Goal: Information Seeking & Learning: Learn about a topic

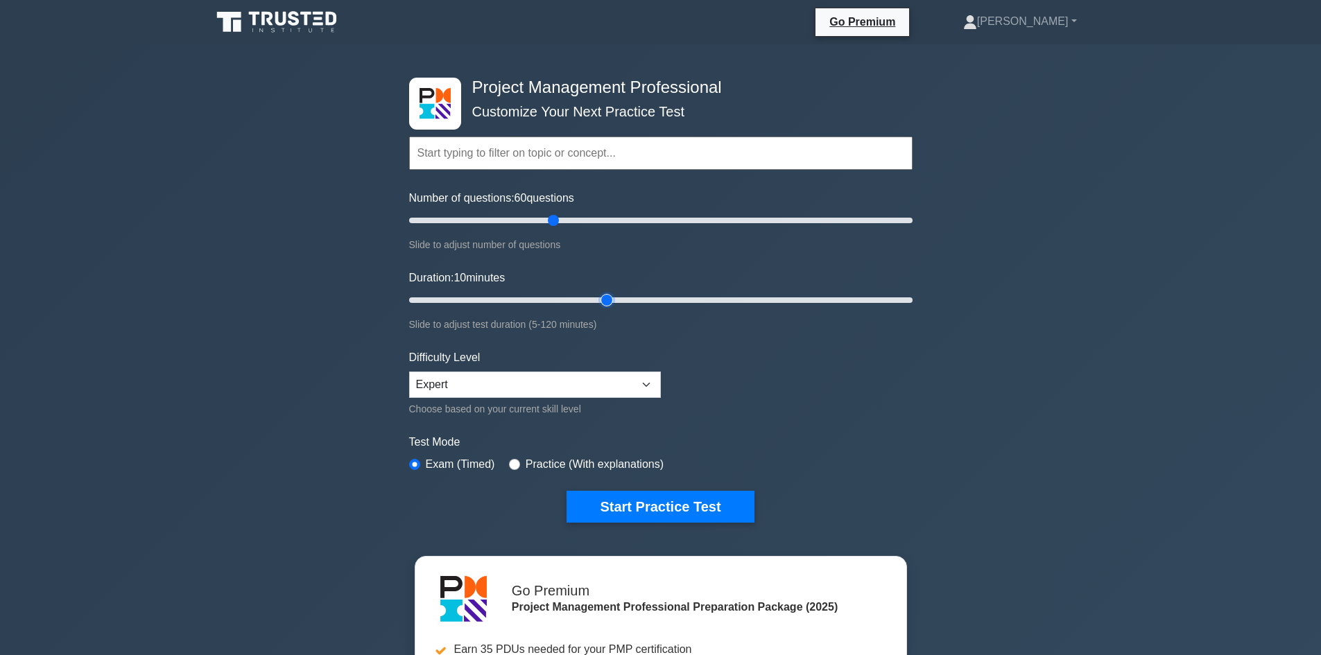
click at [614, 301] on input "Duration: 10 minutes" at bounding box center [661, 300] width 504 height 17
click at [642, 293] on input "Duration: 60 minutes" at bounding box center [661, 300] width 504 height 17
click at [655, 295] on input "Duration: 60 minutes" at bounding box center [661, 300] width 504 height 17
click at [675, 292] on input "Duration: 60 minutes" at bounding box center [661, 300] width 504 height 17
click at [690, 301] on input "Duration: 65 minutes" at bounding box center [661, 300] width 504 height 17
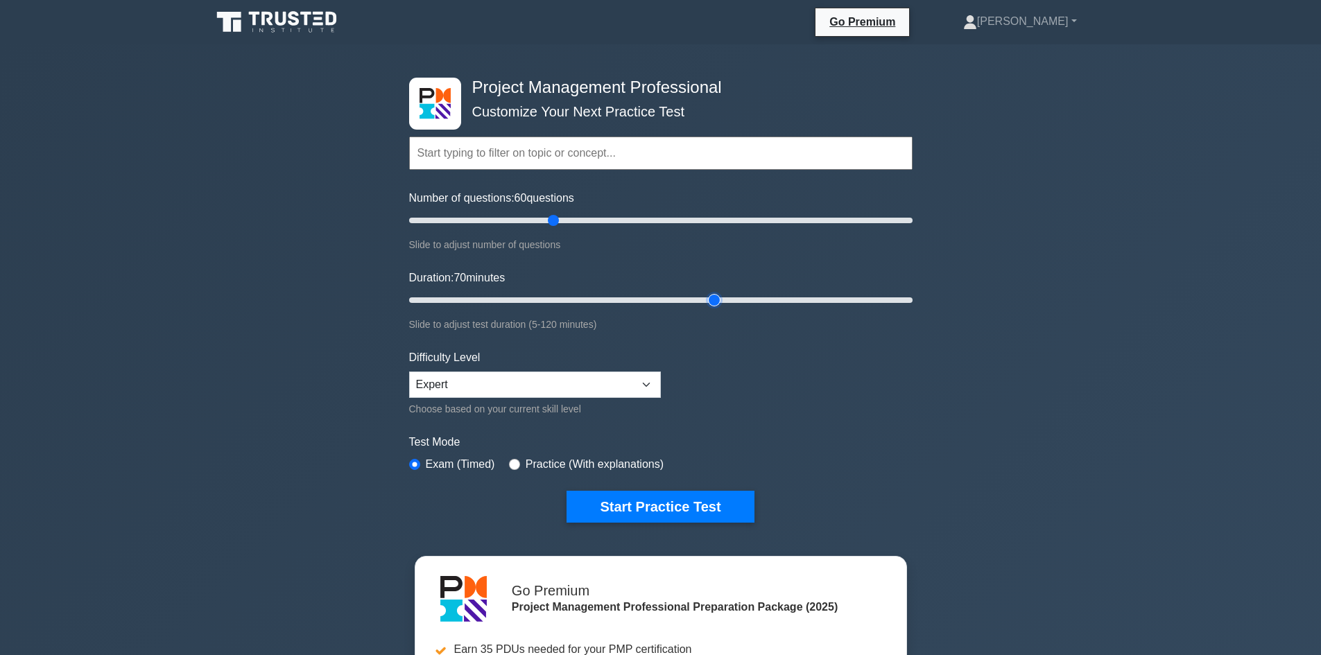
type input "75"
click at [721, 302] on input "Duration: 70 minutes" at bounding box center [661, 300] width 504 height 17
click at [654, 507] on button "Start Practice Test" at bounding box center [660, 507] width 187 height 32
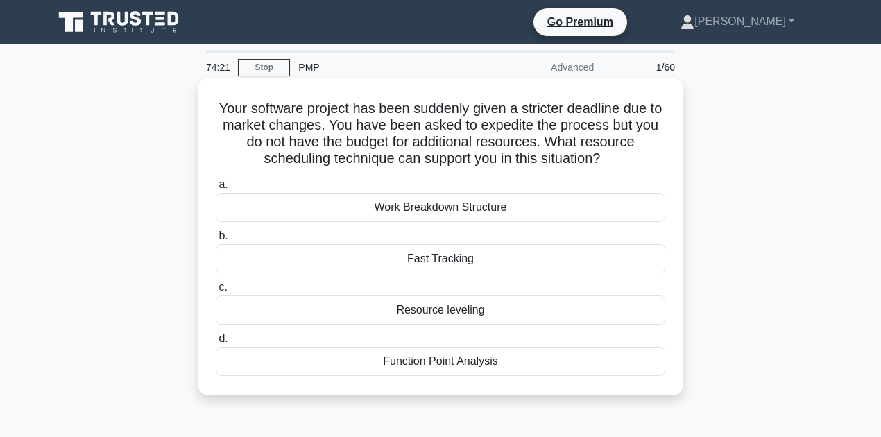
click at [422, 259] on div "Fast Tracking" at bounding box center [440, 258] width 449 height 29
click at [216, 241] on input "b. Fast Tracking" at bounding box center [216, 236] width 0 height 9
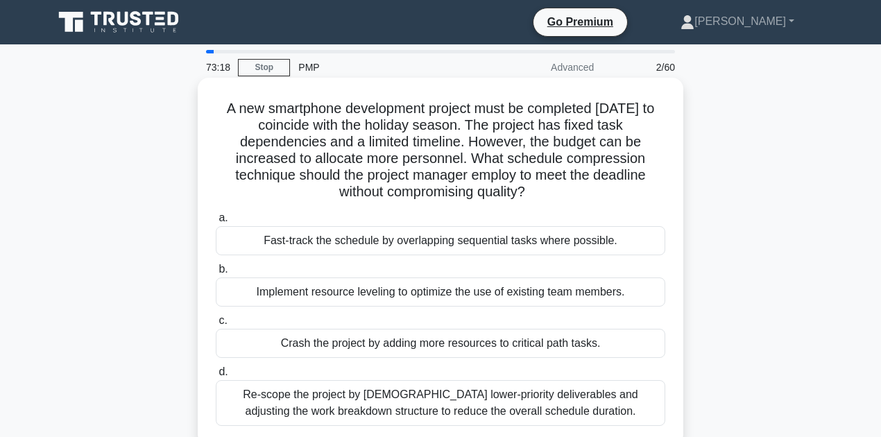
click at [415, 350] on div "Crash the project by adding more resources to critical path tasks." at bounding box center [440, 343] width 449 height 29
click at [216, 325] on input "c. Crash the project by adding more resources to critical path tasks." at bounding box center [216, 320] width 0 height 9
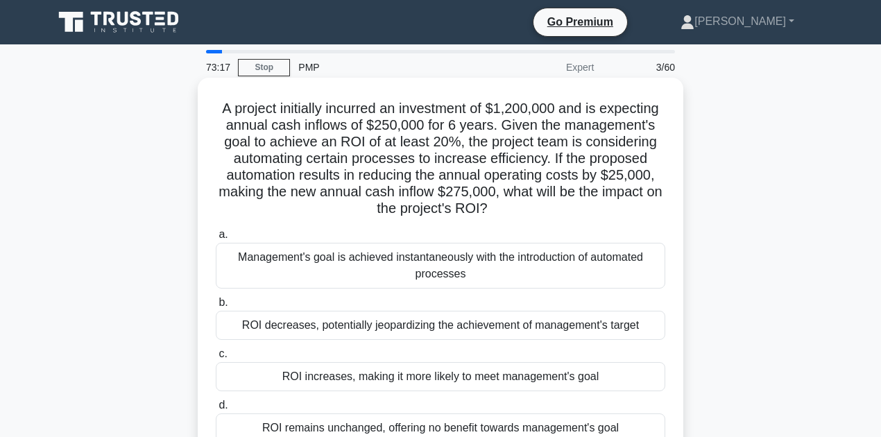
scroll to position [46, 0]
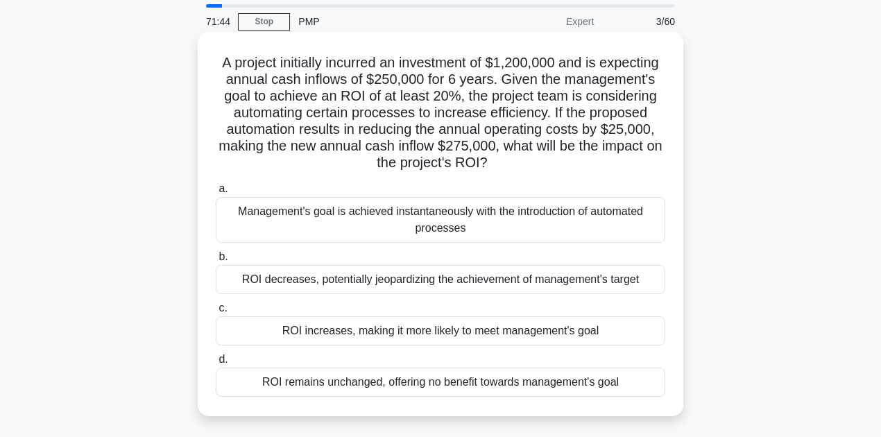
click at [351, 335] on div "ROI increases, making it more likely to meet management's goal" at bounding box center [440, 330] width 449 height 29
click at [216, 313] on input "c. ROI increases, making it more likely to meet management's goal" at bounding box center [216, 308] width 0 height 9
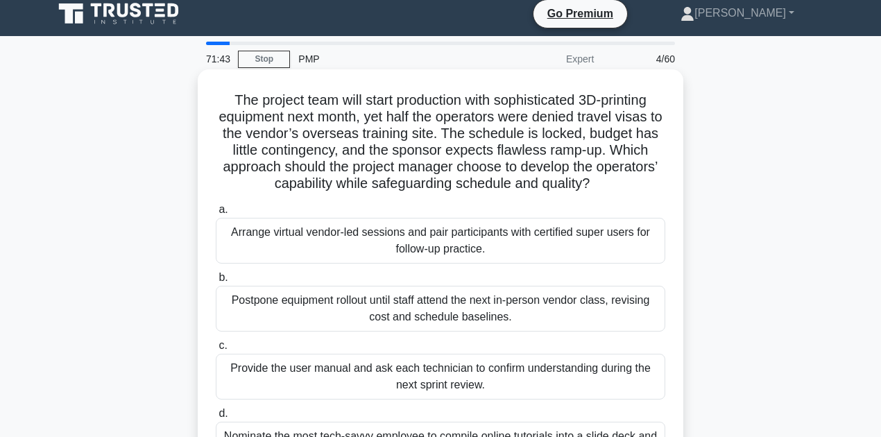
scroll to position [0, 0]
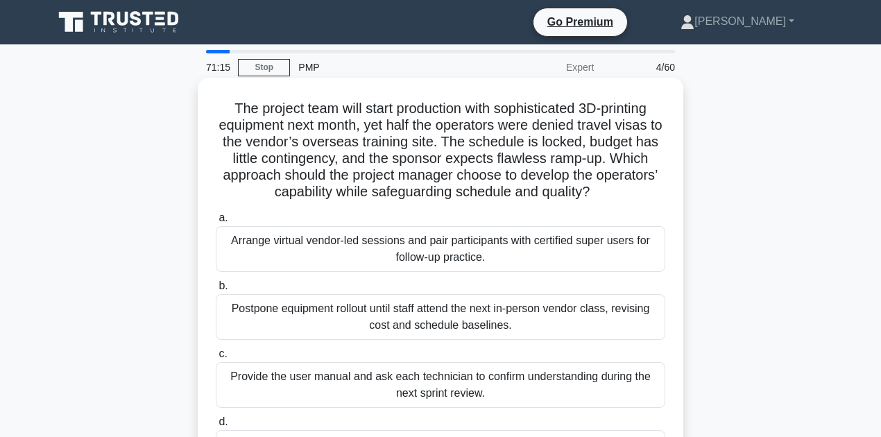
drag, startPoint x: 228, startPoint y: 173, endPoint x: 240, endPoint y: 176, distance: 12.1
click at [240, 176] on h5 "The project team will start production with sophisticated 3D-printing equipment…" at bounding box center [440, 150] width 452 height 101
click at [203, 166] on div "The project team will start production with sophisticated 3D-printing equipment…" at bounding box center [440, 286] width 474 height 406
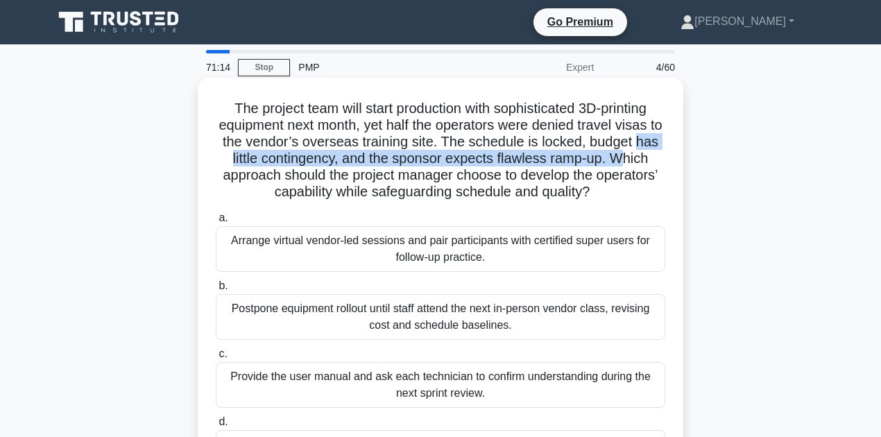
drag, startPoint x: 214, startPoint y: 155, endPoint x: 243, endPoint y: 172, distance: 33.5
click at [243, 172] on h5 "The project team will start production with sophisticated 3D-printing equipment…" at bounding box center [440, 150] width 452 height 101
click at [208, 164] on div "The project team will start production with sophisticated 3D-printing equipment…" at bounding box center [440, 286] width 474 height 406
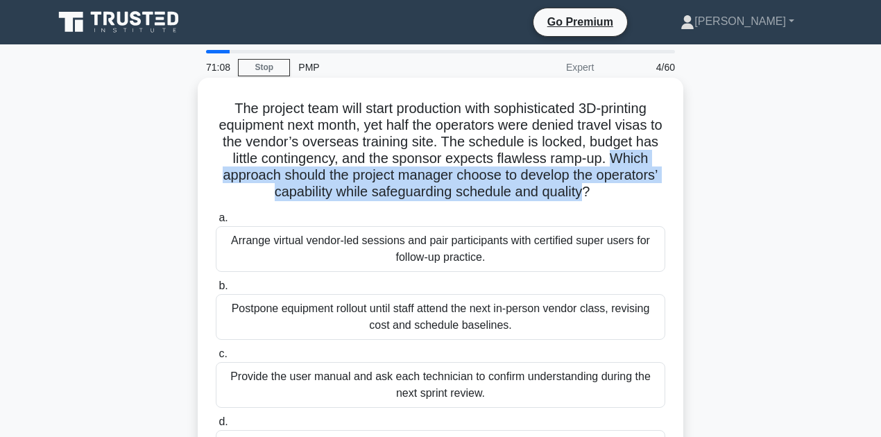
drag, startPoint x: 220, startPoint y: 173, endPoint x: 617, endPoint y: 203, distance: 397.8
click at [617, 203] on div "The project team will start production with sophisticated 3D-printing equipment…" at bounding box center [440, 286] width 474 height 406
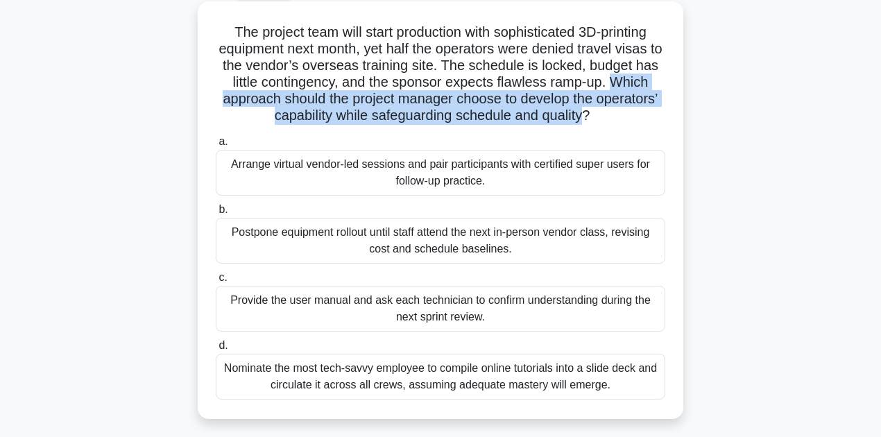
scroll to position [92, 0]
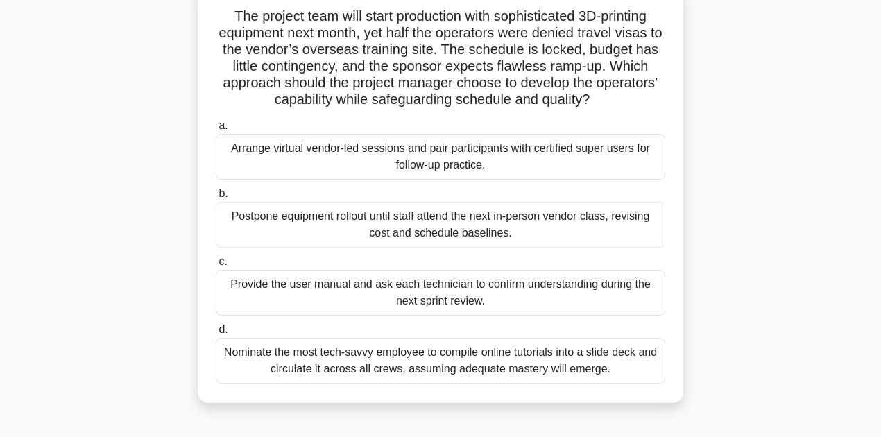
click at [553, 169] on div "Arrange virtual vendor-led sessions and pair participants with certified super …" at bounding box center [440, 157] width 449 height 46
click at [216, 130] on input "a. Arrange virtual vendor-led sessions and pair participants with certified sup…" at bounding box center [216, 125] width 0 height 9
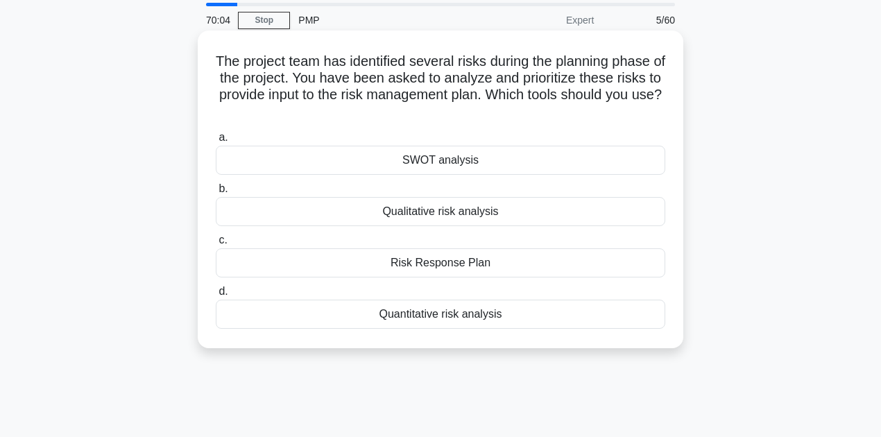
scroll to position [0, 0]
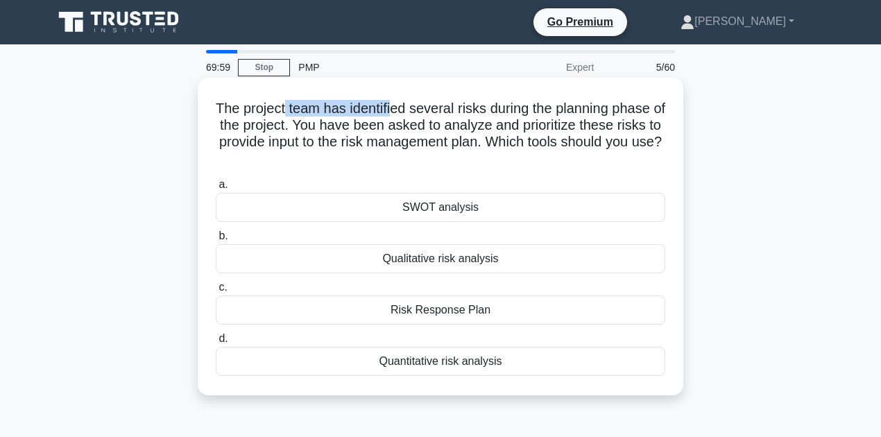
drag, startPoint x: 290, startPoint y: 110, endPoint x: 405, endPoint y: 112, distance: 115.1
click at [399, 111] on h5 "The project team has identified several risks during the planning phase of the …" at bounding box center [440, 134] width 452 height 68
click at [406, 112] on h5 "The project team has identified several risks during the planning phase of the …" at bounding box center [440, 134] width 452 height 68
drag, startPoint x: 348, startPoint y: 105, endPoint x: 416, endPoint y: 111, distance: 68.3
click at [405, 110] on h5 "The project team has identified several risks during the planning phase of the …" at bounding box center [440, 134] width 452 height 68
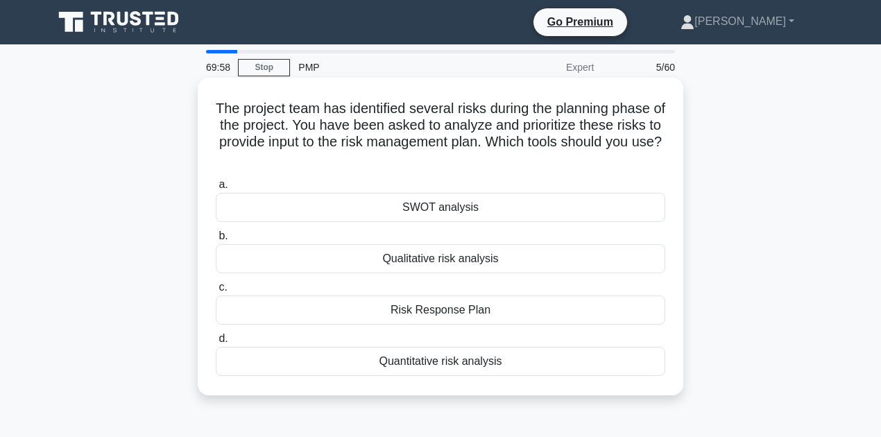
click at [462, 110] on h5 "The project team has identified several risks during the planning phase of the …" at bounding box center [440, 134] width 452 height 68
drag, startPoint x: 450, startPoint y: 336, endPoint x: 246, endPoint y: 111, distance: 304.4
click at [210, 112] on div "The project team has identified several risks during the planning phase of the …" at bounding box center [440, 236] width 474 height 307
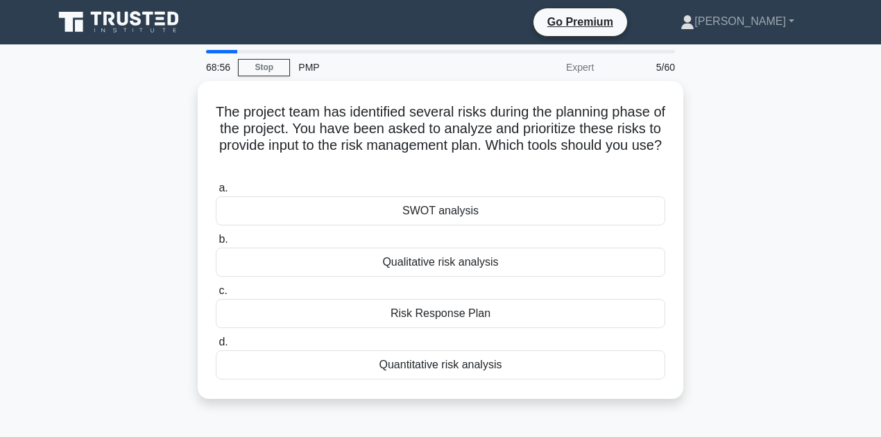
click at [113, 207] on div "The project team has identified several risks during the planning phase of the …" at bounding box center [440, 248] width 791 height 334
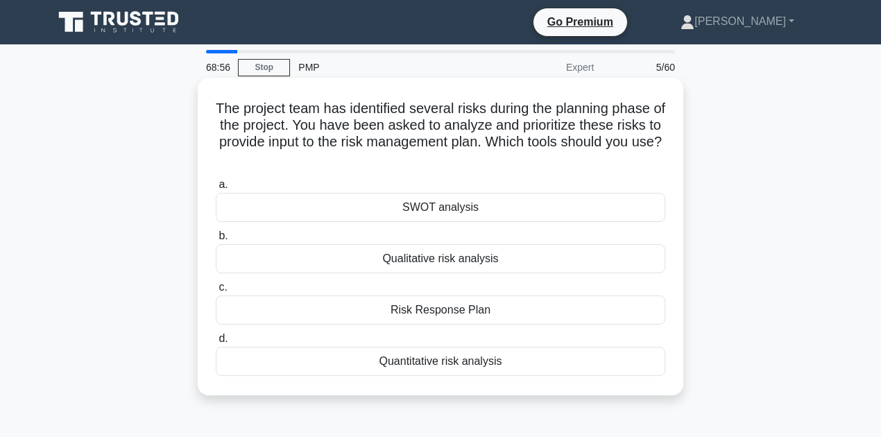
click at [332, 259] on div "Qualitative risk analysis" at bounding box center [440, 258] width 449 height 29
click at [216, 241] on input "b. Qualitative risk analysis" at bounding box center [216, 236] width 0 height 9
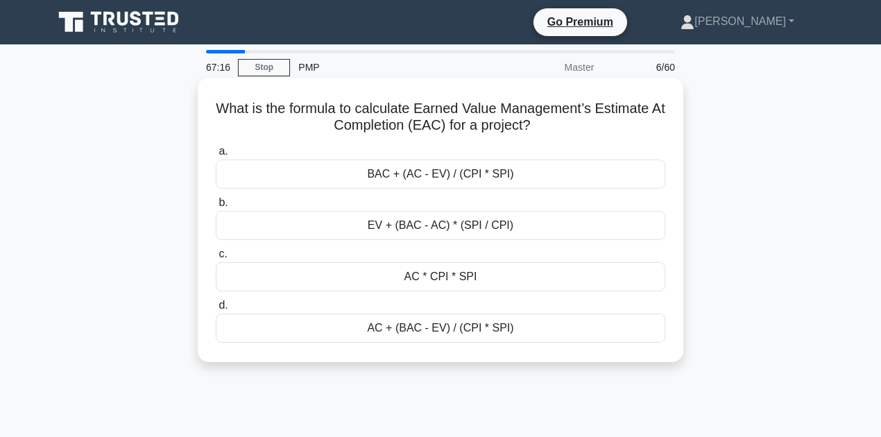
click at [481, 333] on div "AC + (BAC - EV) / (CPI * SPI)" at bounding box center [440, 327] width 449 height 29
click at [216, 310] on input "d. AC + (BAC - EV) / (CPI * SPI)" at bounding box center [216, 305] width 0 height 9
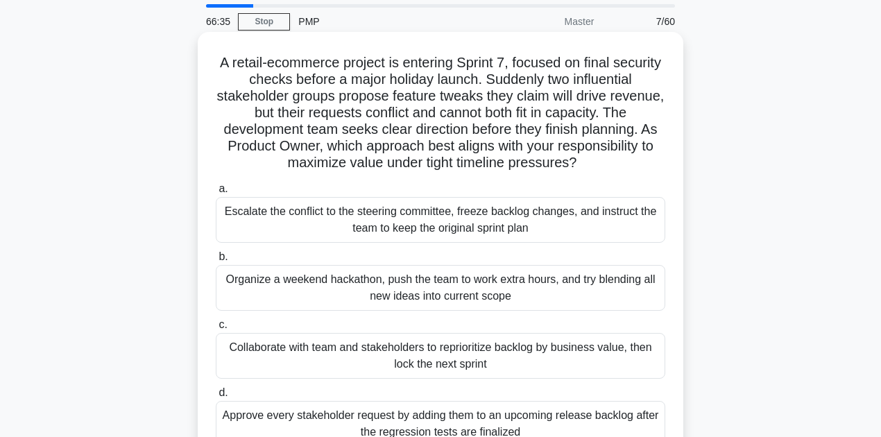
scroll to position [92, 0]
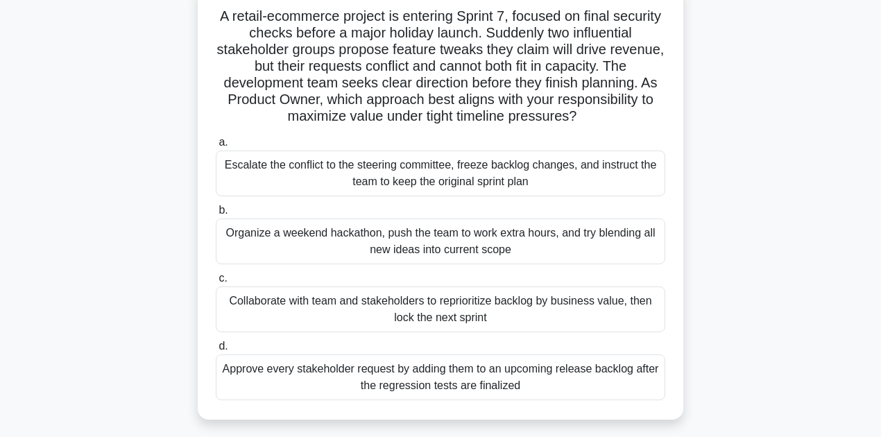
click at [428, 320] on div "Collaborate with team and stakeholders to reprioritize backlog by business valu…" at bounding box center [440, 309] width 449 height 46
click at [216, 283] on input "c. Collaborate with team and stakeholders to reprioritize backlog by business v…" at bounding box center [216, 278] width 0 height 9
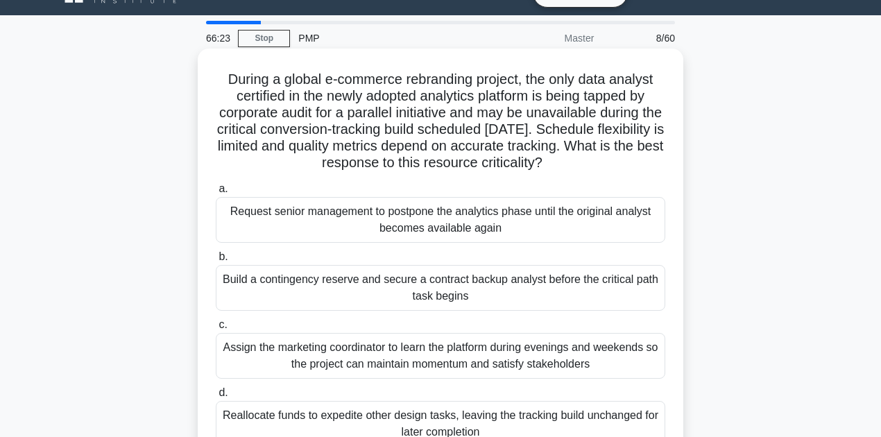
scroll to position [46, 0]
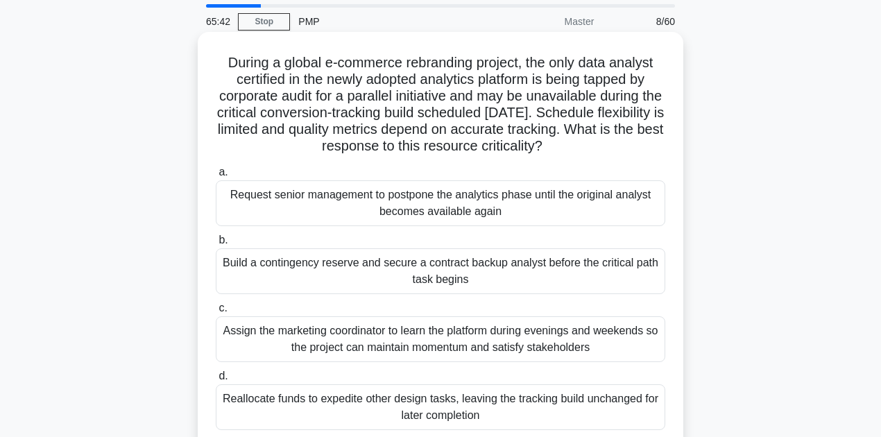
click at [350, 281] on div "Build a contingency reserve and secure a contract backup analyst before the cri…" at bounding box center [440, 271] width 449 height 46
click at [216, 245] on input "b. Build a contingency reserve and secure a contract backup analyst before the …" at bounding box center [216, 240] width 0 height 9
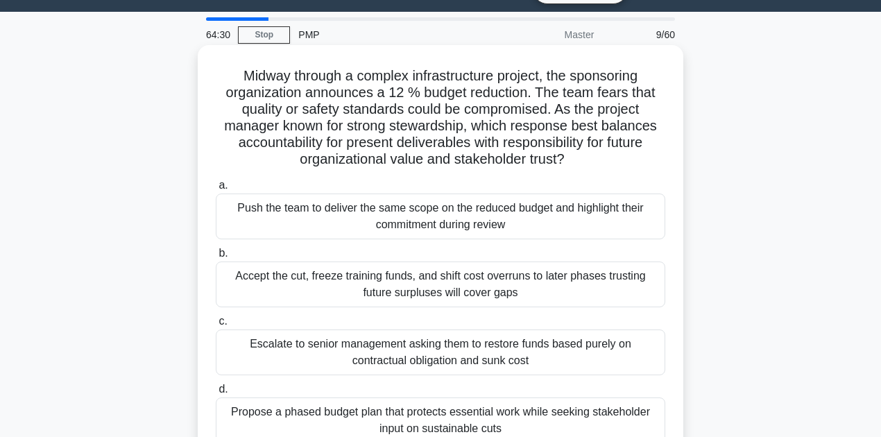
scroll to position [0, 0]
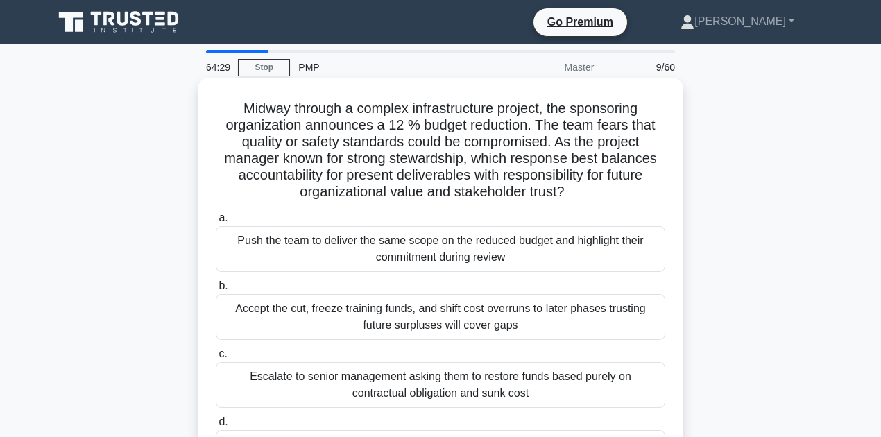
drag, startPoint x: 513, startPoint y: 370, endPoint x: 235, endPoint y: 110, distance: 380.7
click at [235, 110] on div "Midway through a complex infrastructure project, the sponsoring organization an…" at bounding box center [440, 286] width 474 height 406
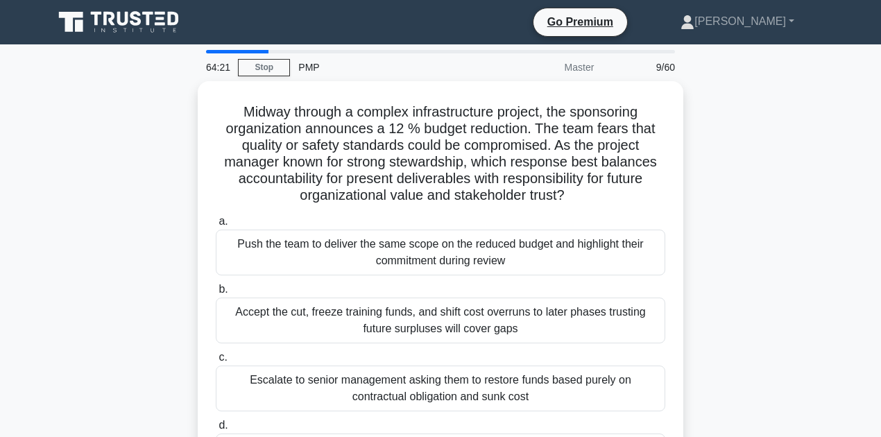
click at [785, 261] on div "Midway through a complex infrastructure project, the sponsoring organization an…" at bounding box center [440, 298] width 791 height 434
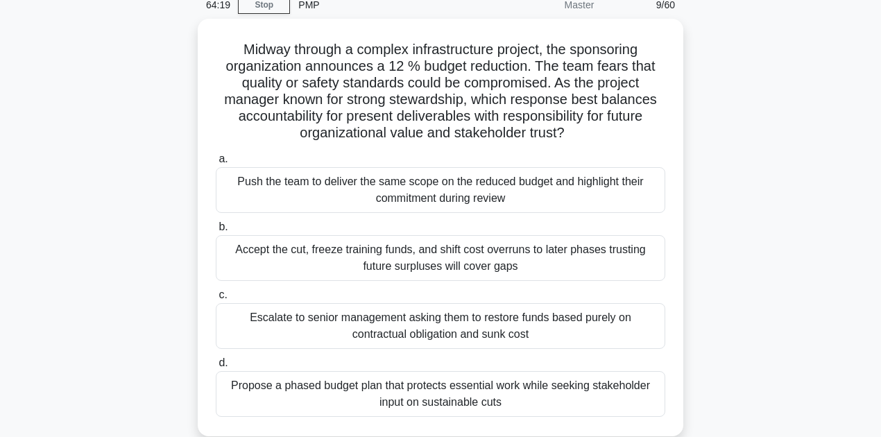
scroll to position [46, 0]
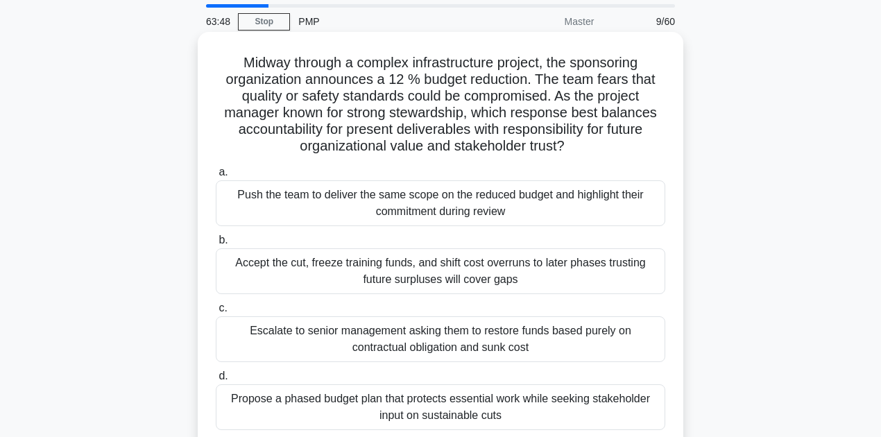
click at [609, 402] on div "Propose a phased budget plan that protects essential work while seeking stakeho…" at bounding box center [440, 407] width 449 height 46
click at [216, 381] on input "d. Propose a phased budget plan that protects essential work while seeking stak…" at bounding box center [216, 376] width 0 height 9
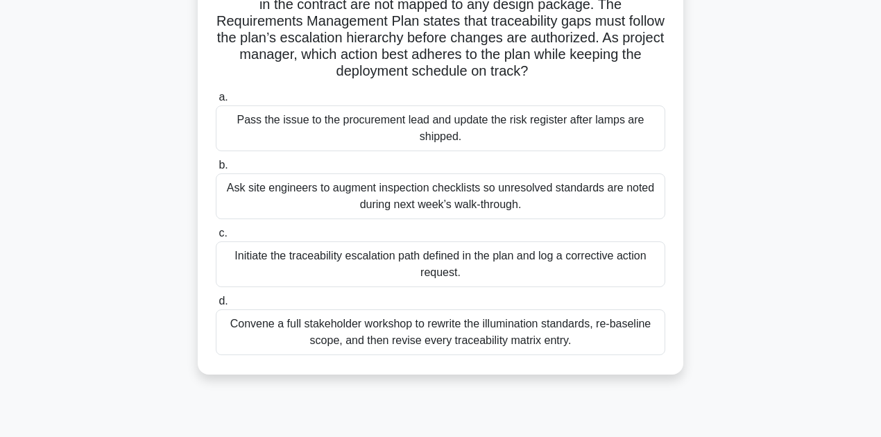
scroll to position [139, 0]
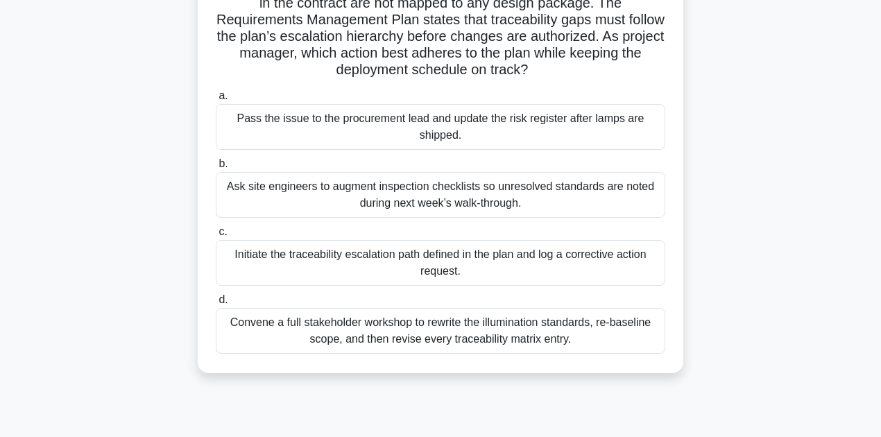
click at [433, 269] on div "Initiate the traceability escalation path defined in the plan and log a correct…" at bounding box center [440, 263] width 449 height 46
click at [216, 236] on input "c. Initiate the traceability escalation path defined in the plan and log a corr…" at bounding box center [216, 231] width 0 height 9
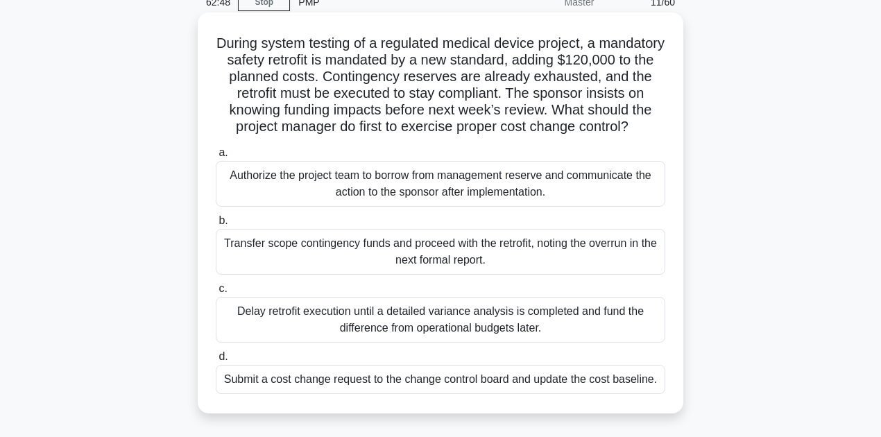
scroll to position [64, 0]
drag, startPoint x: 661, startPoint y: 397, endPoint x: 221, endPoint y: 41, distance: 566.2
click at [221, 41] on div "During system testing of a regulated medical device project, a mandatory safety…" at bounding box center [440, 214] width 474 height 390
click at [280, 105] on h5 "During system testing of a regulated medical device project, a mandatory safety…" at bounding box center [440, 85] width 452 height 101
click at [313, 394] on div "Submit a cost change request to the change control board and update the cost ba…" at bounding box center [440, 379] width 449 height 29
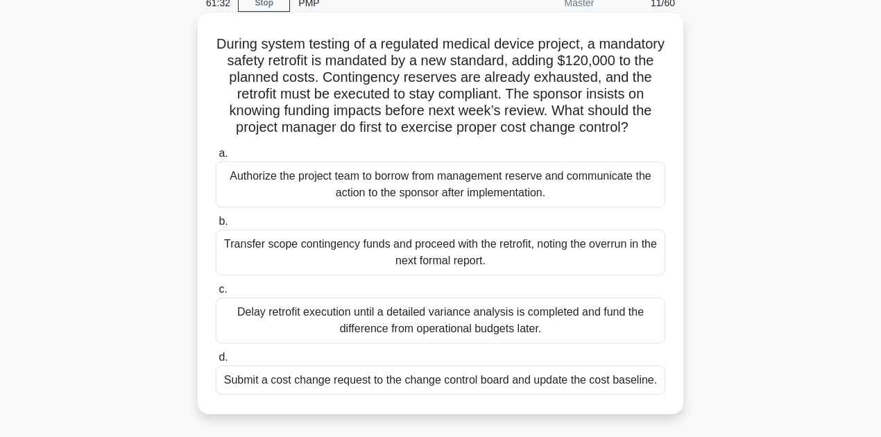
click at [216, 362] on input "d. Submit a cost change request to the change control board and update the cost…" at bounding box center [216, 357] width 0 height 9
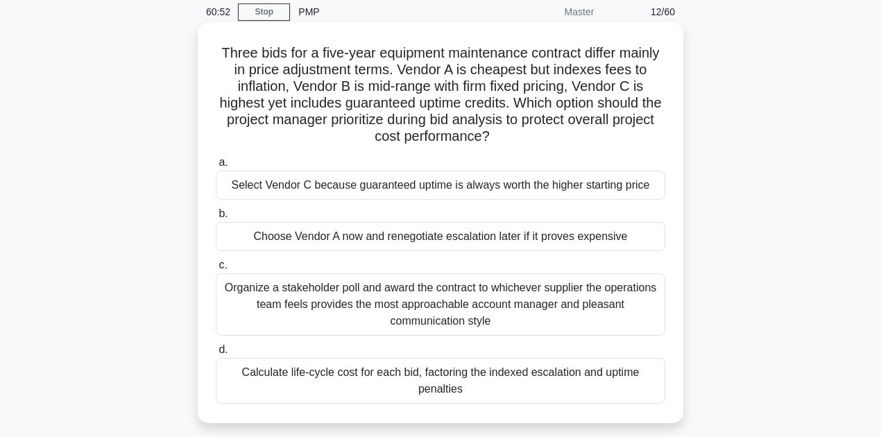
scroll to position [71, 0]
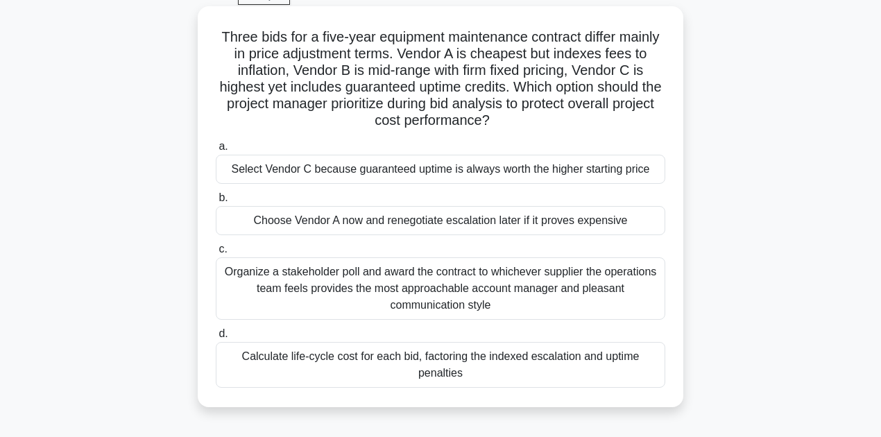
drag, startPoint x: 469, startPoint y: 372, endPoint x: 228, endPoint y: 37, distance: 413.0
click at [228, 37] on div "Three bids for a five-year equipment maintenance contract differ mainly in pric…" at bounding box center [440, 207] width 474 height 390
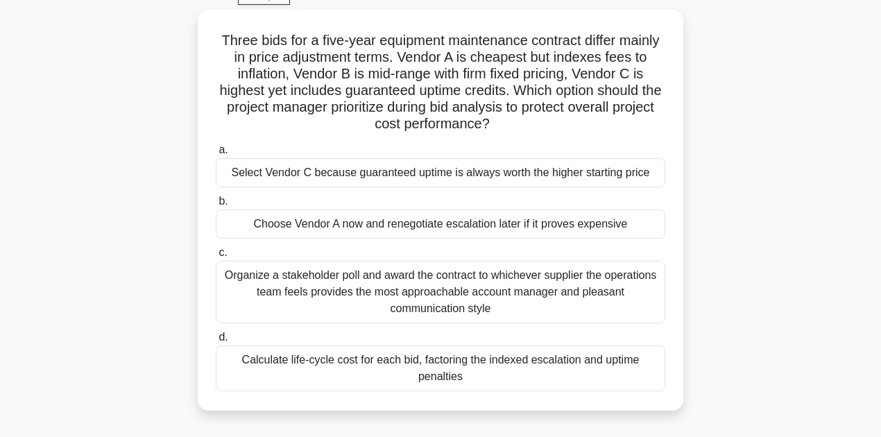
click at [101, 207] on div "Three bids for a five-year equipment maintenance contract differ mainly in pric…" at bounding box center [440, 219] width 791 height 418
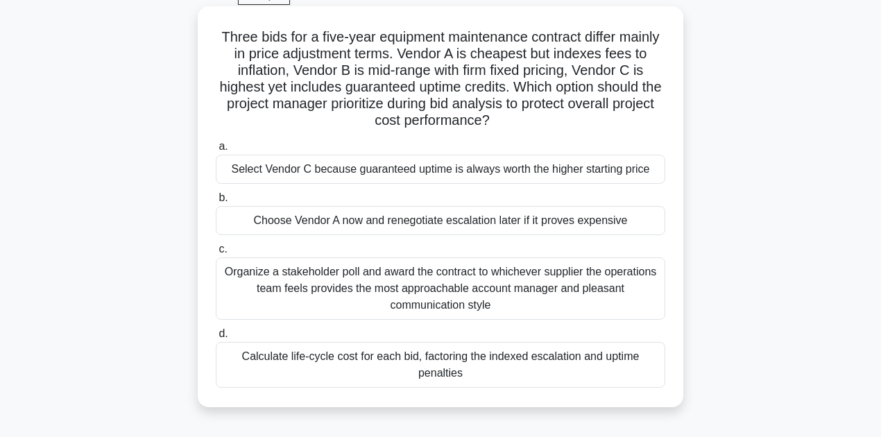
click at [307, 221] on div "Choose Vendor A now and renegotiate escalation later if it proves expensive" at bounding box center [440, 220] width 449 height 29
click at [216, 203] on input "b. Choose Vendor A now and renegotiate escalation later if it proves expensive" at bounding box center [216, 197] width 0 height 9
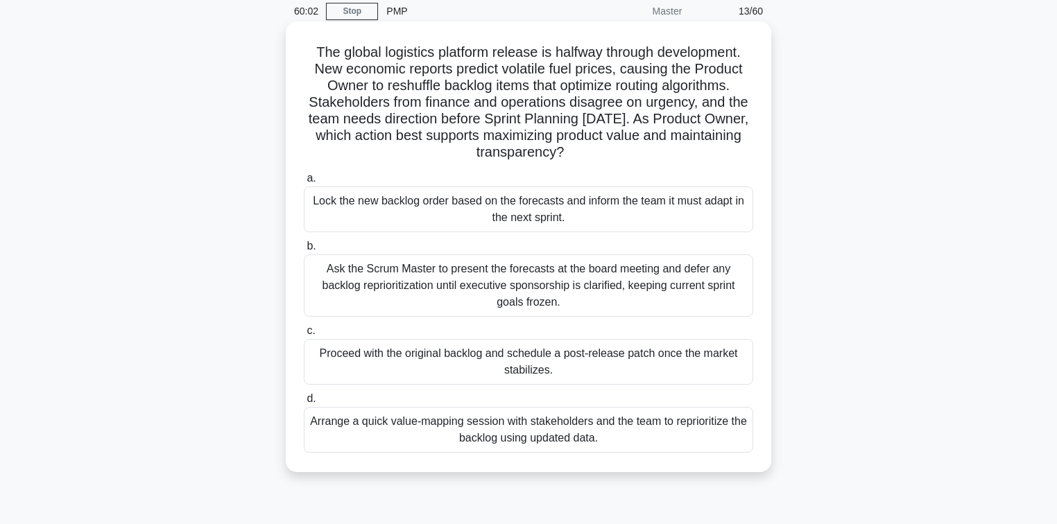
scroll to position [37, 0]
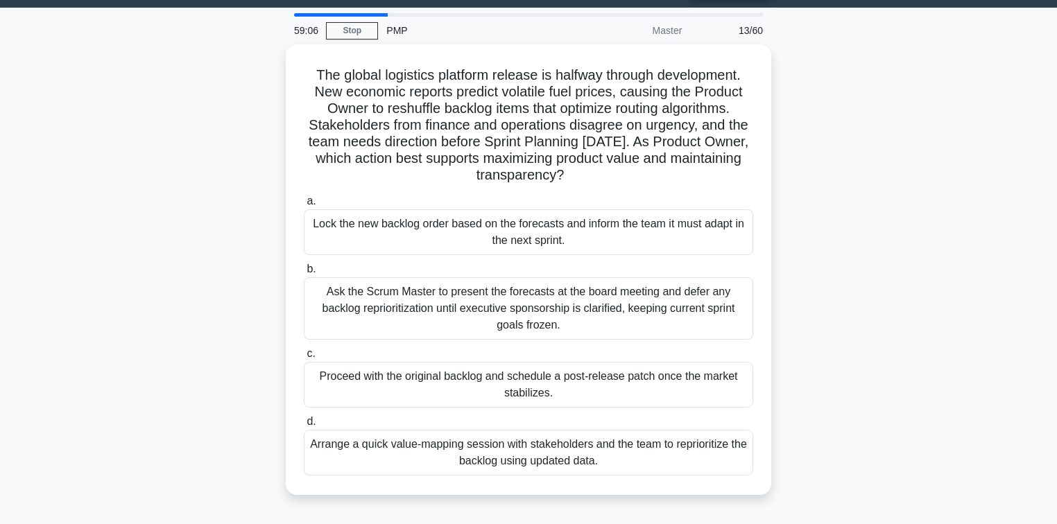
click at [184, 257] on div "The global logistics platform release is halfway through development. New econo…" at bounding box center [528, 277] width 915 height 467
click at [810, 278] on div "The global logistics platform release is halfway through development. New econo…" at bounding box center [528, 277] width 915 height 467
click at [220, 216] on div "The global logistics platform release is halfway through development. New econo…" at bounding box center [528, 277] width 915 height 467
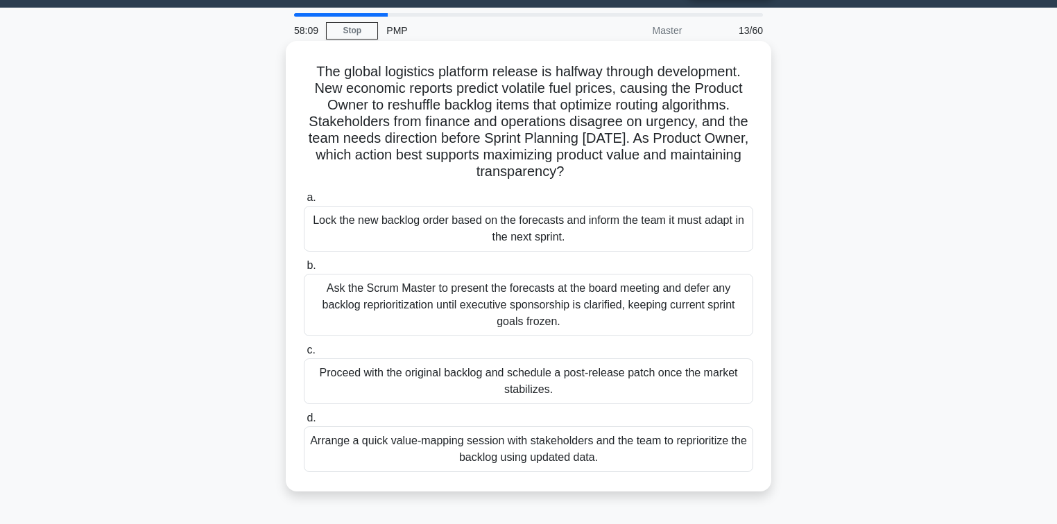
click at [420, 444] on div "Arrange a quick value-mapping session with stakeholders and the team to reprior…" at bounding box center [528, 450] width 449 height 46
click at [304, 423] on input "d. Arrange a quick value-mapping session with stakeholders and the team to repr…" at bounding box center [304, 418] width 0 height 9
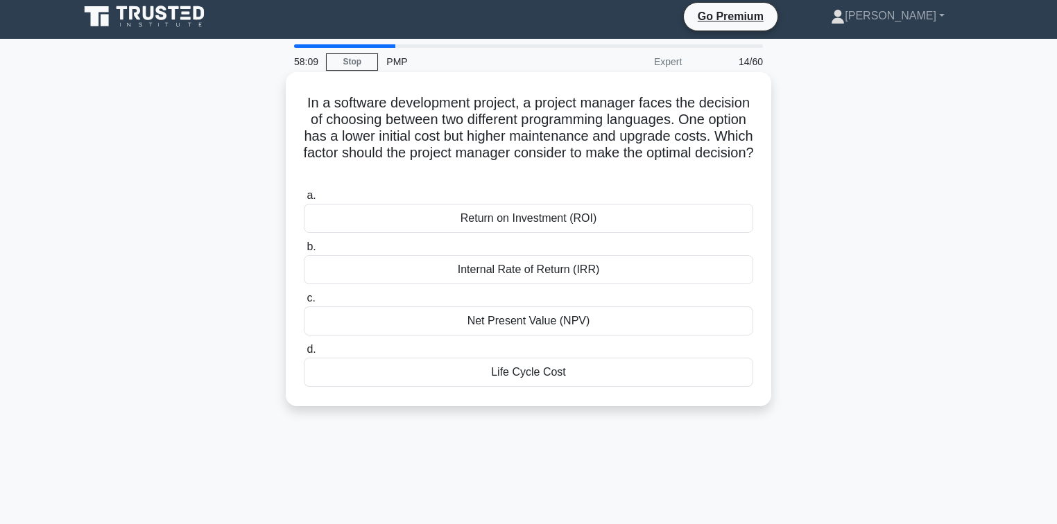
scroll to position [0, 0]
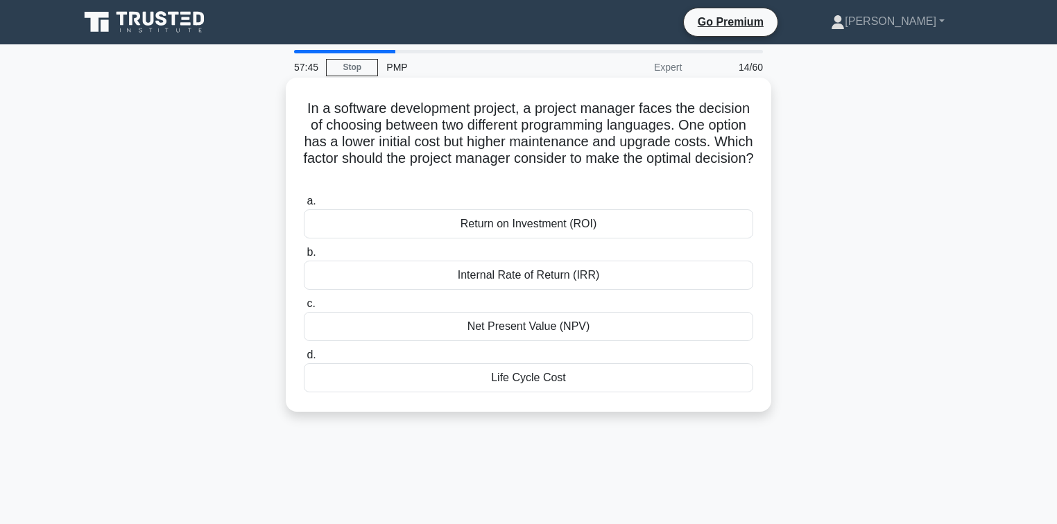
drag, startPoint x: 562, startPoint y: 378, endPoint x: 327, endPoint y: 115, distance: 352.7
click at [327, 115] on div "In a software development project, a project manager faces the decision of choo…" at bounding box center [528, 244] width 474 height 323
click at [506, 386] on div "Life Cycle Cost" at bounding box center [528, 377] width 449 height 29
click at [304, 360] on input "d. Life Cycle Cost" at bounding box center [304, 355] width 0 height 9
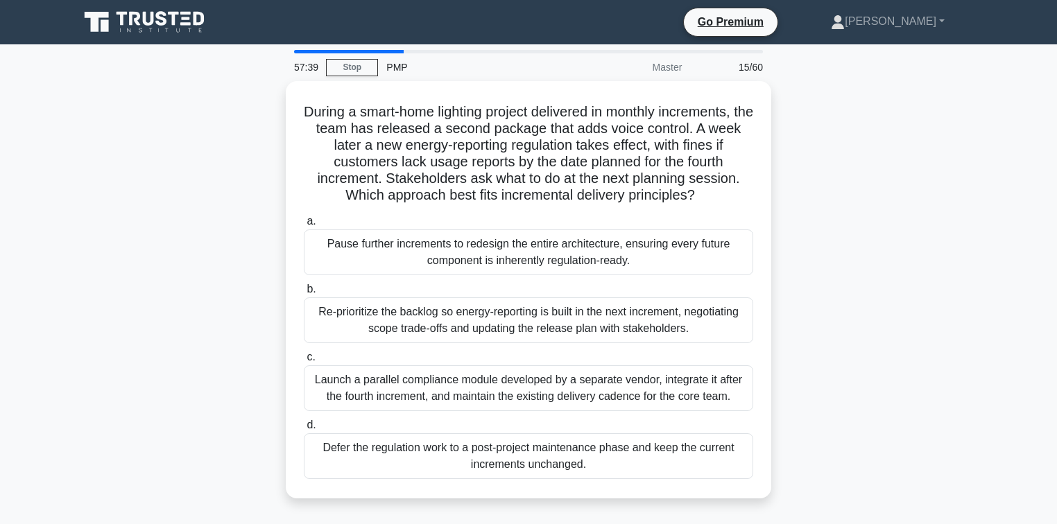
click at [863, 234] on div "During a smart-home lighting project delivered in monthly increments, the team …" at bounding box center [528, 298] width 915 height 434
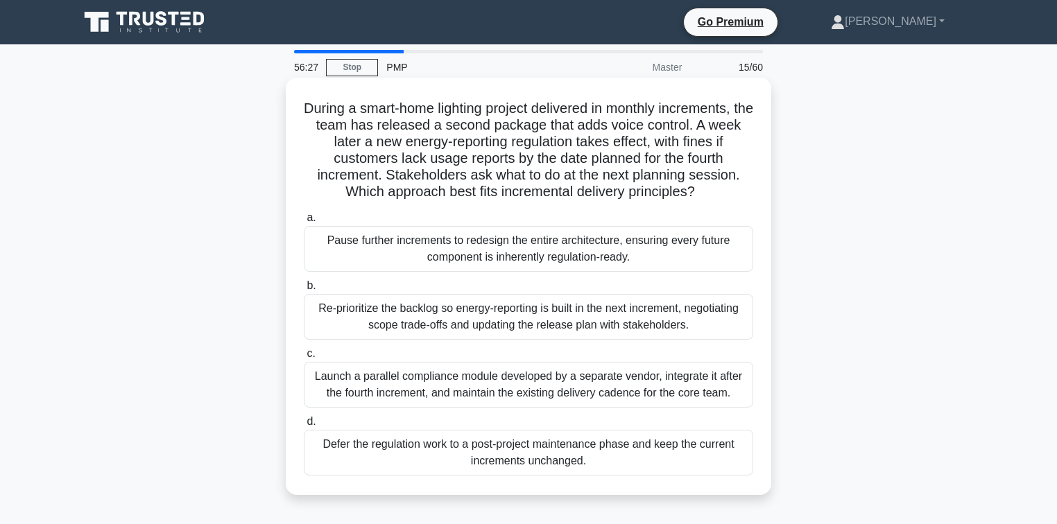
drag, startPoint x: 582, startPoint y: 458, endPoint x: 308, endPoint y: 112, distance: 440.8
click at [308, 112] on div "During a smart-home lighting project delivered in monthly increments, the team …" at bounding box center [528, 286] width 474 height 406
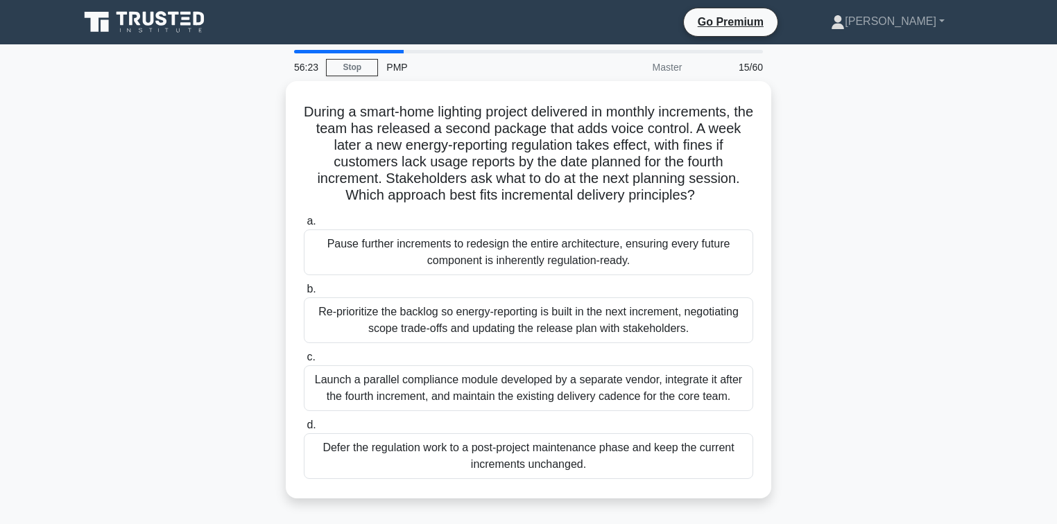
click at [182, 341] on div "During a smart-home lighting project delivered in monthly increments, the team …" at bounding box center [528, 298] width 915 height 434
click at [135, 282] on div "During a smart-home lighting project delivered in monthly increments, the team …" at bounding box center [528, 298] width 915 height 434
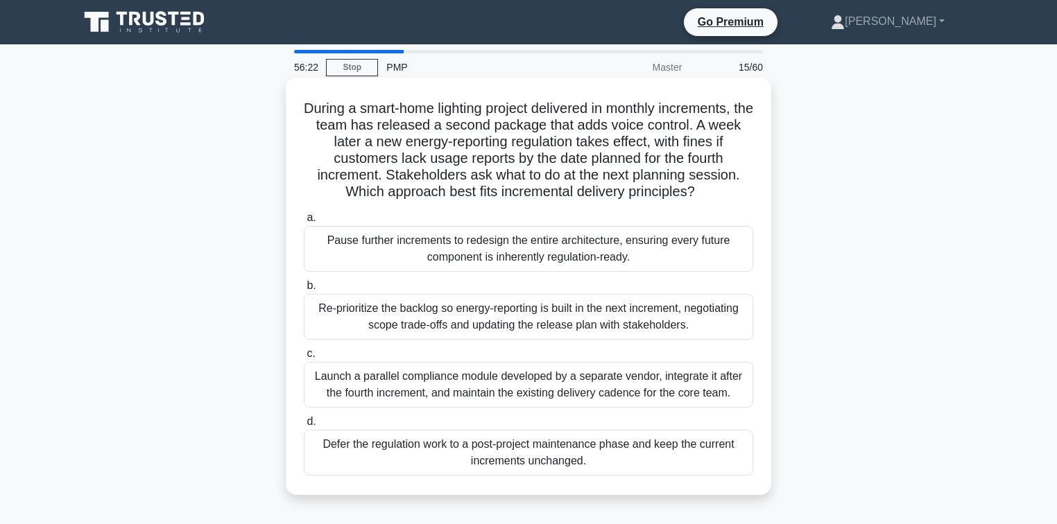
click at [361, 308] on div "Re-prioritize the backlog so energy-reporting is built in the next increment, n…" at bounding box center [528, 317] width 449 height 46
click at [304, 291] on input "b. Re-prioritize the backlog so energy-reporting is built in the next increment…" at bounding box center [304, 286] width 0 height 9
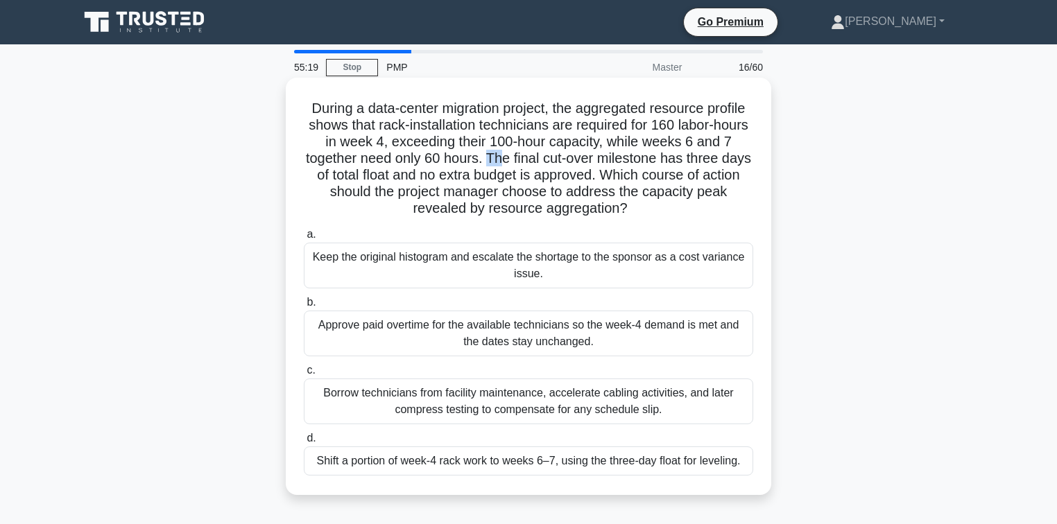
click at [513, 161] on h5 "During a data-center migration project, the aggregated resource profile shows t…" at bounding box center [528, 159] width 452 height 118
click at [492, 463] on div "Shift a portion of week-4 rack work to weeks 6–7, using the three-day float for…" at bounding box center [528, 461] width 449 height 29
click at [304, 443] on input "d. Shift a portion of week-4 rack work to weeks 6–7, using the three-day float …" at bounding box center [304, 438] width 0 height 9
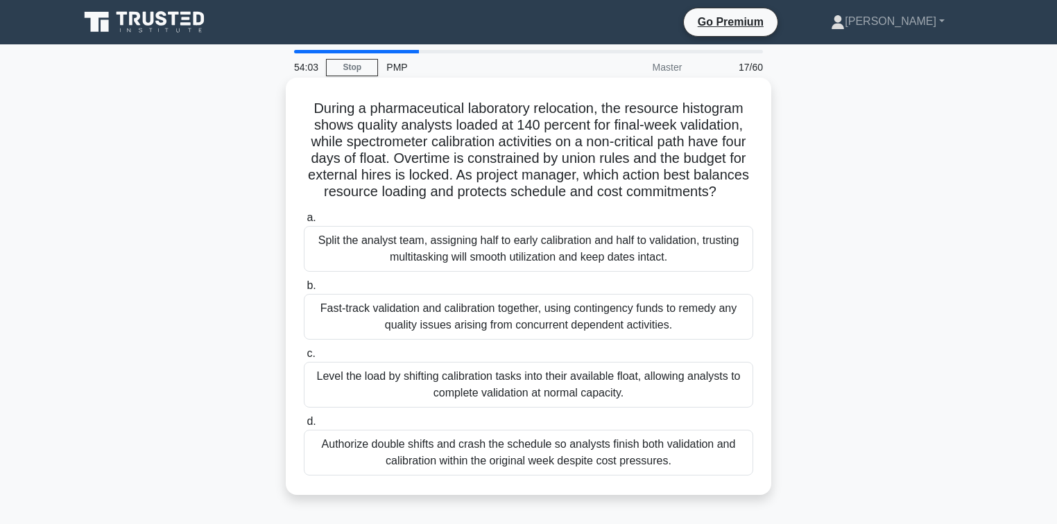
click at [504, 407] on div "Level the load by shifting calibration tasks into their available float, allowi…" at bounding box center [528, 385] width 449 height 46
click at [304, 359] on input "c. Level the load by shifting calibration tasks into their available float, all…" at bounding box center [304, 354] width 0 height 9
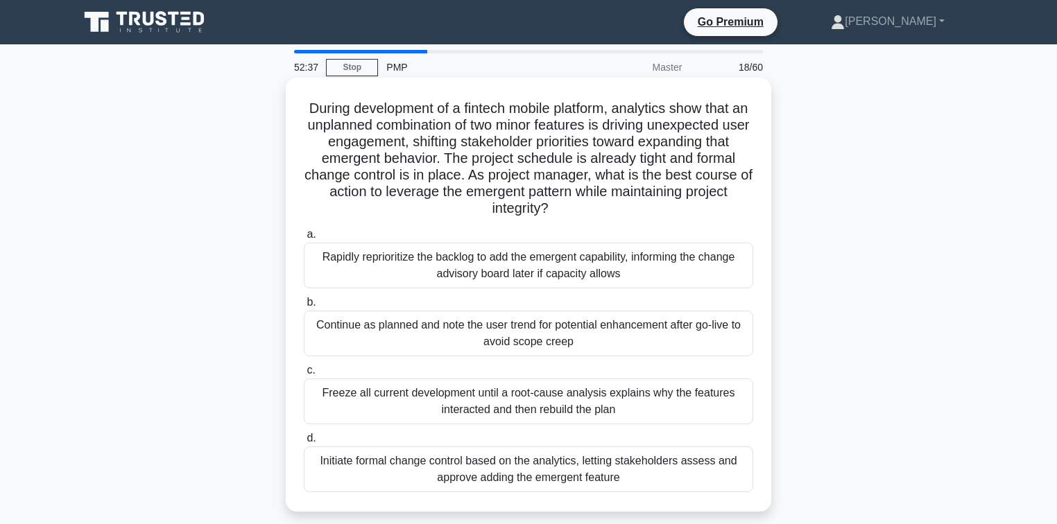
click at [505, 261] on div "Rapidly reprioritize the backlog to add the emergent capability, informing the …" at bounding box center [528, 266] width 449 height 46
click at [304, 239] on input "a. Rapidly reprioritize the backlog to add the emergent capability, informing t…" at bounding box center [304, 234] width 0 height 9
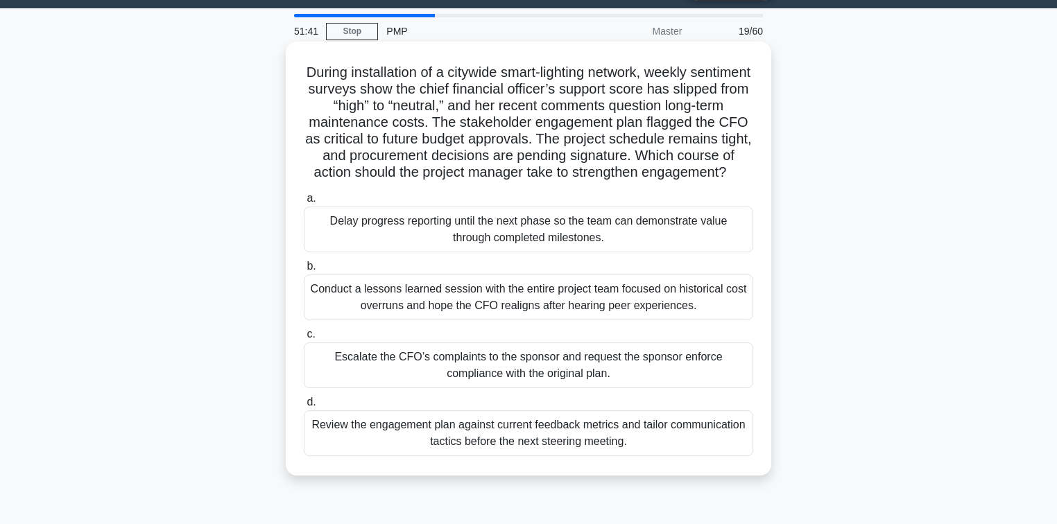
scroll to position [55, 0]
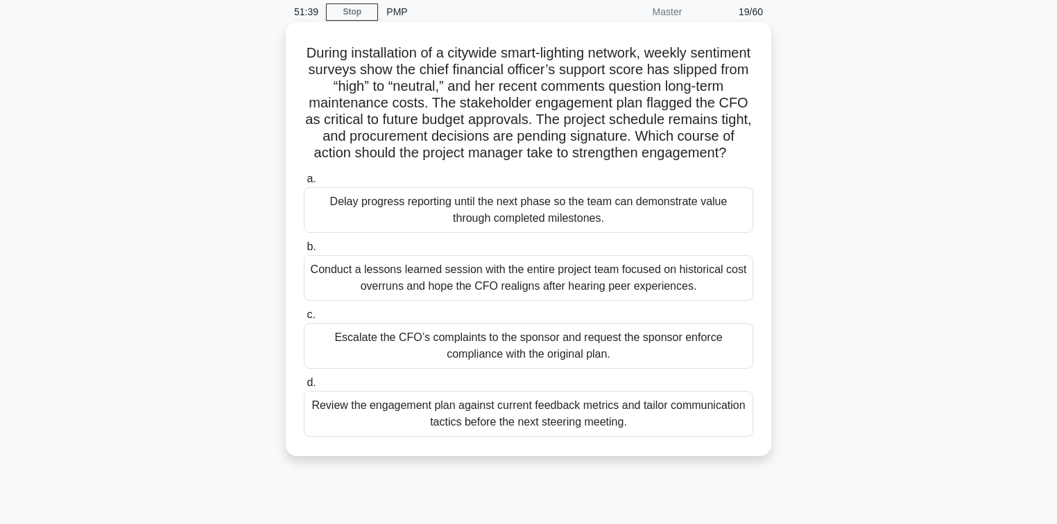
click at [545, 437] on div "Review the engagement plan against current feedback metrics and tailor communic…" at bounding box center [528, 414] width 449 height 46
click at [304, 388] on input "d. Review the engagement plan against current feedback metrics and tailor commu…" at bounding box center [304, 383] width 0 height 9
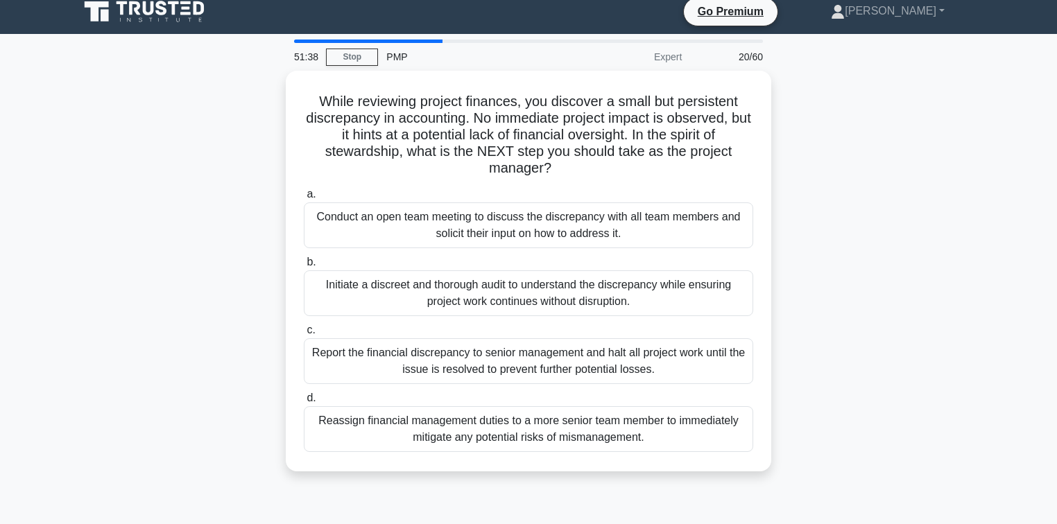
scroll to position [0, 0]
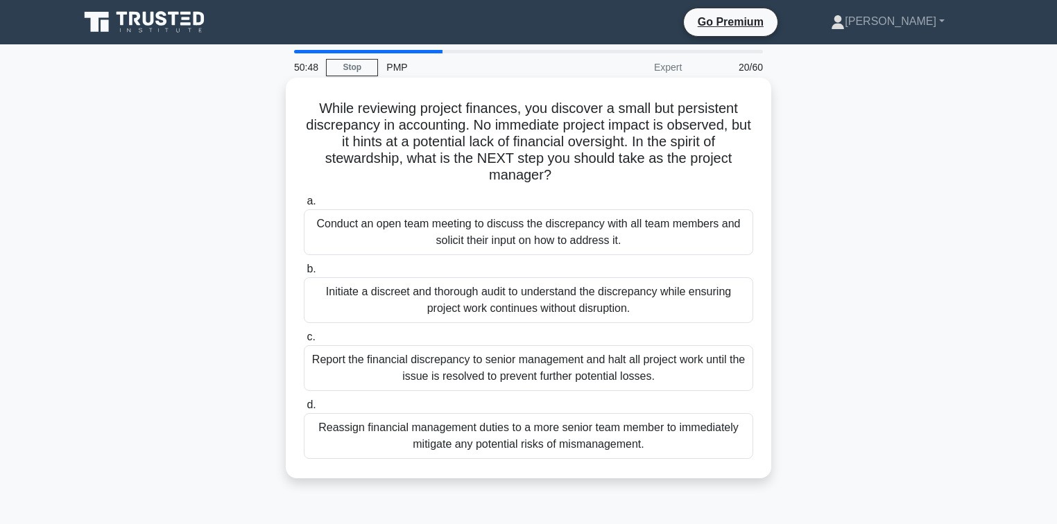
drag, startPoint x: 651, startPoint y: 449, endPoint x: 318, endPoint y: 105, distance: 478.7
click at [318, 105] on div "While reviewing project finances, you discover a small but persistent discrepan…" at bounding box center [528, 278] width 474 height 390
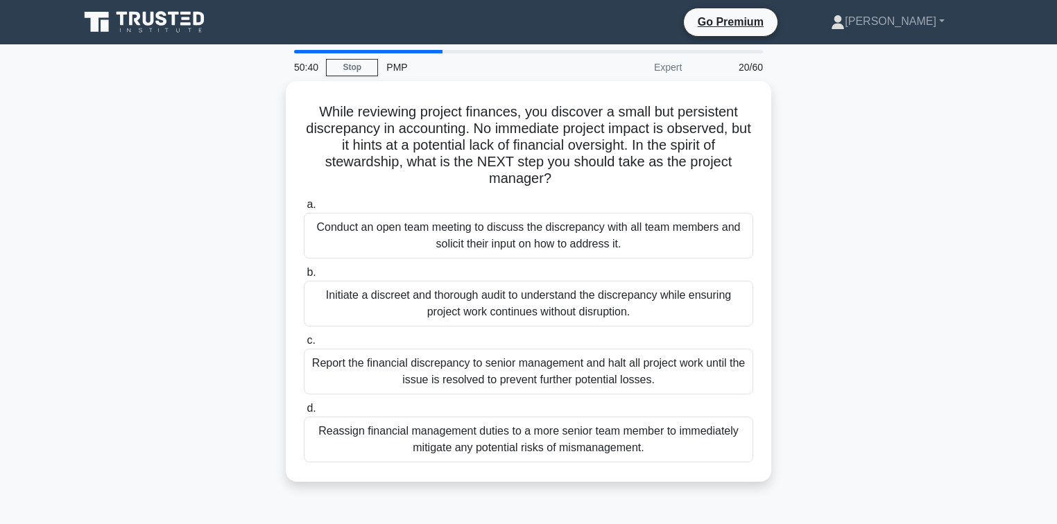
click at [205, 236] on div "While reviewing project finances, you discover a small but persistent discrepan…" at bounding box center [528, 290] width 915 height 418
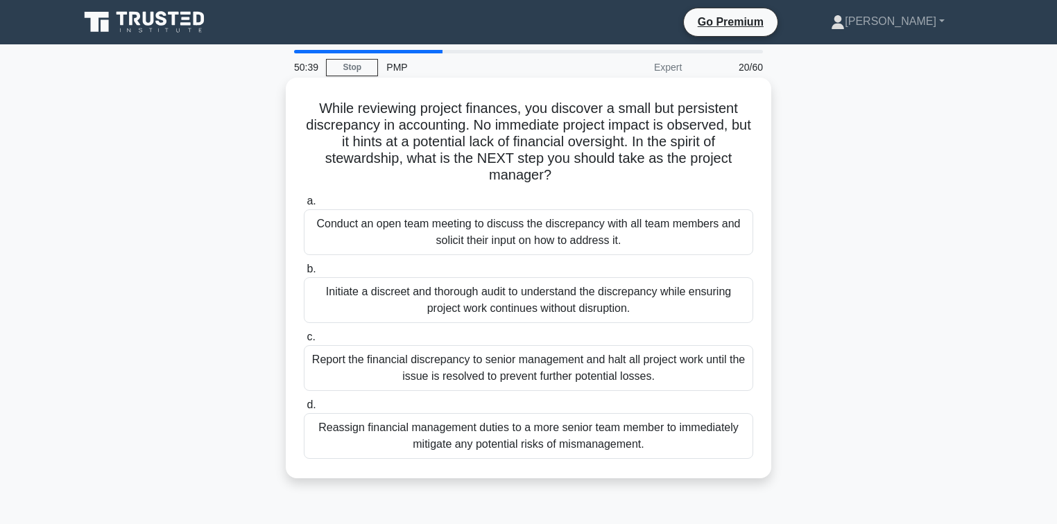
click at [358, 163] on h5 "While reviewing project finances, you discover a small but persistent discrepan…" at bounding box center [528, 142] width 452 height 85
click at [358, 238] on div "Conduct an open team meeting to discuss the discrepancy with all team members a…" at bounding box center [528, 232] width 449 height 46
click at [304, 206] on input "a. Conduct an open team meeting to discuss the discrepancy with all team member…" at bounding box center [304, 201] width 0 height 9
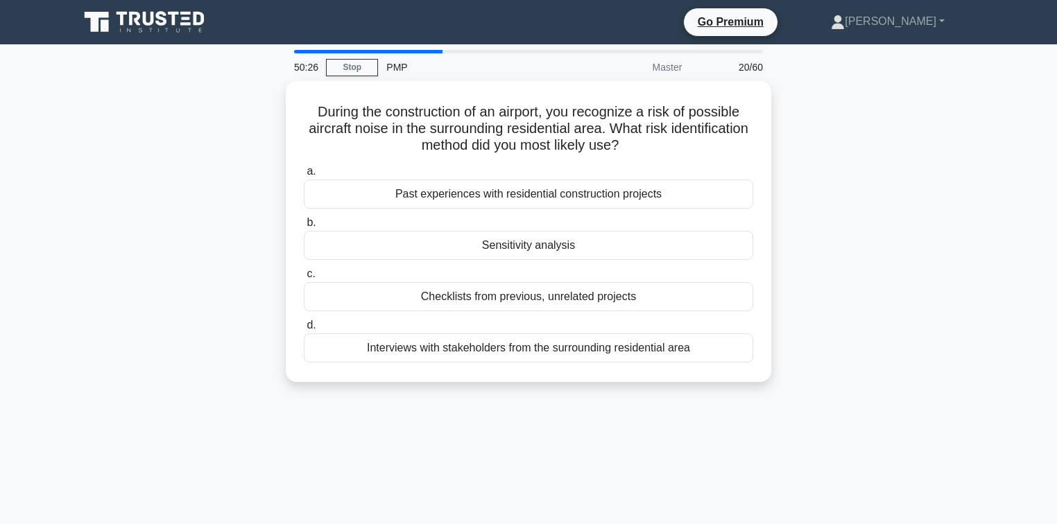
click at [879, 244] on div "During the construction of an airport, you recognize a risk of possible aircraf…" at bounding box center [528, 240] width 915 height 318
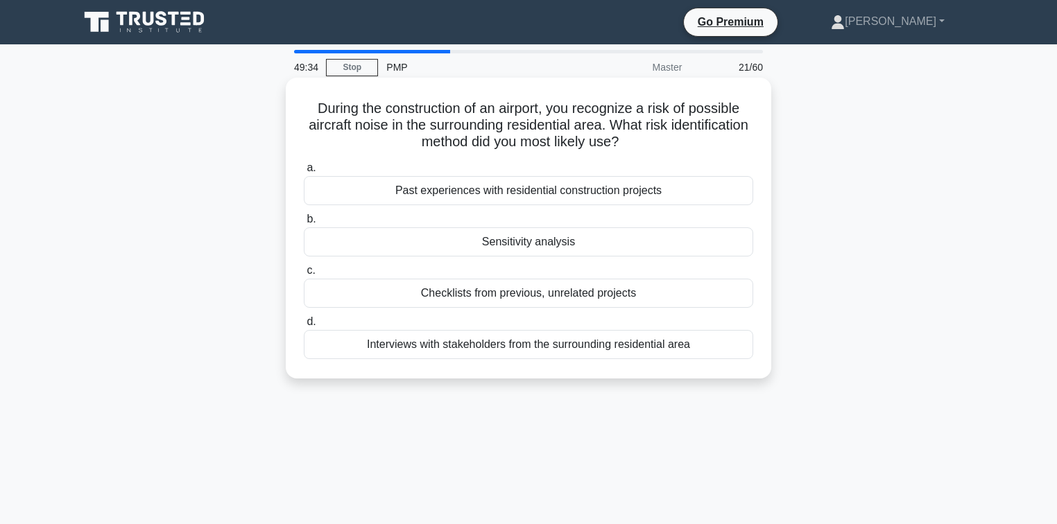
drag, startPoint x: 707, startPoint y: 350, endPoint x: 289, endPoint y: 103, distance: 485.3
click at [289, 103] on div "During the construction of an airport, you recognize a risk of possible aircraf…" at bounding box center [528, 228] width 485 height 301
click at [494, 341] on div "Interviews with stakeholders from the surrounding residential area" at bounding box center [528, 344] width 449 height 29
click at [304, 327] on input "d. Interviews with stakeholders from the surrounding residential area" at bounding box center [304, 322] width 0 height 9
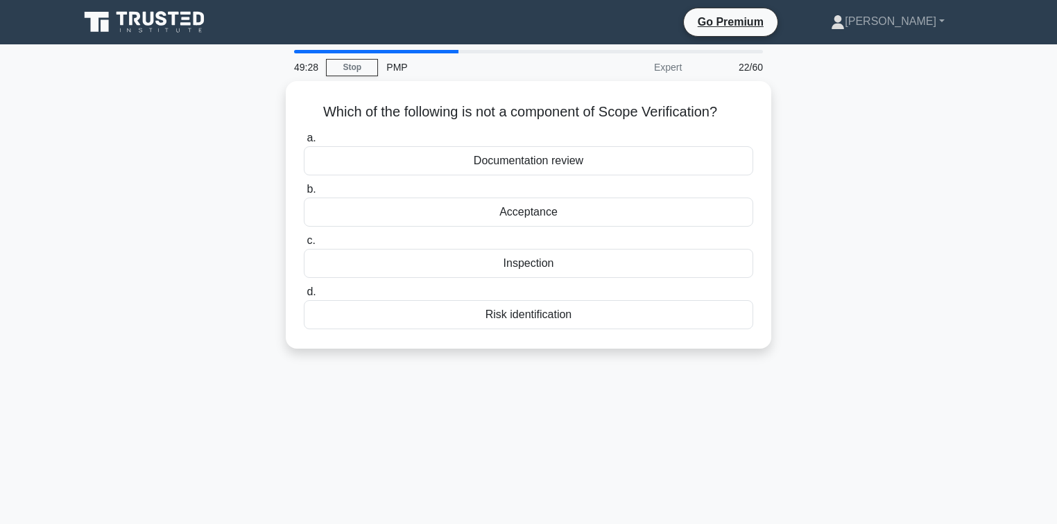
click at [923, 281] on div "Which of the following is not a component of Scope Verification? .spinner_0XTQ{…" at bounding box center [528, 223] width 915 height 284
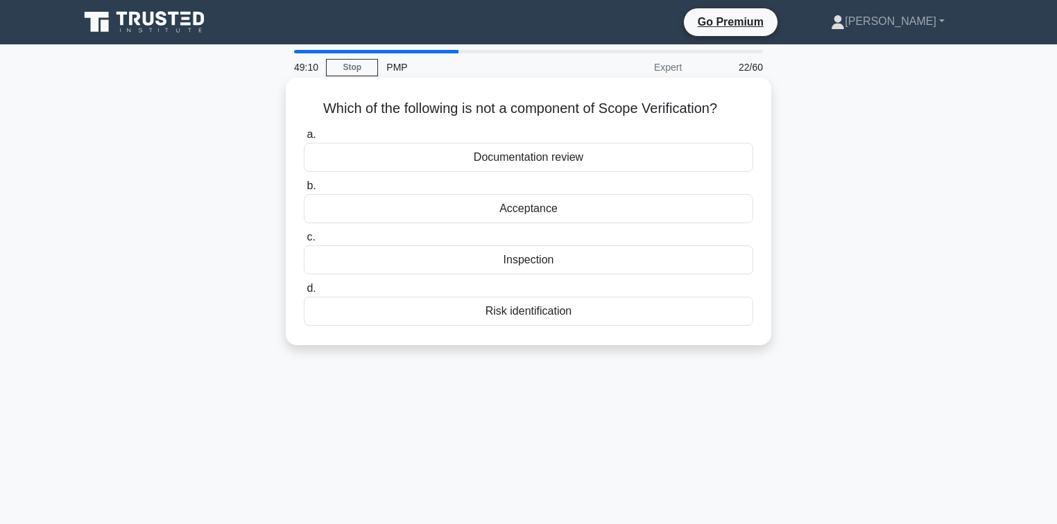
click at [626, 318] on div "Risk identification" at bounding box center [528, 311] width 449 height 29
click at [304, 293] on input "d. Risk identification" at bounding box center [304, 288] width 0 height 9
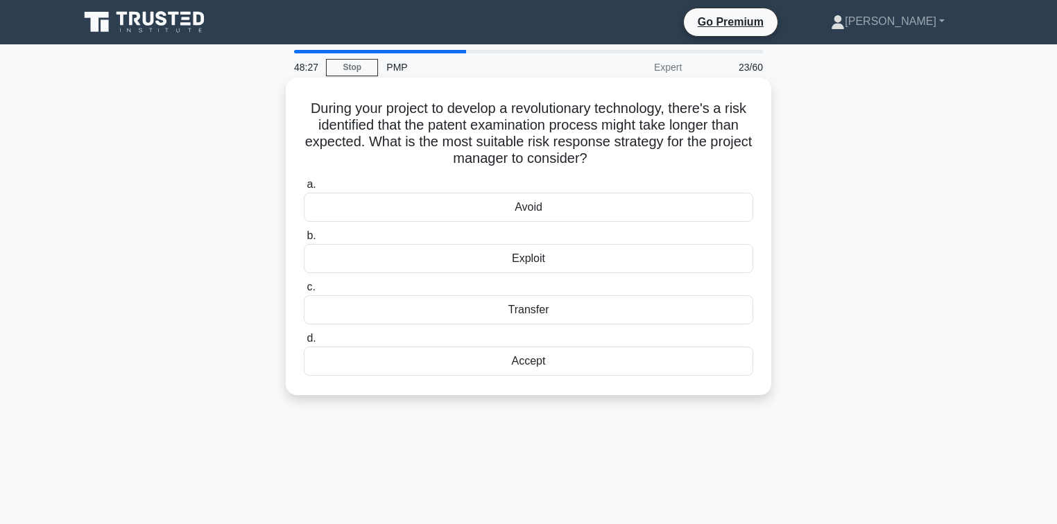
click at [560, 364] on div "Accept" at bounding box center [528, 361] width 449 height 29
click at [304, 343] on input "d. Accept" at bounding box center [304, 338] width 0 height 9
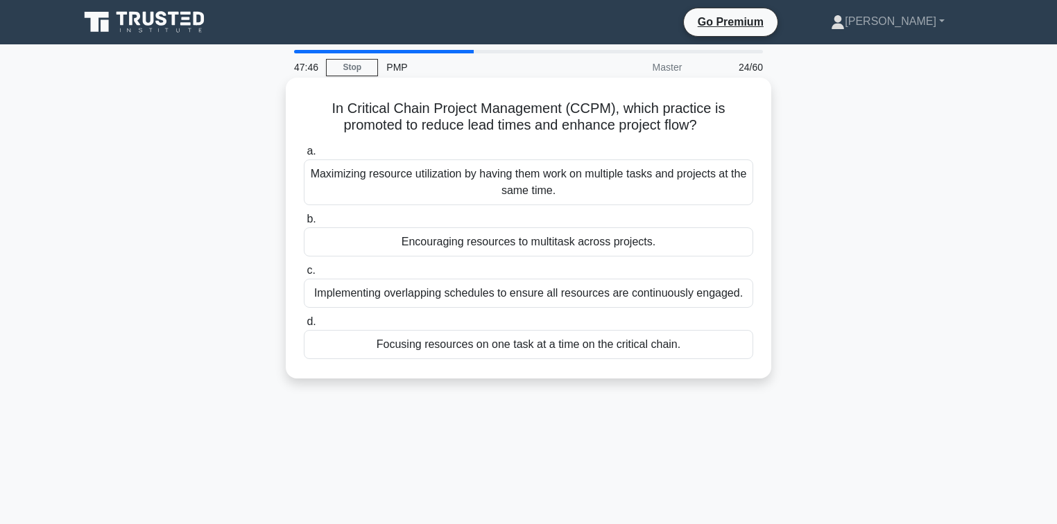
click at [507, 350] on div "Focusing resources on one task at a time on the critical chain." at bounding box center [528, 344] width 449 height 29
click at [304, 327] on input "d. Focusing resources on one task at a time on the critical chain." at bounding box center [304, 322] width 0 height 9
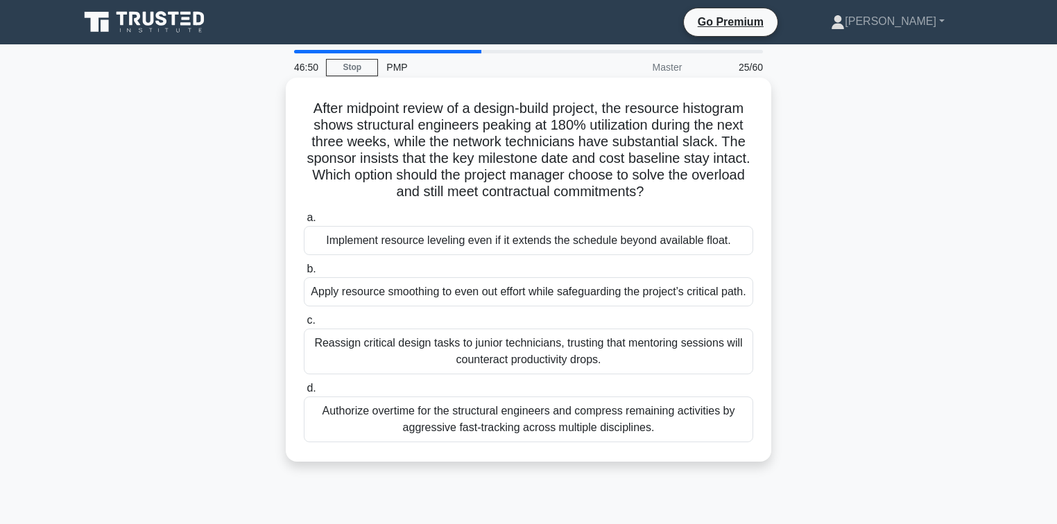
click at [461, 302] on div "Apply resource smoothing to even out effort while safeguarding the project’s cr…" at bounding box center [528, 291] width 449 height 29
click at [304, 274] on input "b. Apply resource smoothing to even out effort while safeguarding the project’s…" at bounding box center [304, 269] width 0 height 9
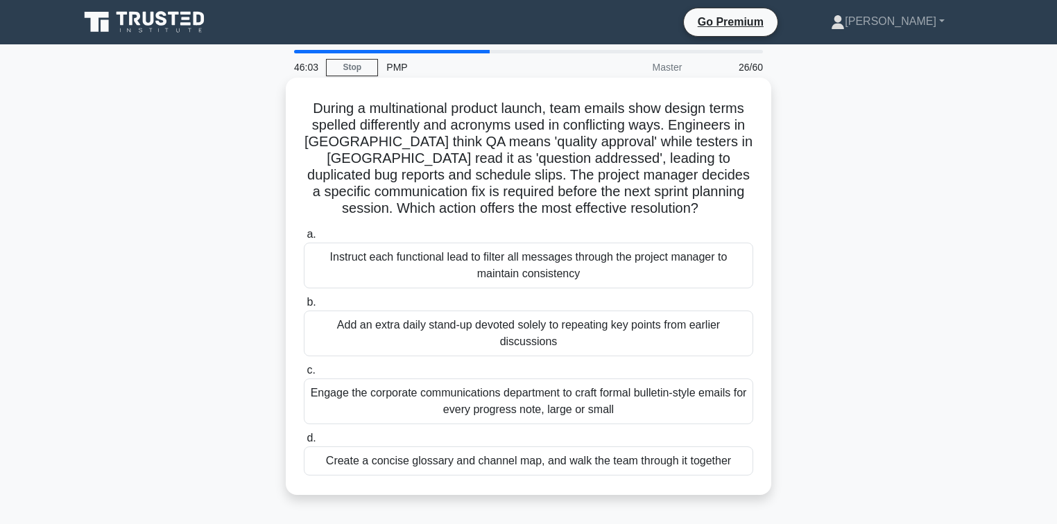
click at [498, 461] on div "Create a concise glossary and channel map, and walk the team through it together" at bounding box center [528, 461] width 449 height 29
click at [304, 443] on input "d. Create a concise glossary and channel map, and walk the team through it toge…" at bounding box center [304, 438] width 0 height 9
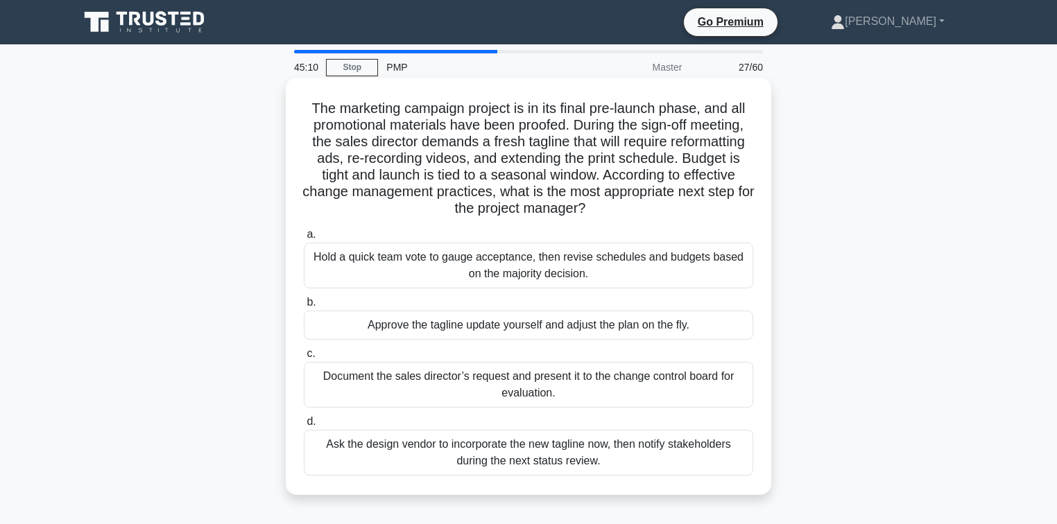
click at [452, 388] on div "Document the sales director’s request and present it to the change control boar…" at bounding box center [528, 385] width 449 height 46
click at [304, 359] on input "c. Document the sales director’s request and present it to the change control b…" at bounding box center [304, 354] width 0 height 9
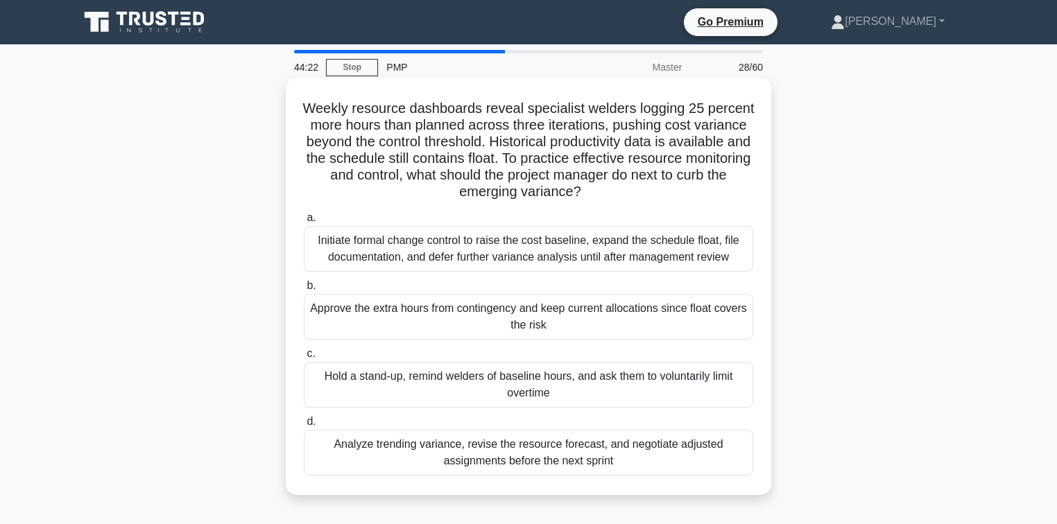
click at [488, 463] on div "Analyze trending variance, revise the resource forecast, and negotiate adjusted…" at bounding box center [528, 453] width 449 height 46
click at [304, 427] on input "d. Analyze trending variance, revise the resource forecast, and negotiate adjus…" at bounding box center [304, 422] width 0 height 9
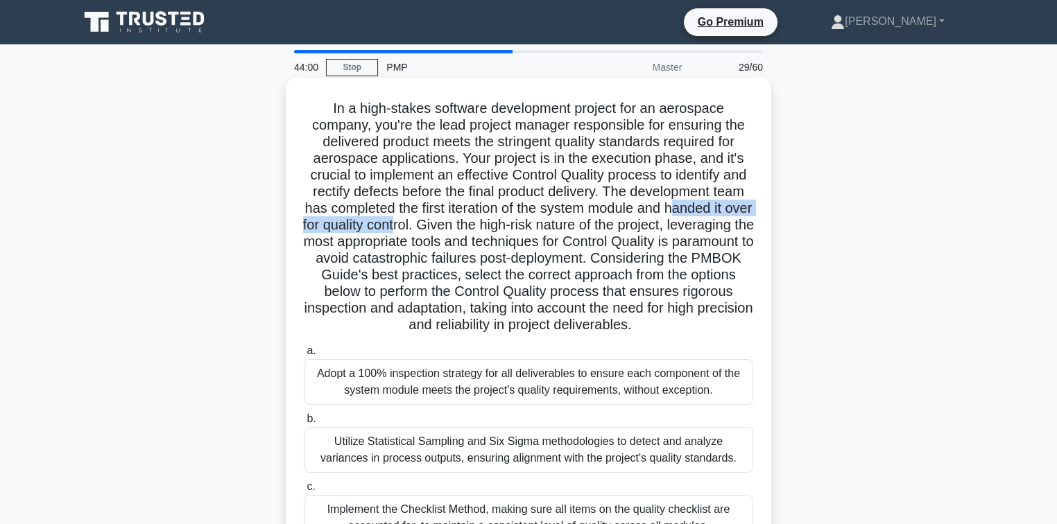
drag, startPoint x: 325, startPoint y: 232, endPoint x: 535, endPoint y: 228, distance: 209.5
click at [515, 227] on h5 "In a high-stakes software development project for an aerospace company, you're …" at bounding box center [528, 217] width 452 height 234
click at [538, 230] on h5 "In a high-stakes software development project for an aerospace company, you're …" at bounding box center [528, 217] width 452 height 234
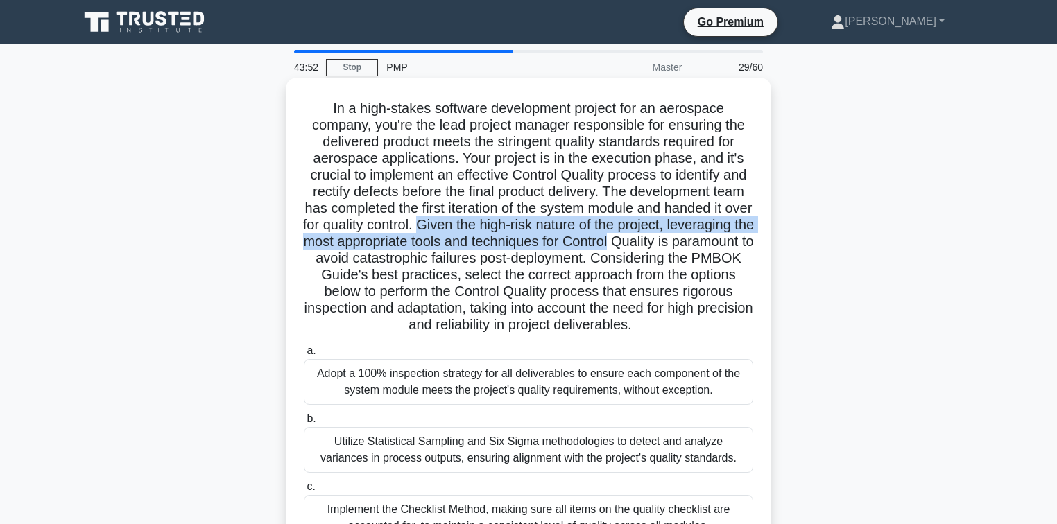
drag, startPoint x: 552, startPoint y: 222, endPoint x: 379, endPoint y: 266, distance: 179.0
click at [377, 266] on h5 "In a high-stakes software development project for an aerospace company, you're …" at bounding box center [528, 217] width 452 height 234
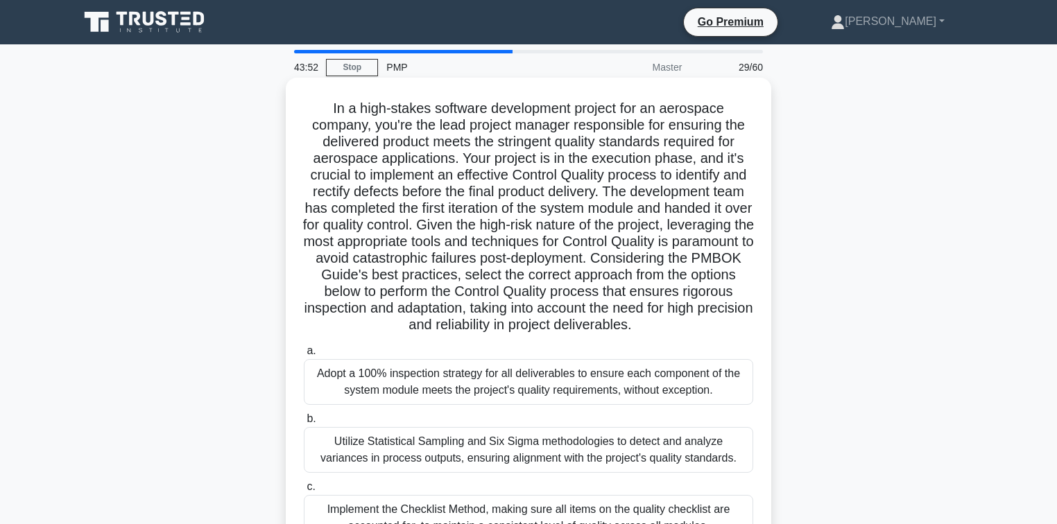
click at [419, 279] on h5 "In a high-stakes software development project for an aerospace company, you're …" at bounding box center [528, 217] width 452 height 234
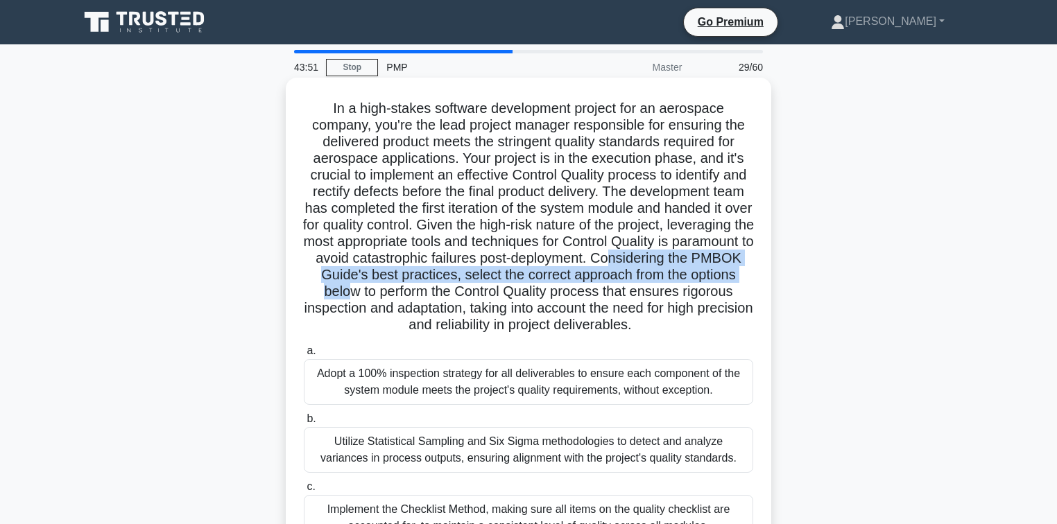
drag, startPoint x: 406, startPoint y: 275, endPoint x: 623, endPoint y: 285, distance: 217.3
click at [590, 284] on h5 "In a high-stakes software development project for an aerospace company, you're …" at bounding box center [528, 217] width 452 height 234
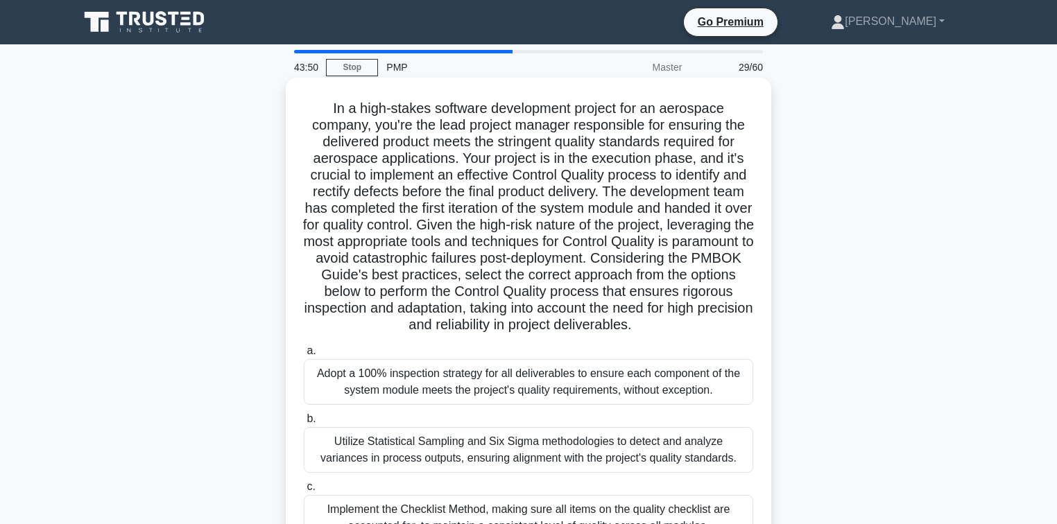
drag, startPoint x: 660, startPoint y: 289, endPoint x: 582, endPoint y: 288, distance: 78.4
click at [653, 289] on h5 "In a high-stakes software development project for an aerospace company, you're …" at bounding box center [528, 217] width 452 height 234
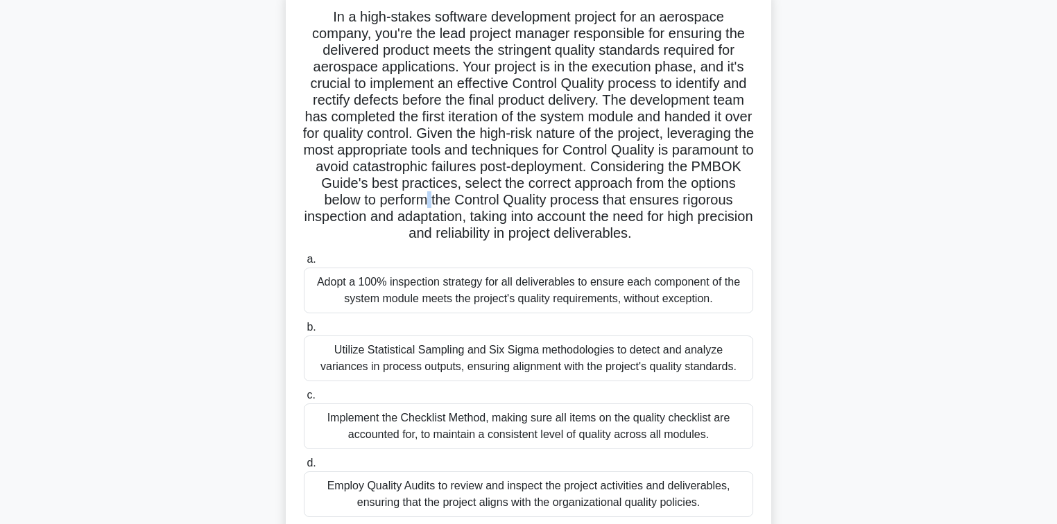
scroll to position [111, 0]
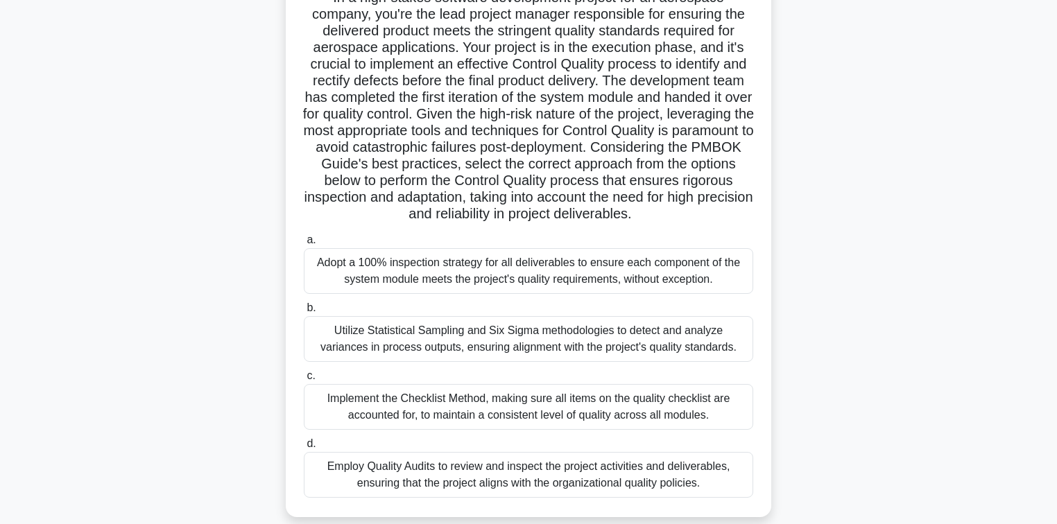
click at [583, 362] on div "Utilize Statistical Sampling and Six Sigma methodologies to detect and analyze …" at bounding box center [528, 339] width 449 height 46
click at [304, 313] on input "b. Utilize Statistical Sampling and Six Sigma methodologies to detect and analy…" at bounding box center [304, 308] width 0 height 9
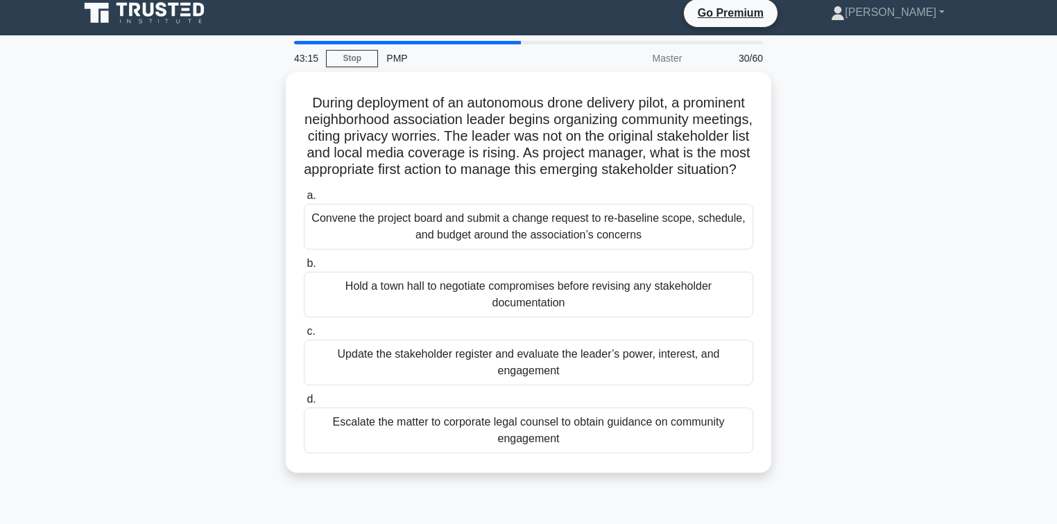
scroll to position [0, 0]
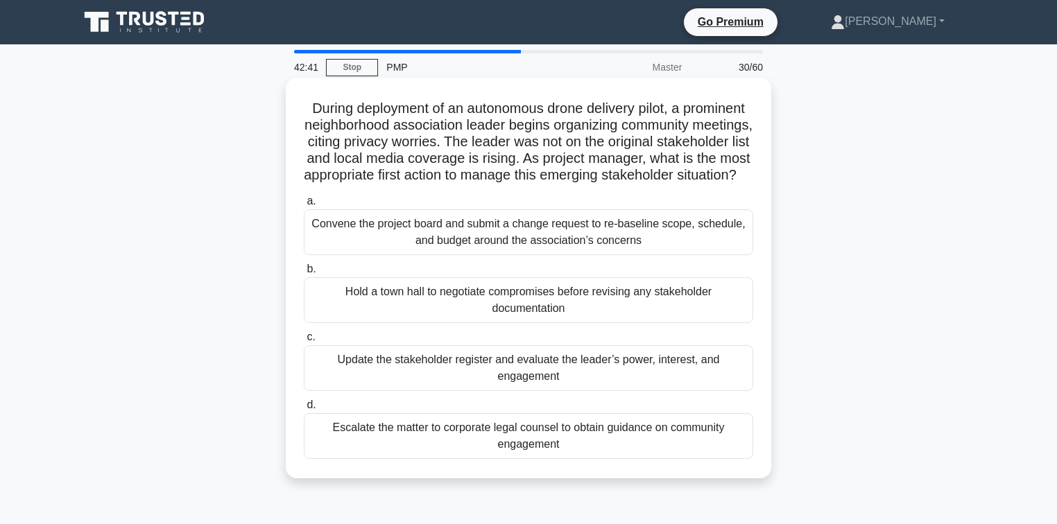
click at [440, 384] on div "Update the stakeholder register and evaluate the leader’s power, interest, and …" at bounding box center [528, 368] width 449 height 46
click at [304, 342] on input "c. Update the stakeholder register and evaluate the leader’s power, interest, a…" at bounding box center [304, 337] width 0 height 9
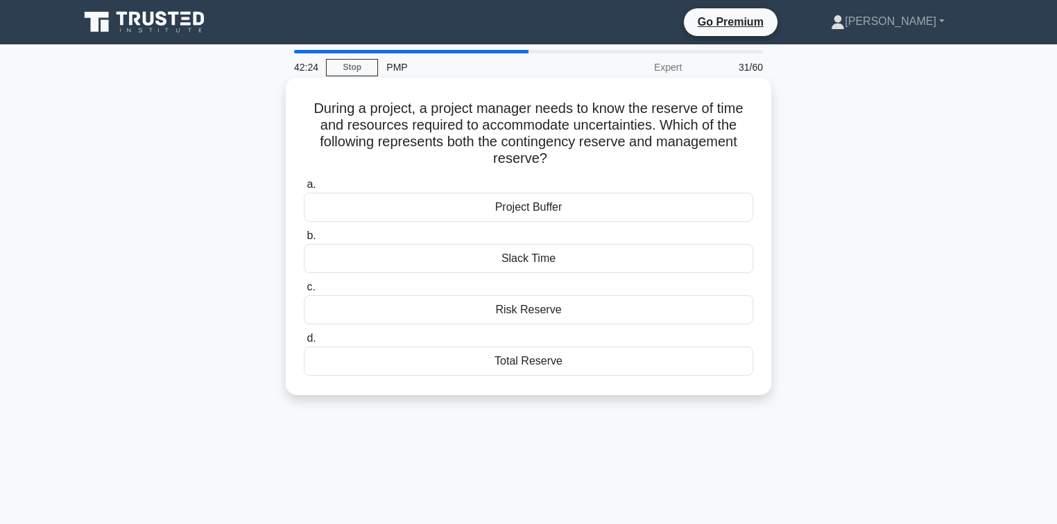
drag, startPoint x: 509, startPoint y: 314, endPoint x: 372, endPoint y: 119, distance: 238.4
click at [282, 98] on div "During a project, a project manager needs to know the reserve of time and resou…" at bounding box center [528, 248] width 915 height 334
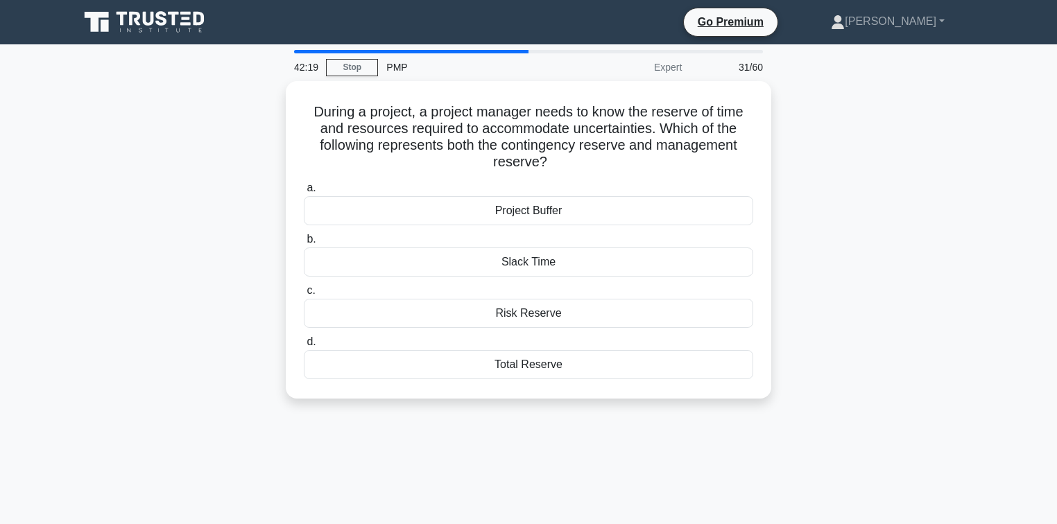
click at [552, 462] on div "42:19 Stop PMP Expert 31/60 During a project, a project manager needs to know t…" at bounding box center [528, 397] width 915 height 694
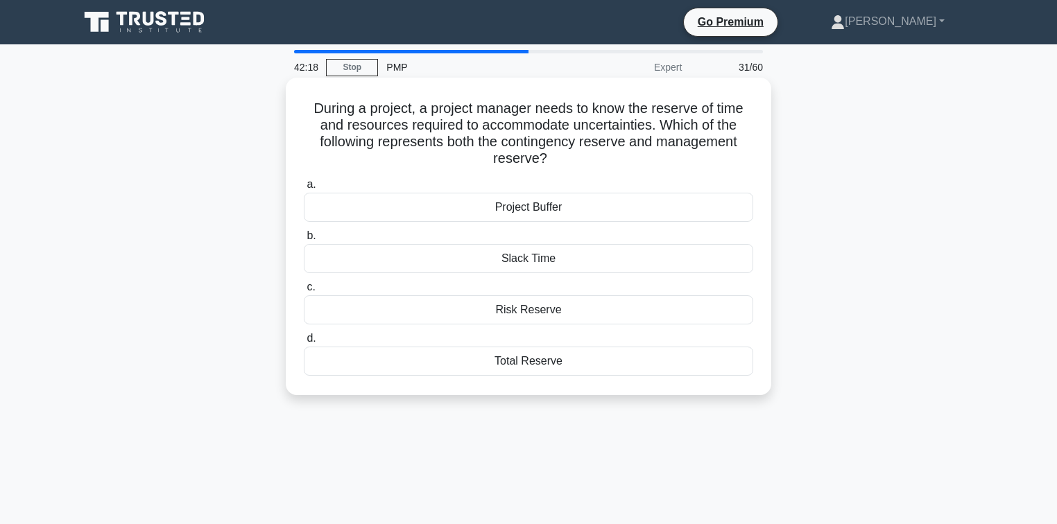
click at [531, 377] on div "a. Project Buffer b. Slack Time c. d." at bounding box center [528, 275] width 466 height 205
click at [530, 362] on div "Total Reserve" at bounding box center [528, 361] width 449 height 29
click at [304, 343] on input "d. Total Reserve" at bounding box center [304, 338] width 0 height 9
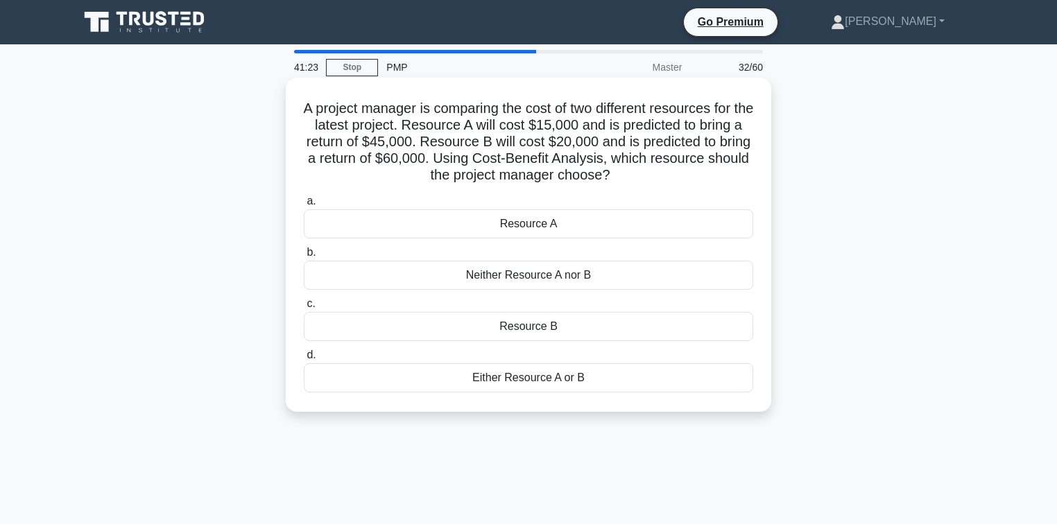
click at [565, 327] on div "Resource B" at bounding box center [528, 326] width 449 height 29
click at [304, 309] on input "c. Resource B" at bounding box center [304, 304] width 0 height 9
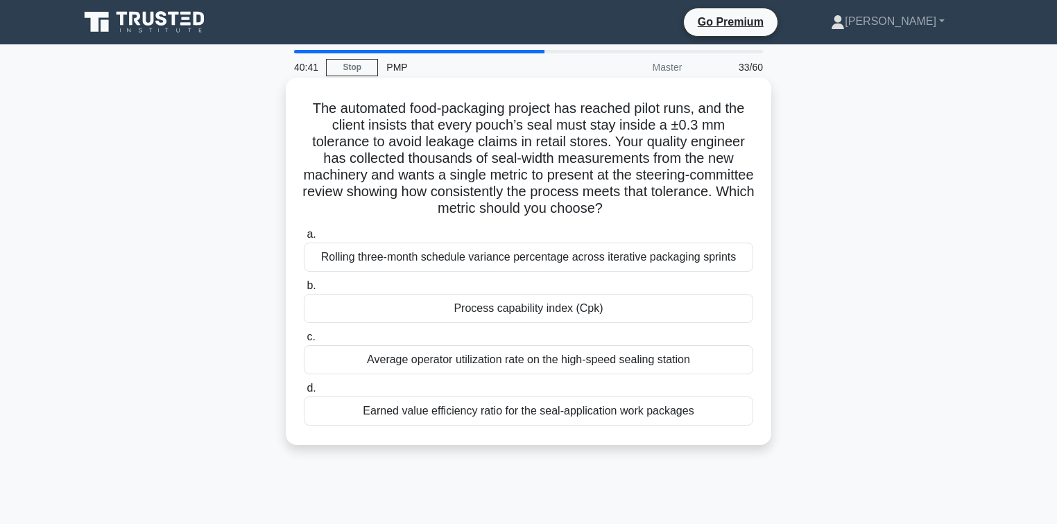
click at [491, 311] on div "Process capability index (Cpk)" at bounding box center [528, 308] width 449 height 29
click at [304, 291] on input "b. Process capability index (Cpk)" at bounding box center [304, 286] width 0 height 9
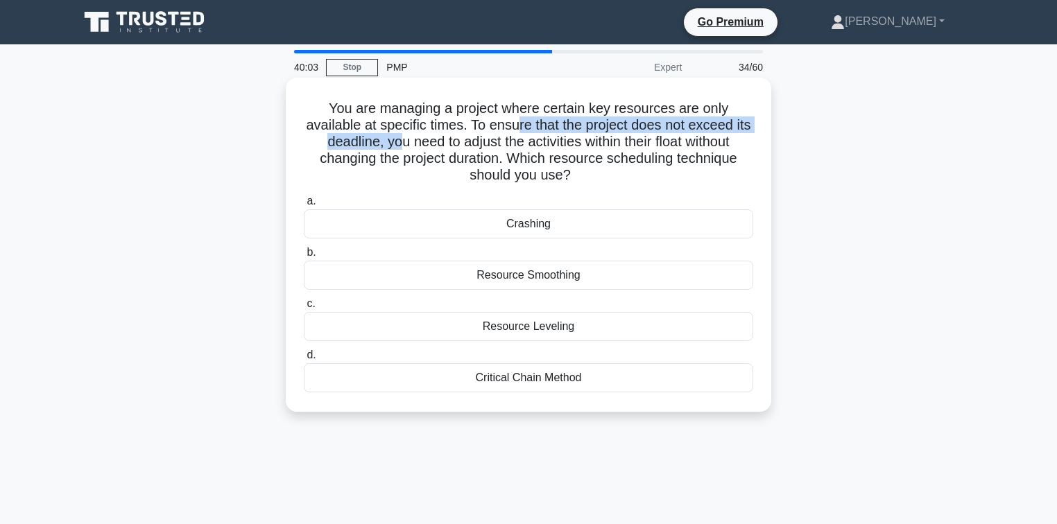
drag, startPoint x: 402, startPoint y: 139, endPoint x: 525, endPoint y: 132, distance: 123.6
click at [524, 133] on h5 "You are managing a project where certain key resources are only available at sp…" at bounding box center [528, 142] width 452 height 85
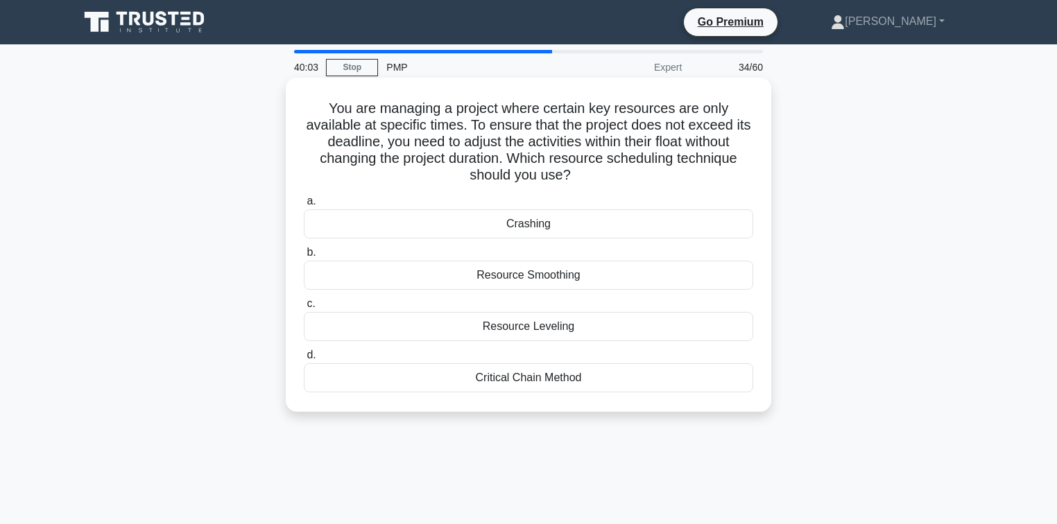
click at [538, 145] on h5 "You are managing a project where certain key resources are only available at sp…" at bounding box center [528, 142] width 452 height 85
drag, startPoint x: 591, startPoint y: 386, endPoint x: 325, endPoint y: 113, distance: 381.1
click at [325, 113] on div "You are managing a project where certain key resources are only available at sp…" at bounding box center [528, 244] width 474 height 323
click at [423, 225] on div "Crashing" at bounding box center [528, 223] width 449 height 29
click at [304, 206] on input "a. Crashing" at bounding box center [304, 201] width 0 height 9
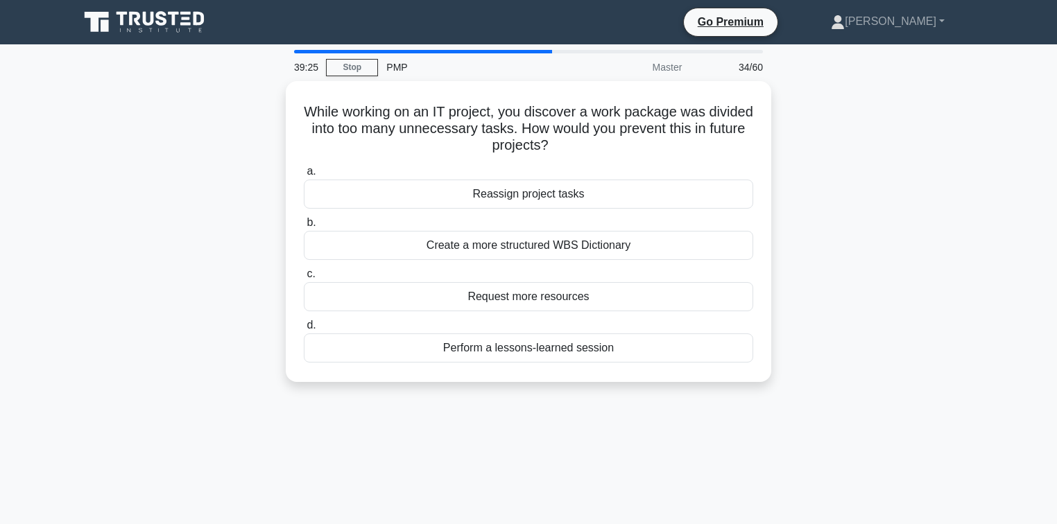
click at [197, 185] on div "While working on an IT project, you discover a work package was divided into to…" at bounding box center [528, 240] width 915 height 318
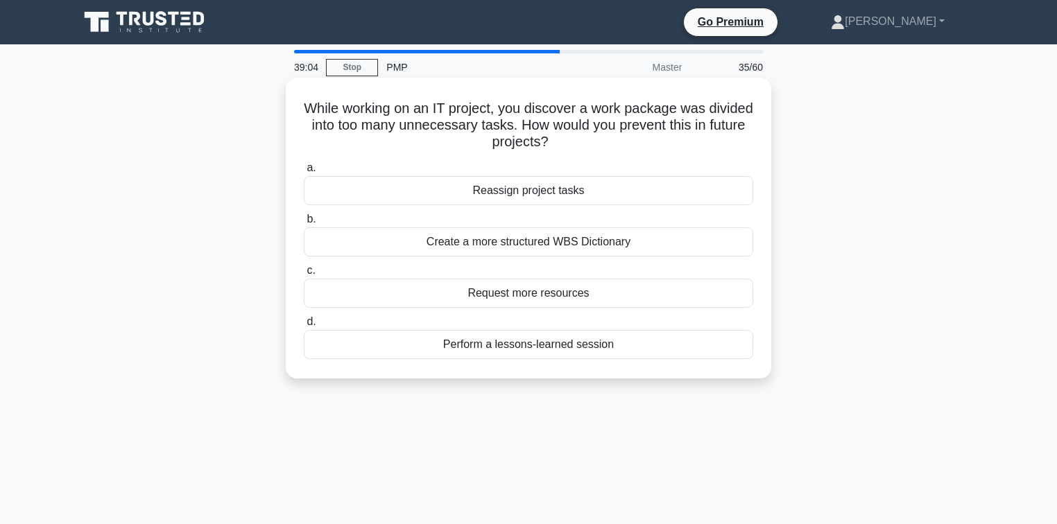
drag, startPoint x: 628, startPoint y: 343, endPoint x: 318, endPoint y: 101, distance: 393.7
click at [318, 101] on div "While working on an IT project, you discover a work package was divided into to…" at bounding box center [528, 228] width 474 height 290
click at [536, 141] on h5 "While working on an IT project, you discover a work package was divided into to…" at bounding box center [528, 125] width 452 height 51
drag, startPoint x: 329, startPoint y: 96, endPoint x: 313, endPoint y: 92, distance: 16.7
click at [308, 91] on div "While working on an IT project, you discover a work package was divided into to…" at bounding box center [528, 228] width 474 height 290
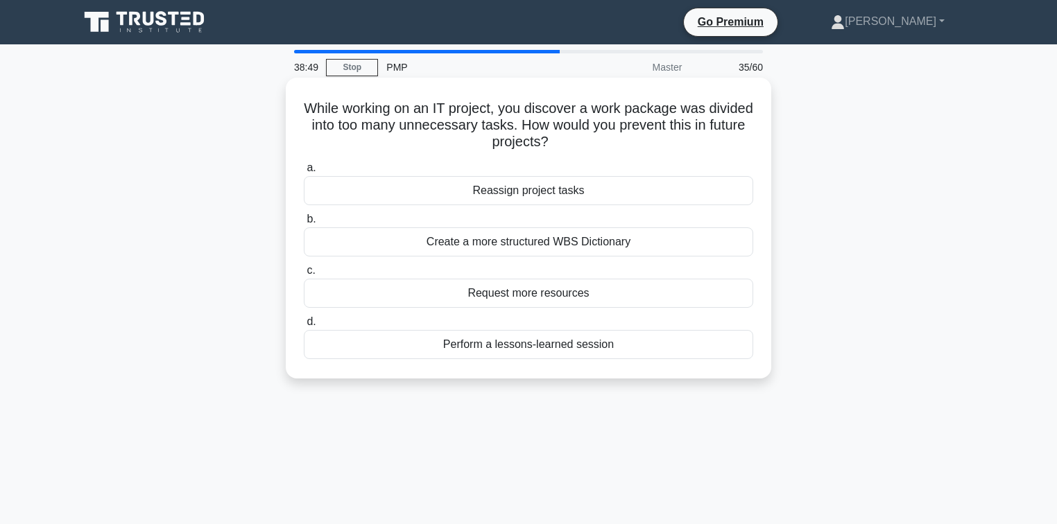
click at [583, 350] on div "Perform a lessons-learned session" at bounding box center [528, 344] width 449 height 29
click at [304, 327] on input "d. Perform a lessons-learned session" at bounding box center [304, 322] width 0 height 9
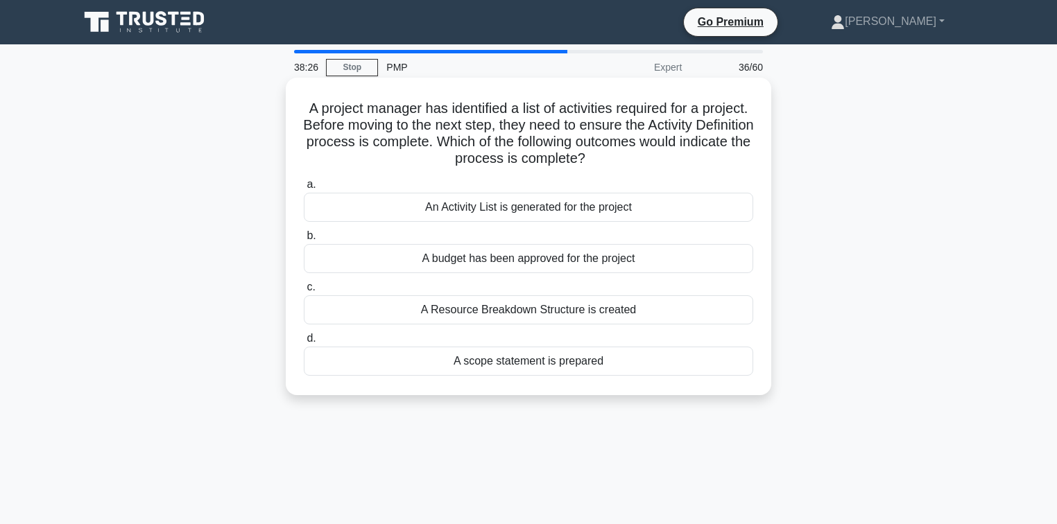
click at [489, 216] on div "An Activity List is generated for the project" at bounding box center [528, 207] width 449 height 29
click at [304, 189] on input "a. An Activity List is generated for the project" at bounding box center [304, 184] width 0 height 9
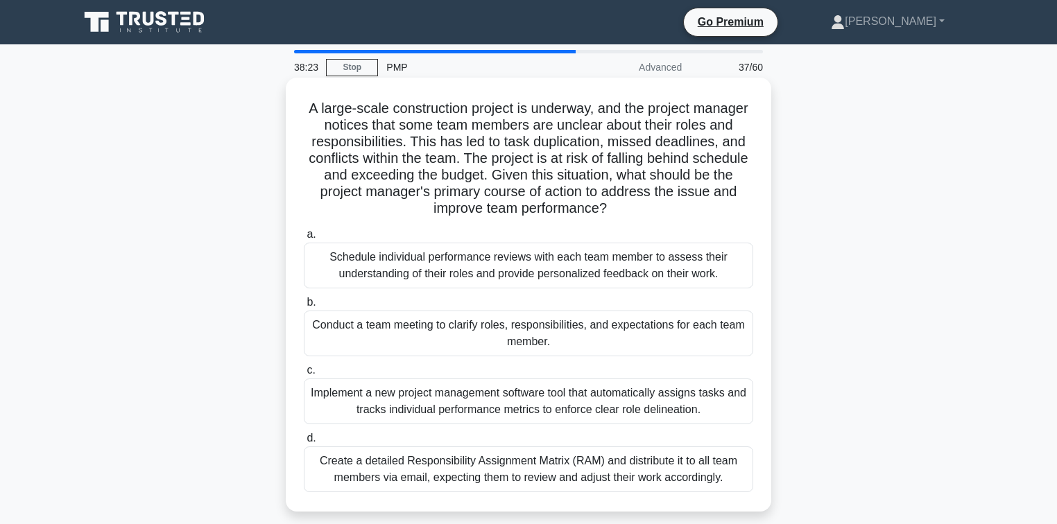
scroll to position [55, 0]
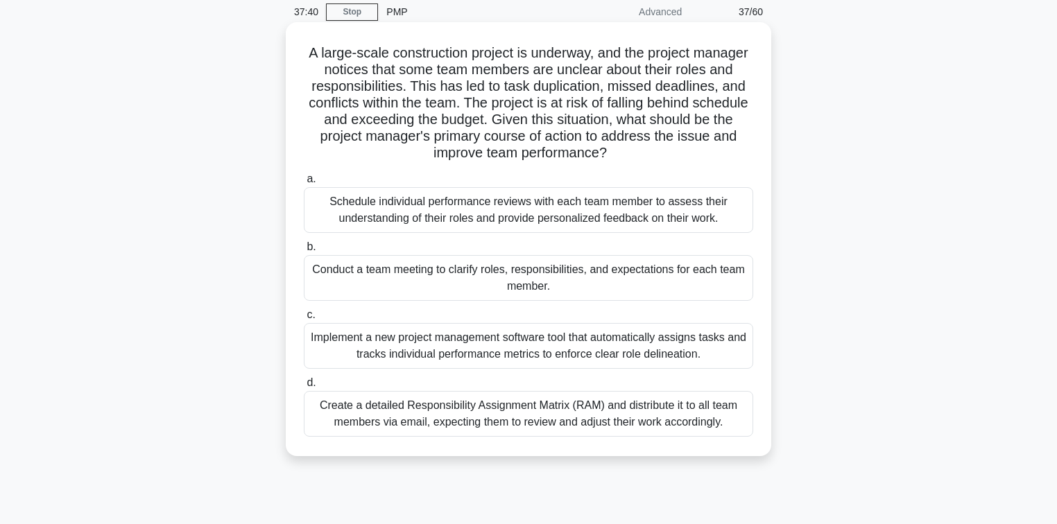
click at [388, 277] on div "Conduct a team meeting to clarify roles, responsibilities, and expectations for…" at bounding box center [528, 278] width 449 height 46
click at [304, 252] on input "b. Conduct a team meeting to clarify roles, responsibilities, and expectations …" at bounding box center [304, 247] width 0 height 9
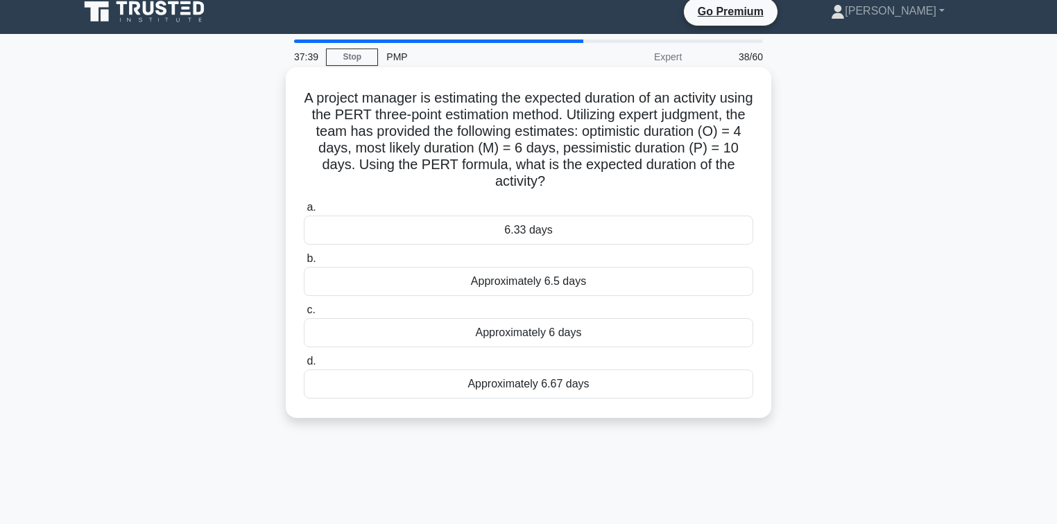
scroll to position [0, 0]
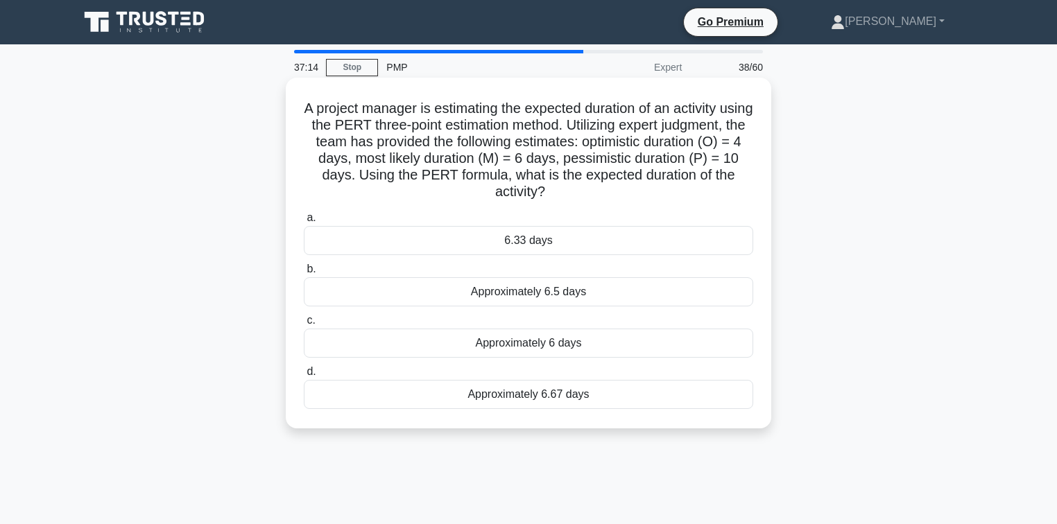
click at [521, 244] on div "6.33 days" at bounding box center [528, 240] width 449 height 29
click at [304, 223] on input "a. 6.33 days" at bounding box center [304, 218] width 0 height 9
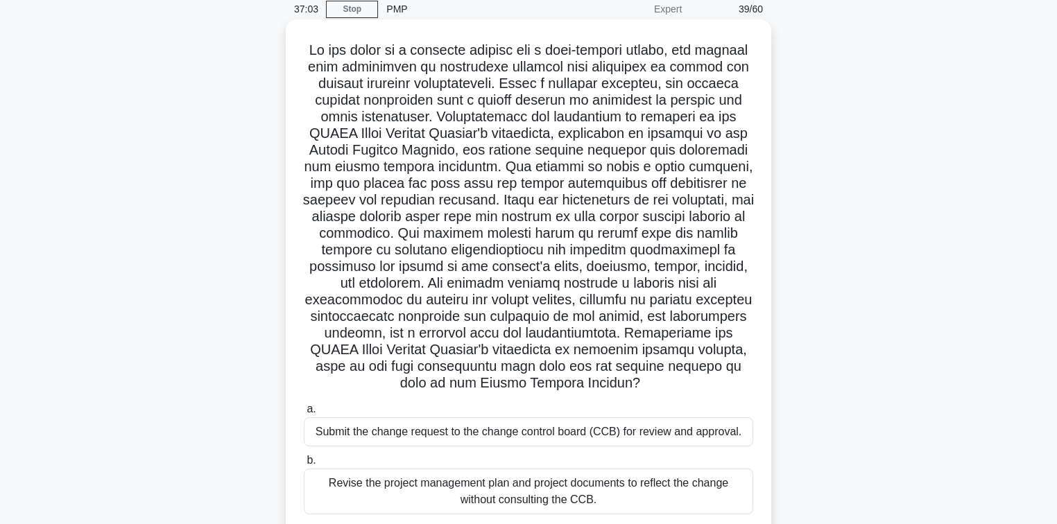
scroll to position [55, 0]
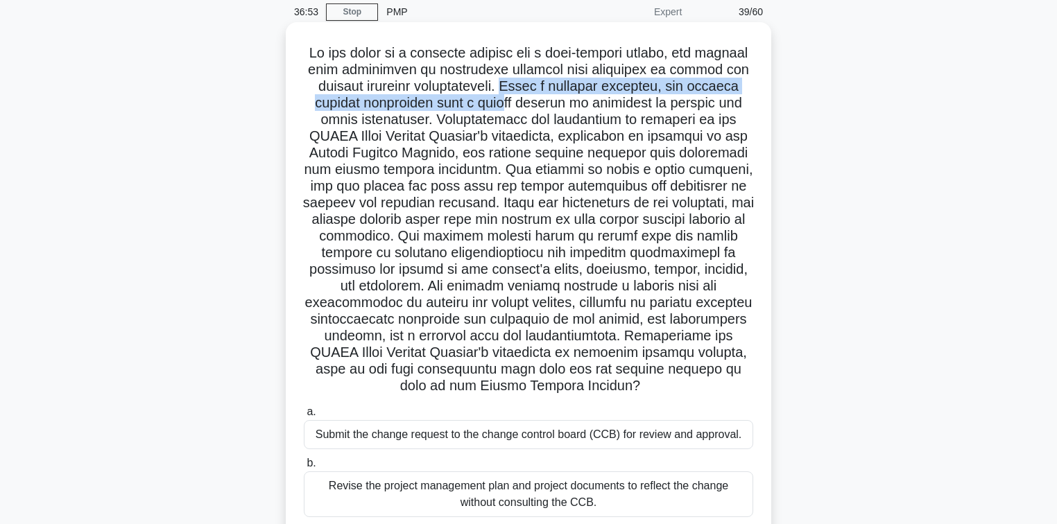
drag, startPoint x: 507, startPoint y: 87, endPoint x: 508, endPoint y: 103, distance: 15.3
click at [508, 103] on h5 ".spinner_0XTQ{transform-origin:center;animation:spinner_y6GP .75s linear infini…" at bounding box center [528, 219] width 452 height 351
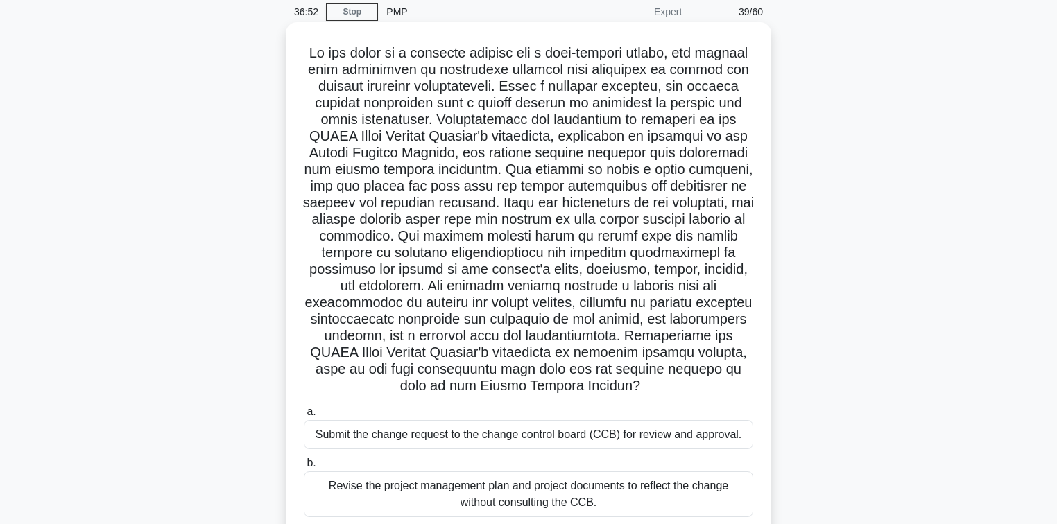
click at [468, 119] on h5 ".spinner_0XTQ{transform-origin:center;animation:spinner_y6GP .75s linear infini…" at bounding box center [528, 219] width 452 height 351
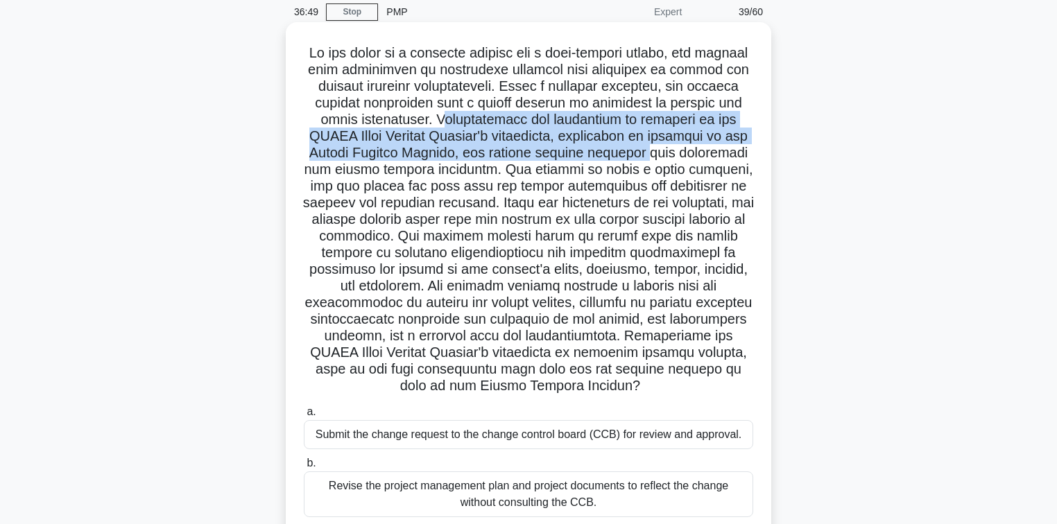
drag, startPoint x: 433, startPoint y: 121, endPoint x: 689, endPoint y: 147, distance: 257.2
click at [661, 152] on h5 ".spinner_0XTQ{transform-origin:center;animation:spinner_y6GP .75s linear infini…" at bounding box center [528, 219] width 452 height 351
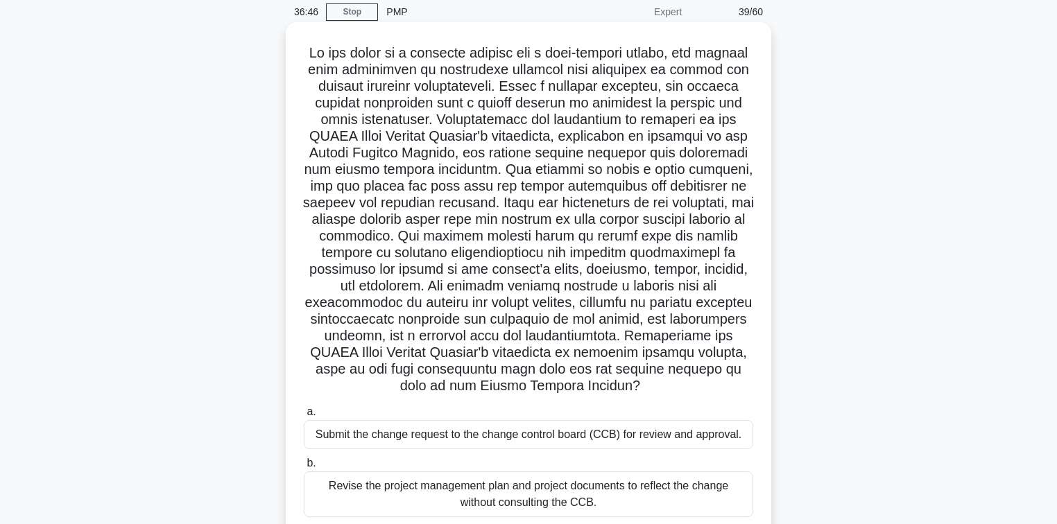
drag, startPoint x: 511, startPoint y: 166, endPoint x: 541, endPoint y: 170, distance: 30.1
click at [521, 166] on h5 ".spinner_0XTQ{transform-origin:center;animation:spinner_y6GP .75s linear infini…" at bounding box center [528, 219] width 452 height 351
drag, startPoint x: 577, startPoint y: 152, endPoint x: 626, endPoint y: 153, distance: 48.6
click at [591, 153] on h5 ".spinner_0XTQ{transform-origin:center;animation:spinner_y6GP .75s linear infini…" at bounding box center [528, 219] width 452 height 351
drag, startPoint x: 552, startPoint y: 169, endPoint x: 612, endPoint y: 172, distance: 60.4
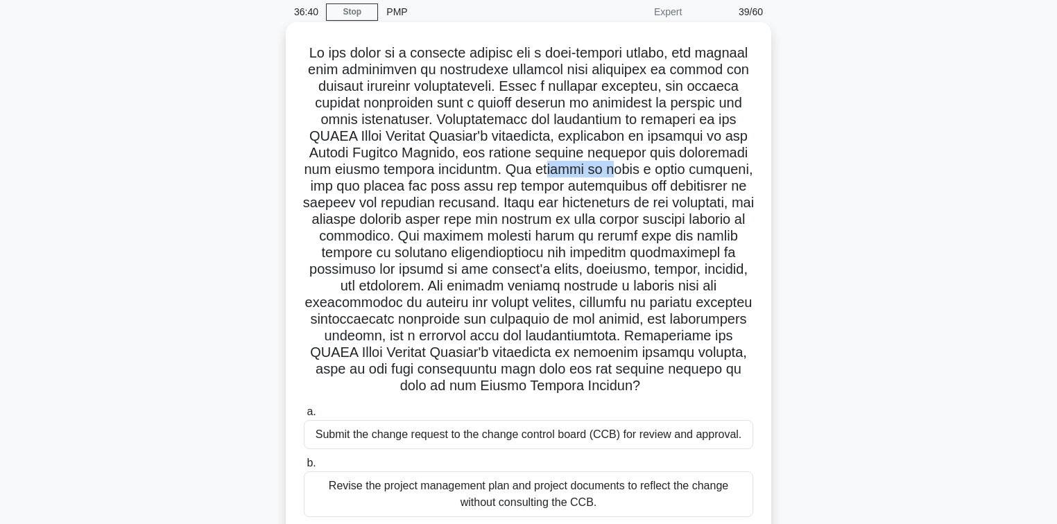
click at [612, 172] on h5 ".spinner_0XTQ{transform-origin:center;animation:spinner_y6GP .75s linear infini…" at bounding box center [528, 219] width 452 height 351
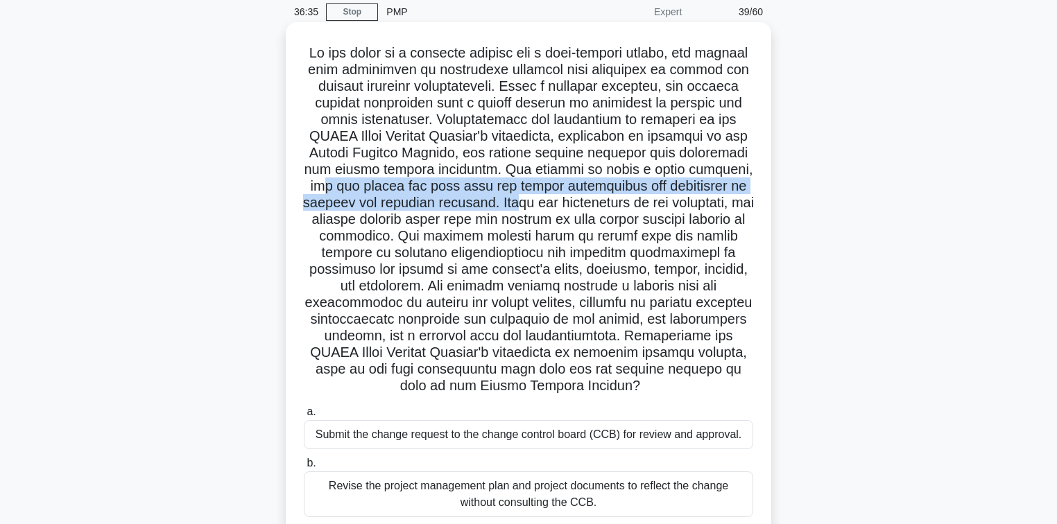
drag, startPoint x: 357, startPoint y: 186, endPoint x: 521, endPoint y: 208, distance: 165.2
click at [521, 208] on h5 ".spinner_0XTQ{transform-origin:center;animation:spinner_y6GP .75s linear infini…" at bounding box center [528, 219] width 452 height 351
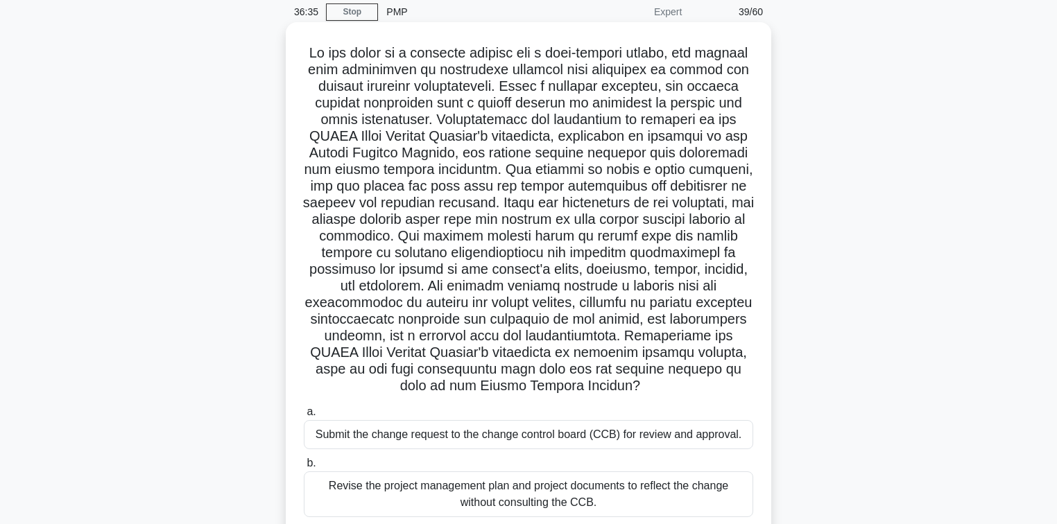
click at [543, 208] on h5 ".spinner_0XTQ{transform-origin:center;animation:spinner_y6GP .75s linear infini…" at bounding box center [528, 219] width 452 height 351
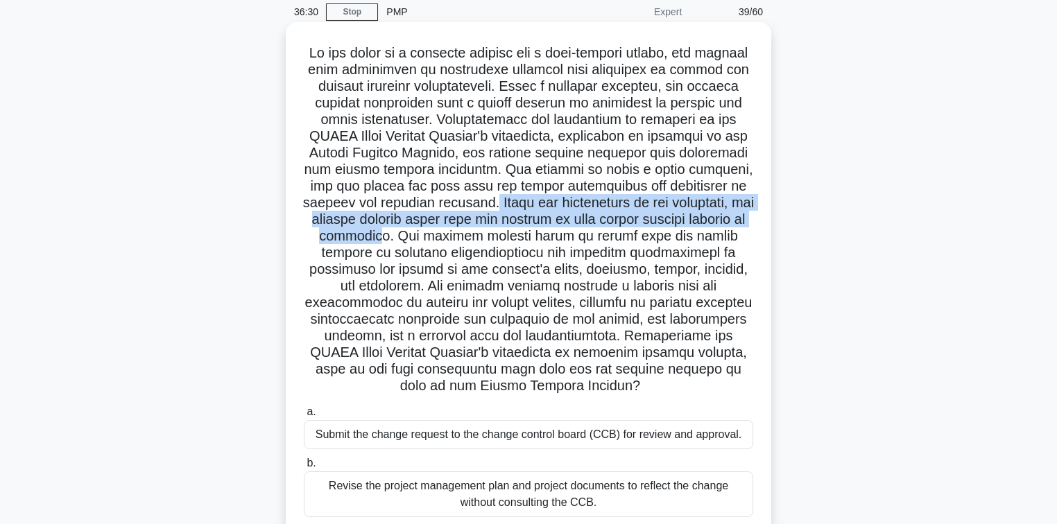
drag, startPoint x: 496, startPoint y: 201, endPoint x: 393, endPoint y: 243, distance: 111.4
click at [393, 243] on h5 ".spinner_0XTQ{transform-origin:center;animation:spinner_y6GP .75s linear infini…" at bounding box center [528, 219] width 452 height 351
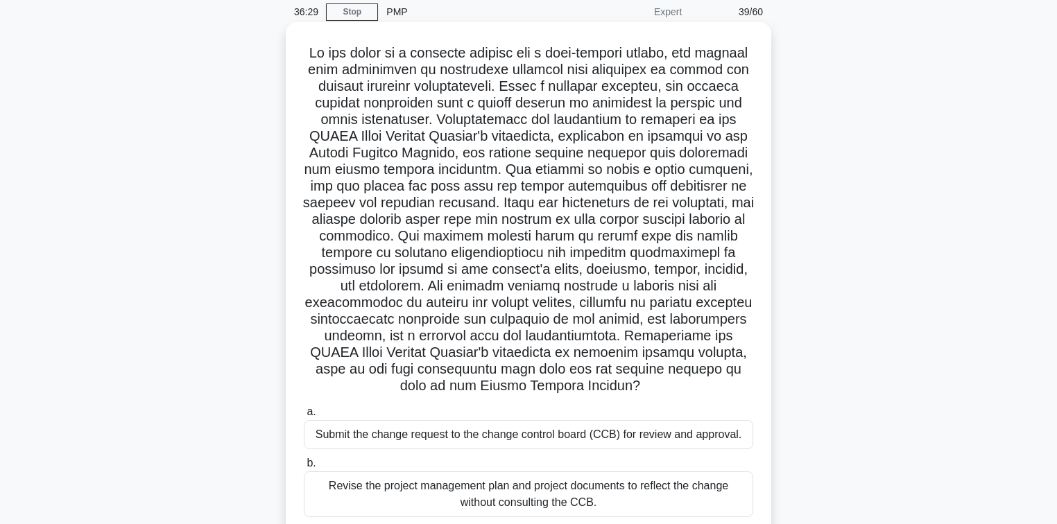
click at [422, 244] on h5 ".spinner_0XTQ{transform-origin:center;animation:spinner_y6GP .75s linear infini…" at bounding box center [528, 219] width 452 height 351
drag, startPoint x: 415, startPoint y: 238, endPoint x: 431, endPoint y: 234, distance: 17.2
click at [431, 234] on h5 ".spinner_0XTQ{transform-origin:center;animation:spinner_y6GP .75s linear infini…" at bounding box center [528, 219] width 452 height 351
click at [396, 225] on h5 ".spinner_0XTQ{transform-origin:center;animation:spinner_y6GP .75s linear infini…" at bounding box center [528, 219] width 452 height 351
drag, startPoint x: 371, startPoint y: 230, endPoint x: 406, endPoint y: 234, distance: 35.5
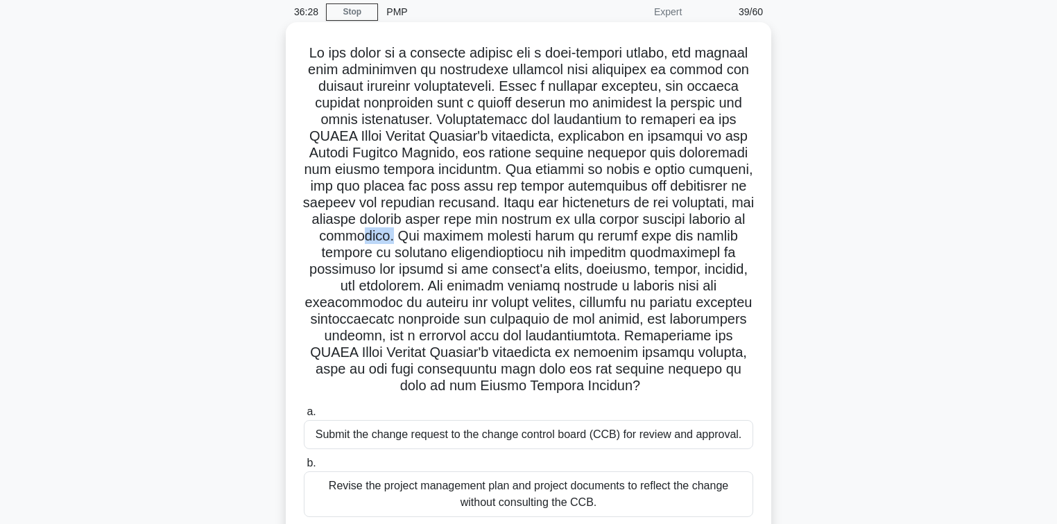
click at [406, 234] on h5 ".spinner_0XTQ{transform-origin:center;animation:spinner_y6GP .75s linear infini…" at bounding box center [528, 219] width 452 height 351
click at [371, 226] on h5 ".spinner_0XTQ{transform-origin:center;animation:spinner_y6GP .75s linear infini…" at bounding box center [528, 219] width 452 height 351
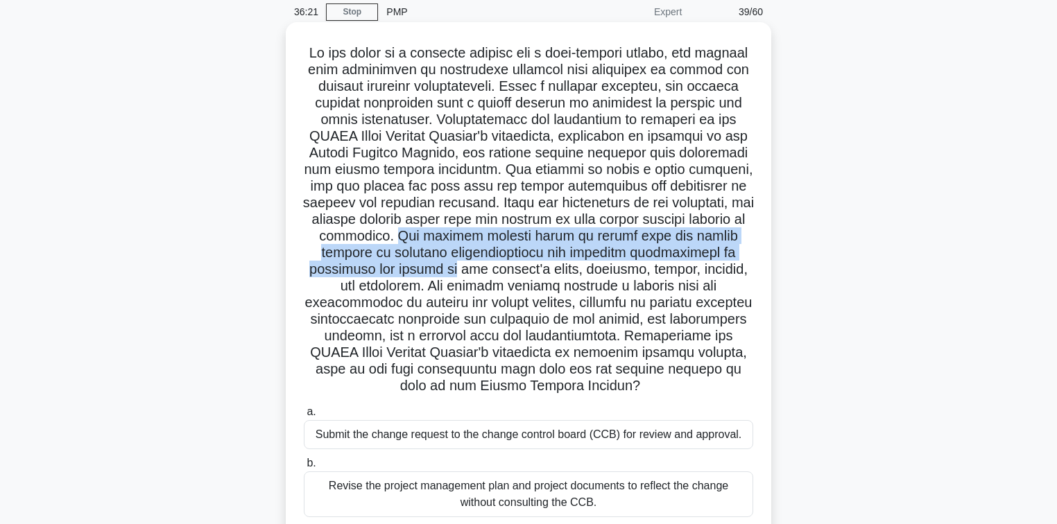
drag, startPoint x: 419, startPoint y: 234, endPoint x: 454, endPoint y: 275, distance: 54.1
click at [454, 275] on h5 ".spinner_0XTQ{transform-origin:center;animation:spinner_y6GP .75s linear infini…" at bounding box center [528, 219] width 452 height 351
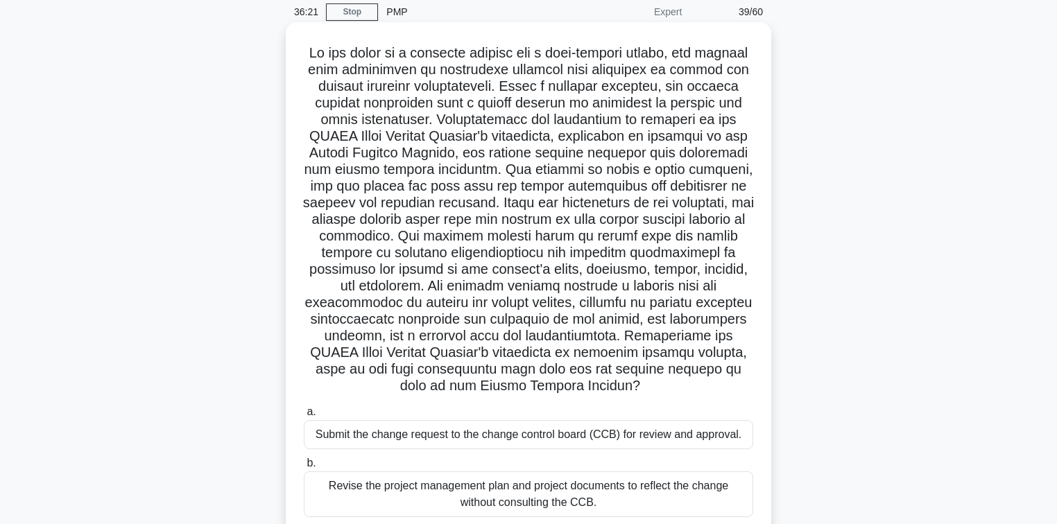
click at [490, 272] on h5 ".spinner_0XTQ{transform-origin:center;animation:spinner_y6GP .75s linear infini…" at bounding box center [528, 219] width 452 height 351
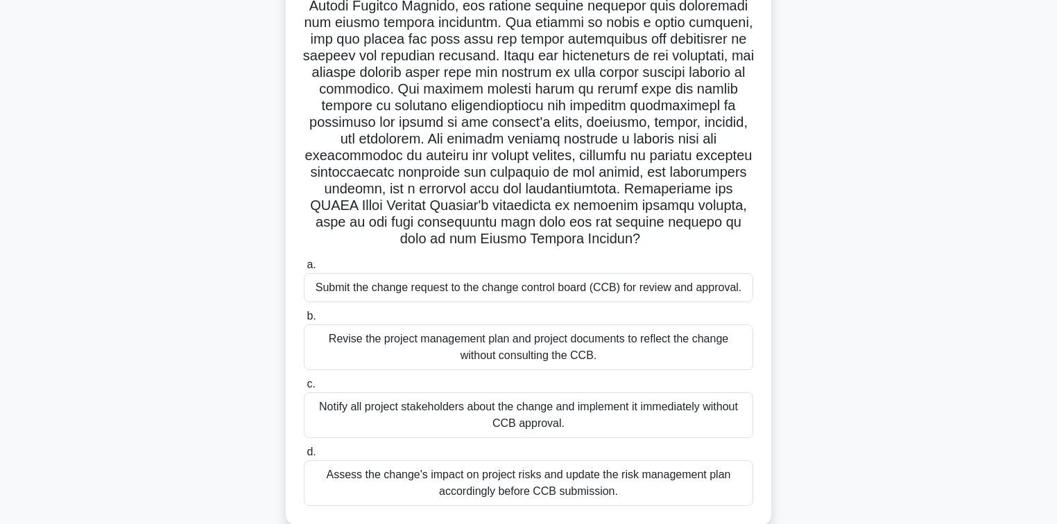
scroll to position [222, 0]
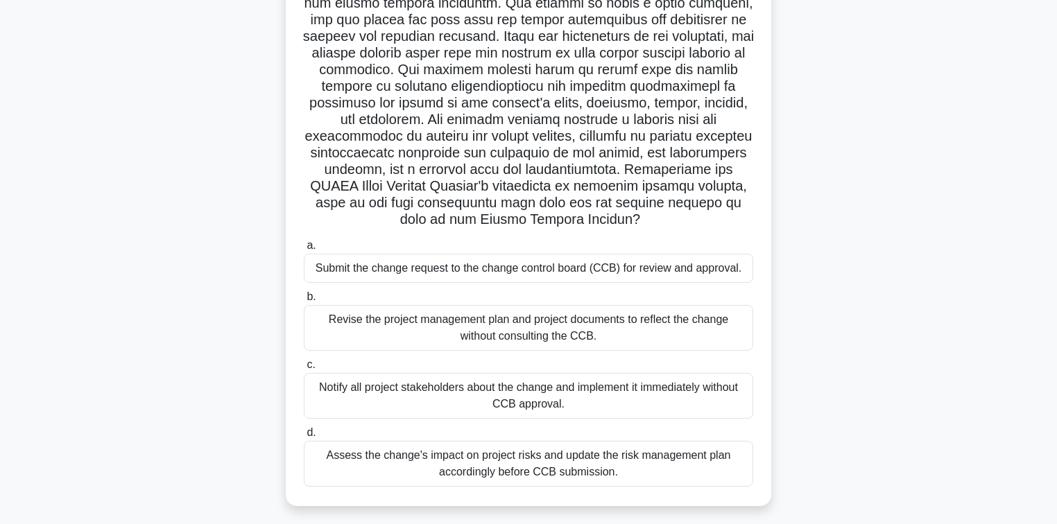
click at [477, 262] on div "Submit the change request to the change control board (CCB) for review and appr…" at bounding box center [528, 268] width 449 height 29
click at [304, 250] on input "a. Submit the change request to the change control board (CCB) for review and a…" at bounding box center [304, 245] width 0 height 9
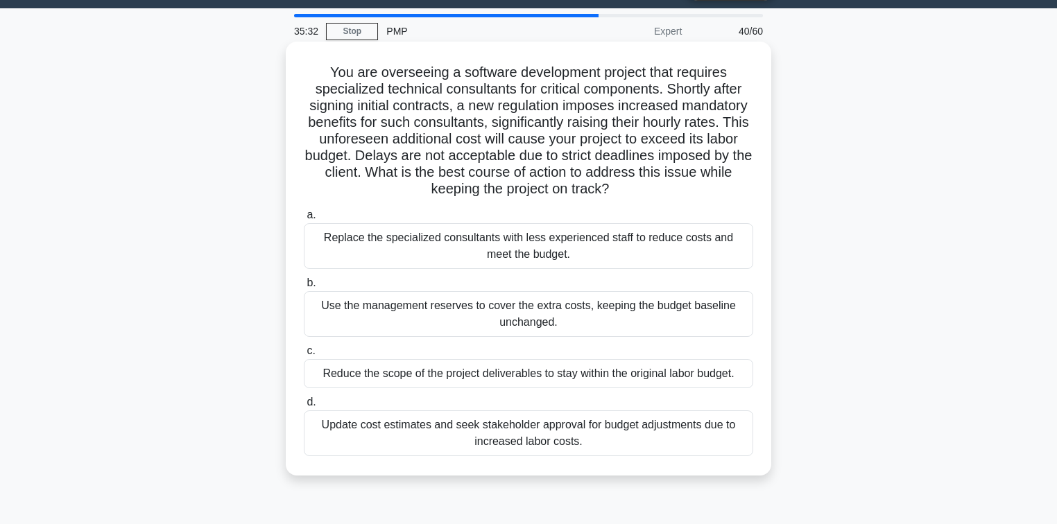
scroll to position [55, 0]
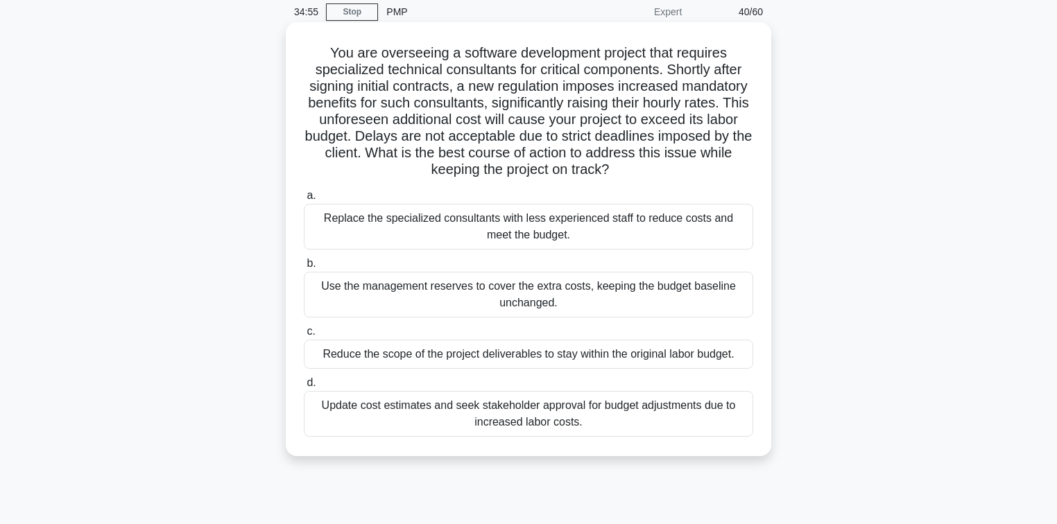
click at [450, 301] on div "Use the management reserves to cover the extra costs, keeping the budget baseli…" at bounding box center [528, 295] width 449 height 46
click at [304, 268] on input "b. Use the management reserves to cover the extra costs, keeping the budget bas…" at bounding box center [304, 263] width 0 height 9
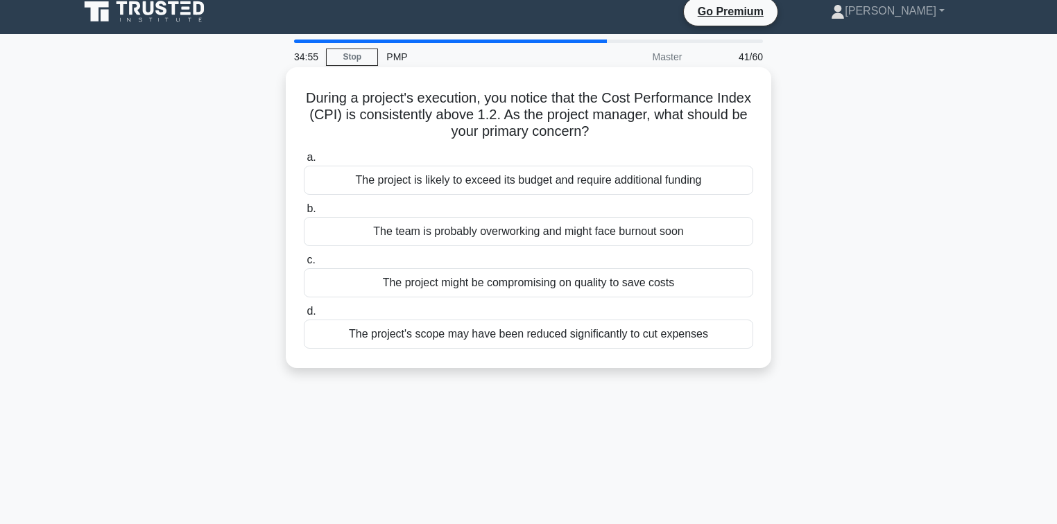
scroll to position [0, 0]
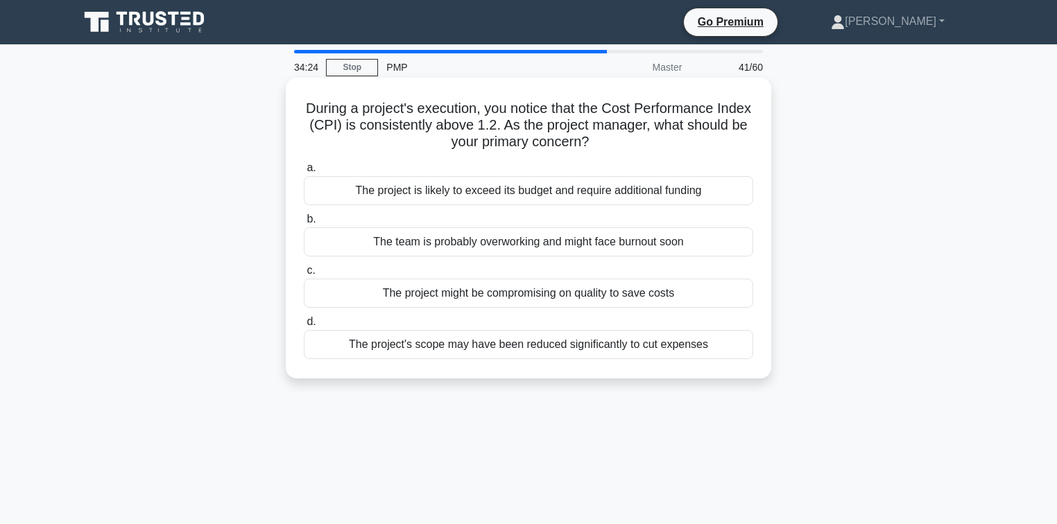
click at [461, 290] on div "The project might be compromising on quality to save costs" at bounding box center [528, 293] width 449 height 29
click at [304, 275] on input "c. The project might be compromising on quality to save costs" at bounding box center [304, 270] width 0 height 9
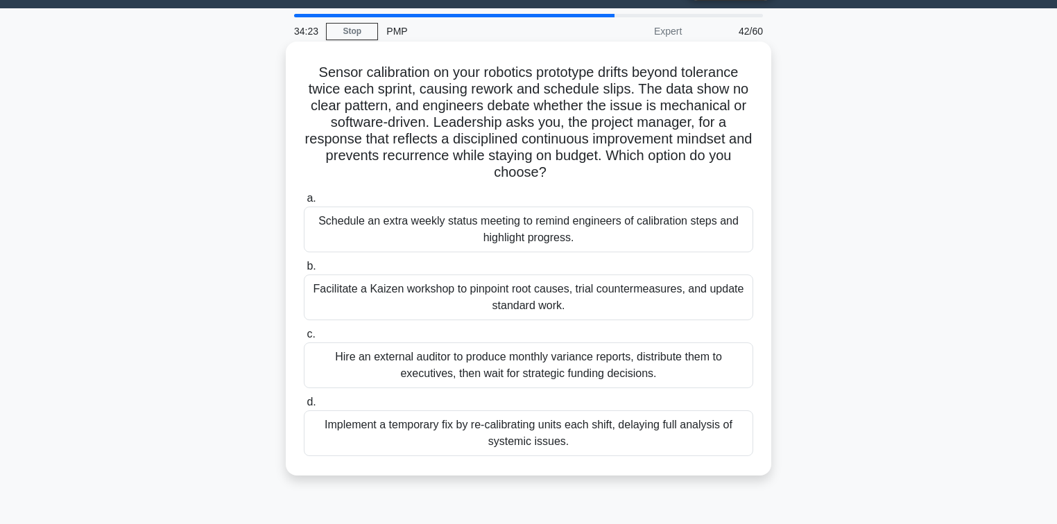
scroll to position [55, 0]
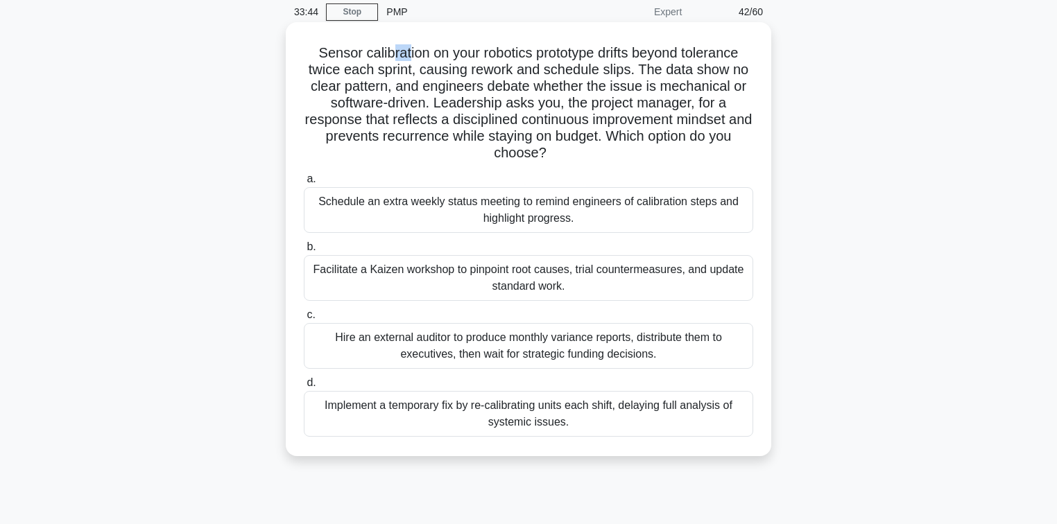
drag, startPoint x: 386, startPoint y: 47, endPoint x: 400, endPoint y: 46, distance: 14.6
click at [400, 46] on h5 "Sensor calibration on your robotics prototype drifts beyond tolerance twice eac…" at bounding box center [528, 103] width 452 height 118
click at [389, 51] on h5 "Sensor calibration on your robotics prototype drifts beyond tolerance twice eac…" at bounding box center [528, 103] width 452 height 118
drag, startPoint x: 384, startPoint y: 52, endPoint x: 397, endPoint y: 51, distance: 13.2
click at [397, 51] on h5 "Sensor calibration on your robotics prototype drifts beyond tolerance twice eac…" at bounding box center [528, 103] width 452 height 118
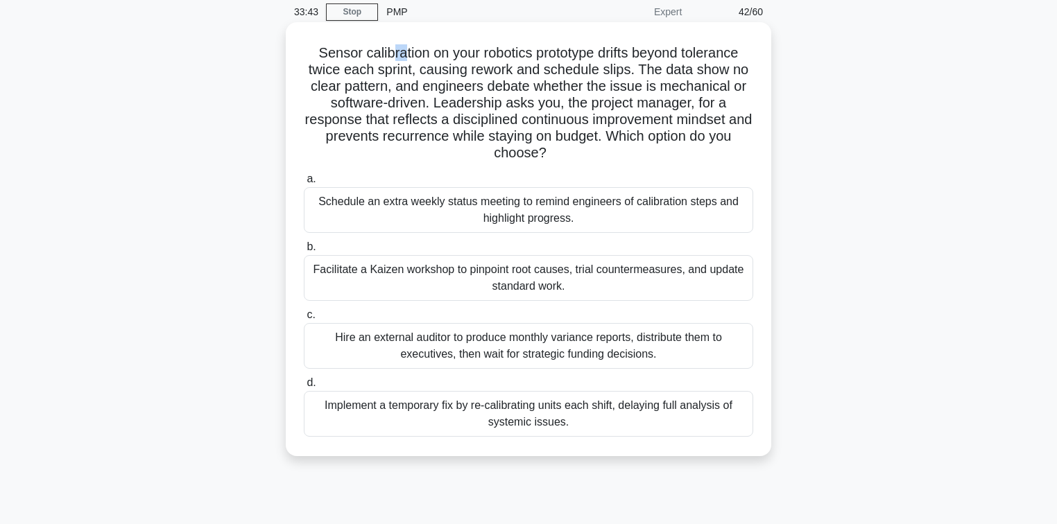
click at [394, 53] on h5 "Sensor calibration on your robotics prototype drifts beyond tolerance twice eac…" at bounding box center [528, 103] width 452 height 118
drag, startPoint x: 386, startPoint y: 50, endPoint x: 399, endPoint y: 51, distance: 13.2
click at [399, 51] on h5 "Sensor calibration on your robotics prototype drifts beyond tolerance twice eac…" at bounding box center [528, 103] width 452 height 118
click at [394, 51] on h5 "Sensor calibration on your robotics prototype drifts beyond tolerance twice eac…" at bounding box center [528, 103] width 452 height 118
click at [392, 52] on h5 "Sensor calibration on your robotics prototype drifts beyond tolerance twice eac…" at bounding box center [528, 103] width 452 height 118
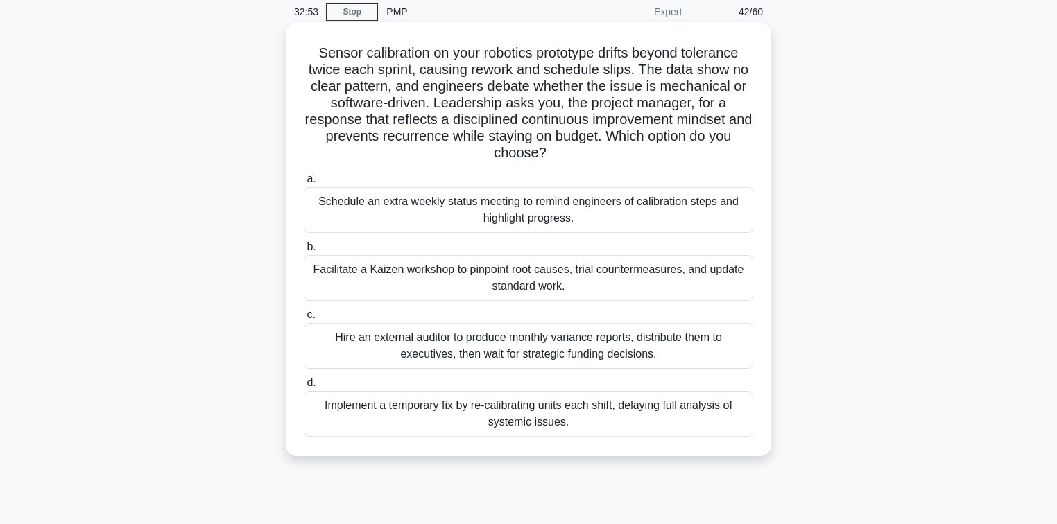
click at [402, 270] on div "Facilitate a Kaizen workshop to pinpoint root causes, trial countermeasures, an…" at bounding box center [528, 278] width 449 height 46
click at [304, 252] on input "b. Facilitate a Kaizen workshop to pinpoint root causes, trial countermeasures,…" at bounding box center [304, 247] width 0 height 9
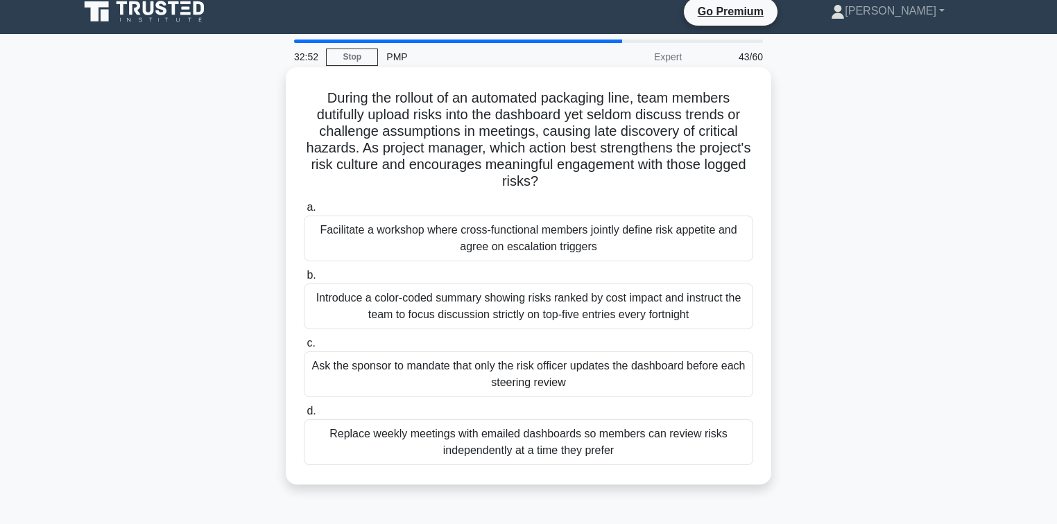
scroll to position [0, 0]
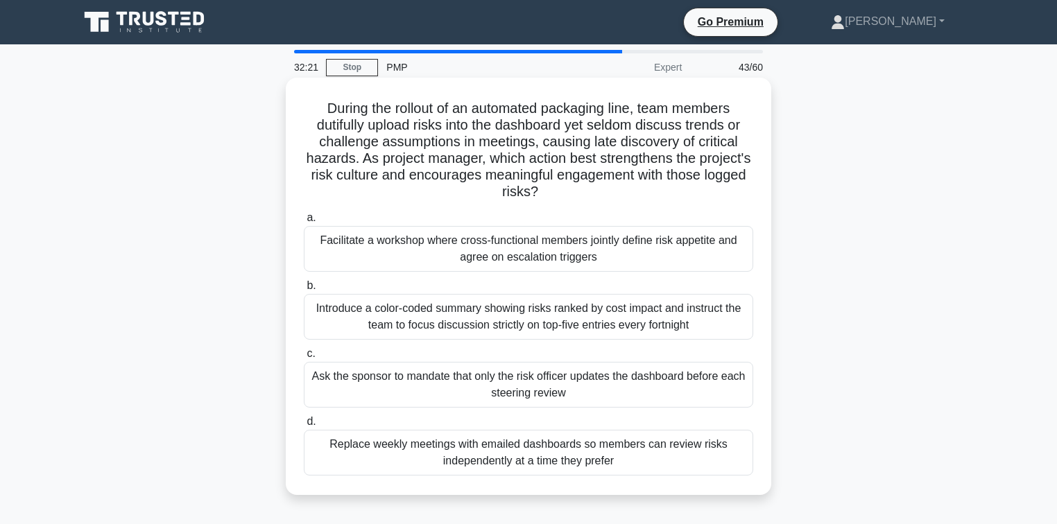
click at [388, 237] on div "Facilitate a workshop where cross-functional members jointly define risk appeti…" at bounding box center [528, 249] width 449 height 46
click at [304, 223] on input "a. Facilitate a workshop where cross-functional members jointly define risk app…" at bounding box center [304, 218] width 0 height 9
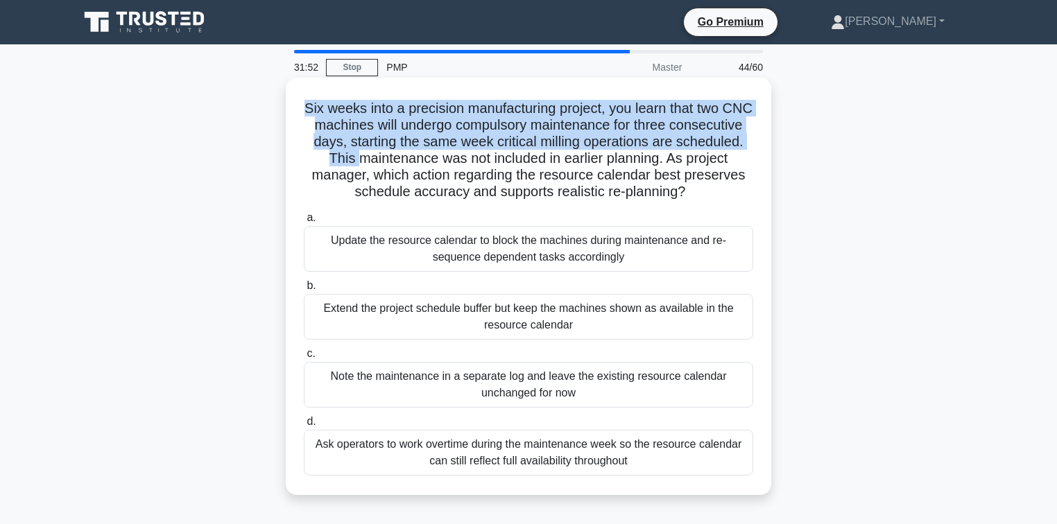
drag, startPoint x: 313, startPoint y: 104, endPoint x: 413, endPoint y: 160, distance: 114.6
click at [413, 160] on h5 "Six weeks into a precision manufacturing project, you learn that two CNC machin…" at bounding box center [528, 150] width 452 height 101
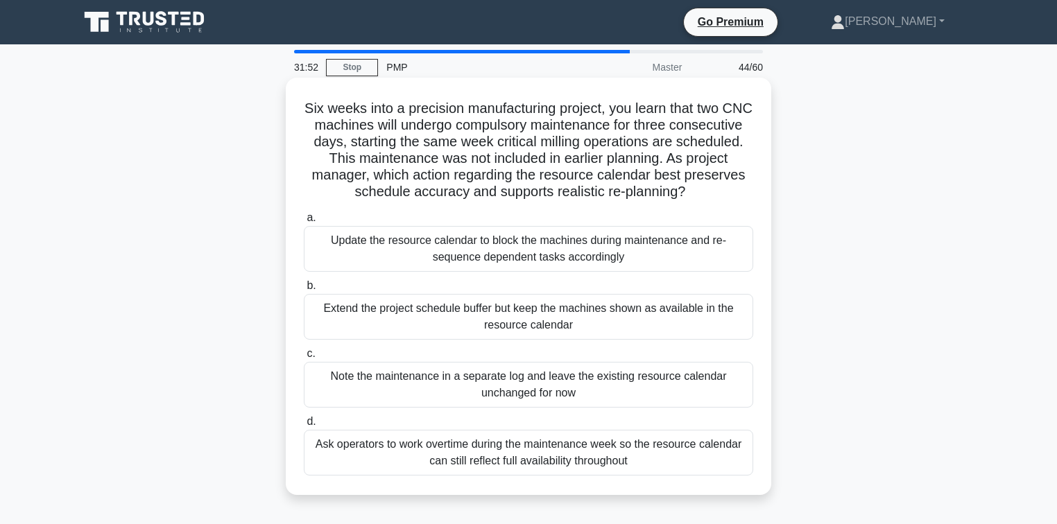
drag, startPoint x: 486, startPoint y: 169, endPoint x: 472, endPoint y: 166, distance: 14.8
click at [483, 169] on h5 "Six weeks into a precision manufacturing project, you learn that two CNC machin…" at bounding box center [528, 150] width 452 height 101
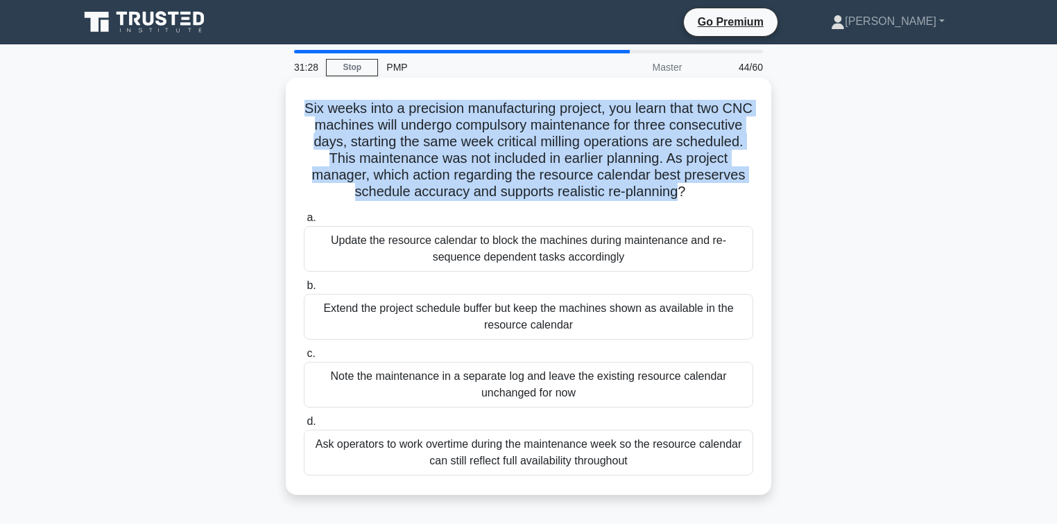
drag, startPoint x: 332, startPoint y: 110, endPoint x: 710, endPoint y: 196, distance: 387.6
click at [710, 196] on h5 "Six weeks into a precision manufacturing project, you learn that two CNC machin…" at bounding box center [528, 150] width 452 height 101
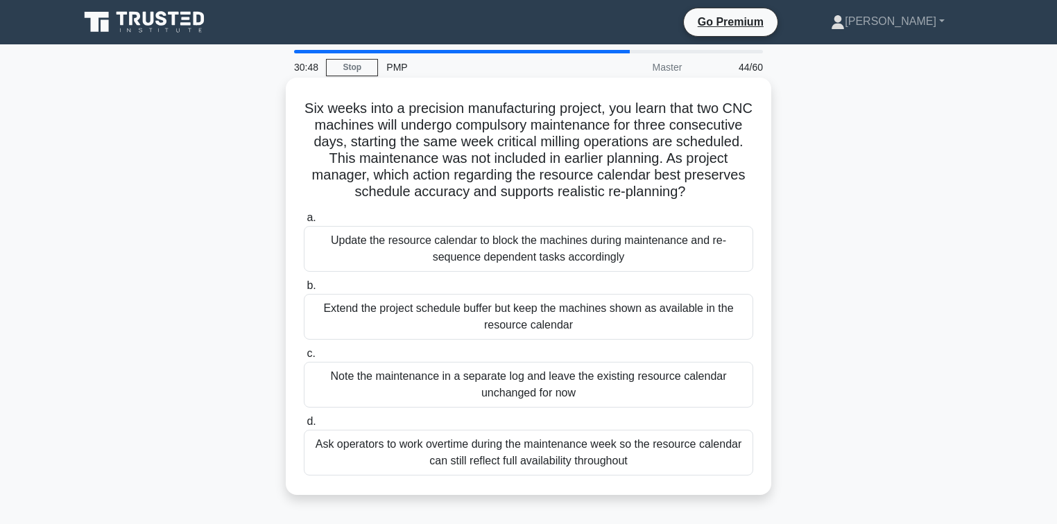
click at [438, 247] on div "Update the resource calendar to block the machines during maintenance and re-se…" at bounding box center [528, 249] width 449 height 46
click at [304, 223] on input "a. Update the resource calendar to block the machines during maintenance and re…" at bounding box center [304, 218] width 0 height 9
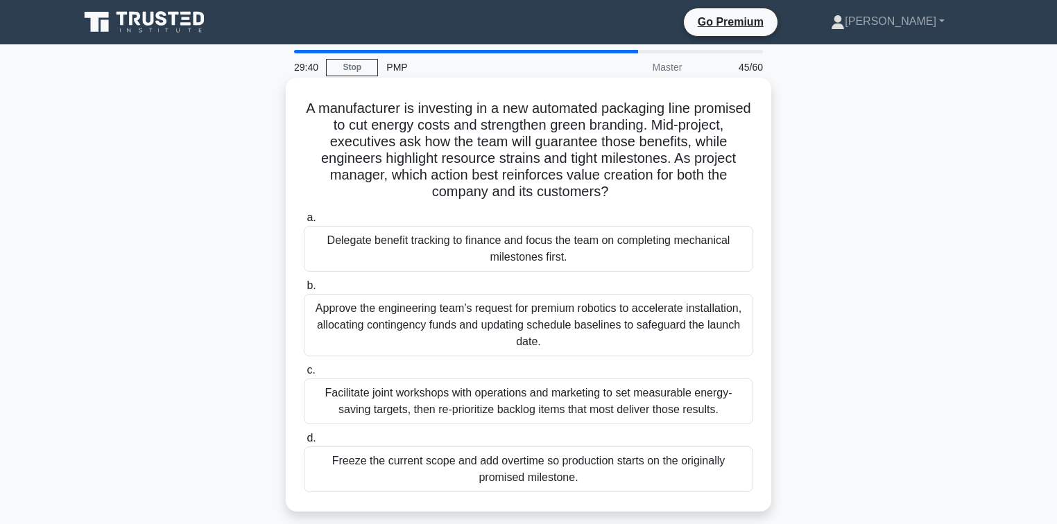
click at [441, 398] on div "Facilitate joint workshops with operations and marketing to set measurable ener…" at bounding box center [528, 402] width 449 height 46
click at [304, 375] on input "c. Facilitate joint workshops with operations and marketing to set measurable e…" at bounding box center [304, 370] width 0 height 9
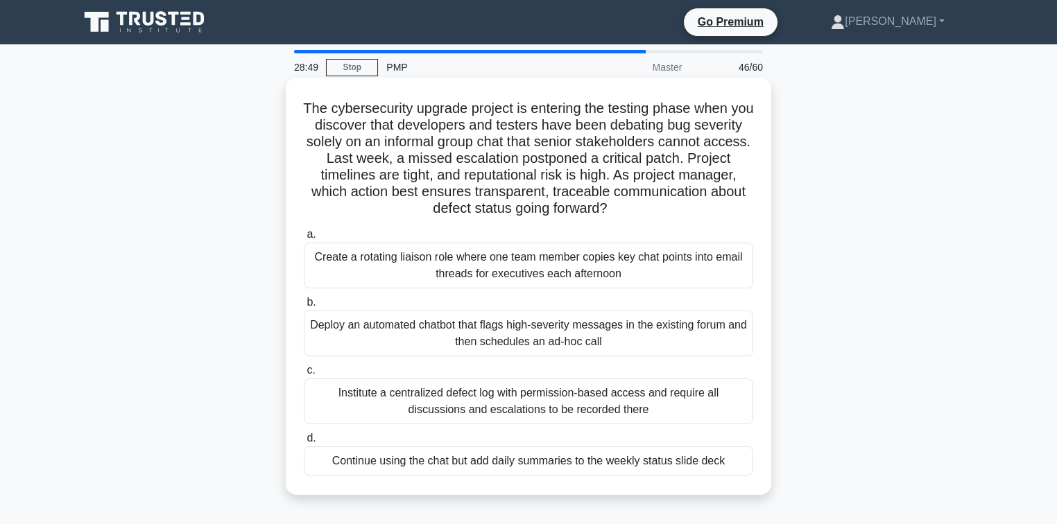
click at [429, 399] on div "Institute a centralized defect log with permission-based access and require all…" at bounding box center [528, 402] width 449 height 46
click at [304, 375] on input "c. Institute a centralized defect log with permission-based access and require …" at bounding box center [304, 370] width 0 height 9
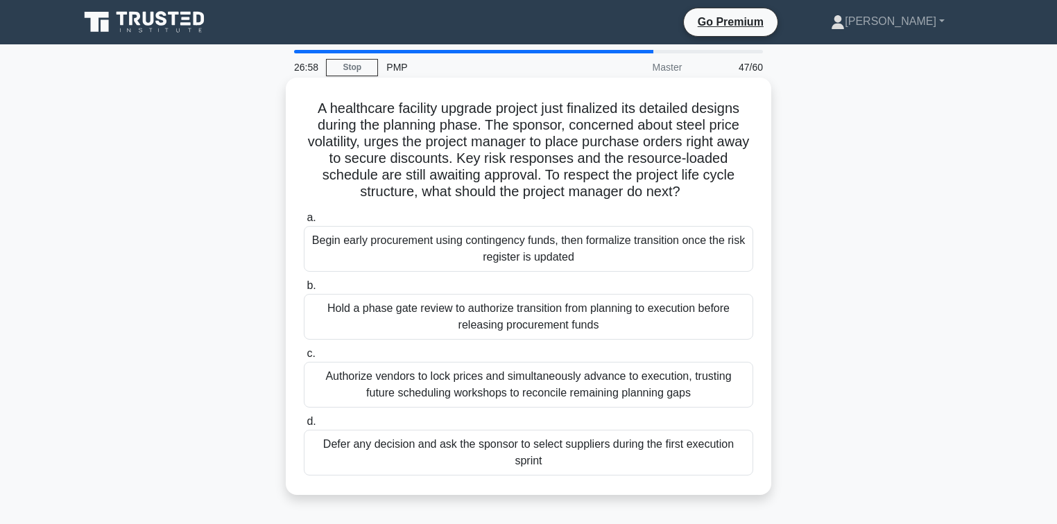
drag, startPoint x: 499, startPoint y: 442, endPoint x: 311, endPoint y: 111, distance: 381.1
click at [311, 111] on div "A healthcare facility upgrade project just finalized its detailed designs durin…" at bounding box center [528, 286] width 474 height 406
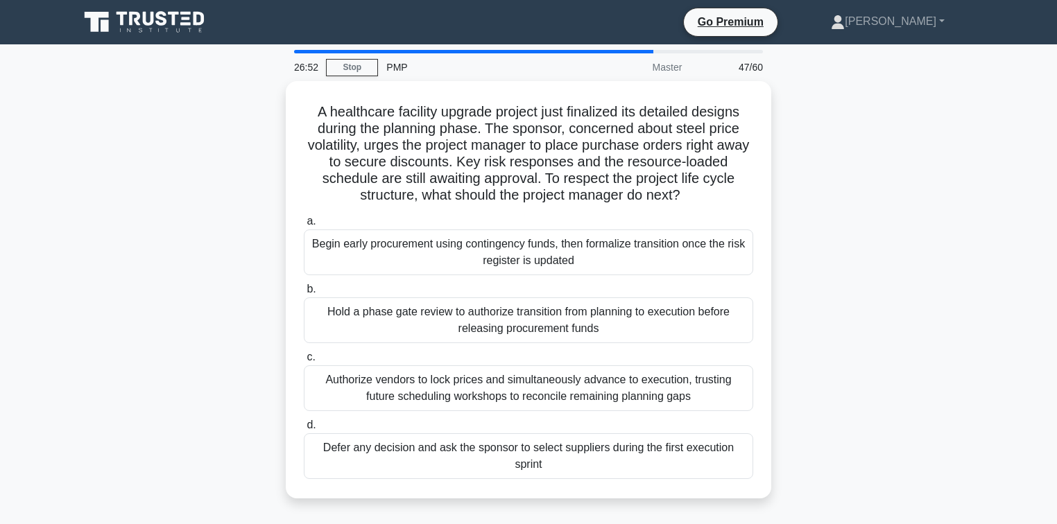
click at [191, 336] on div "A healthcare facility upgrade project just finalized its detailed designs durin…" at bounding box center [528, 298] width 915 height 434
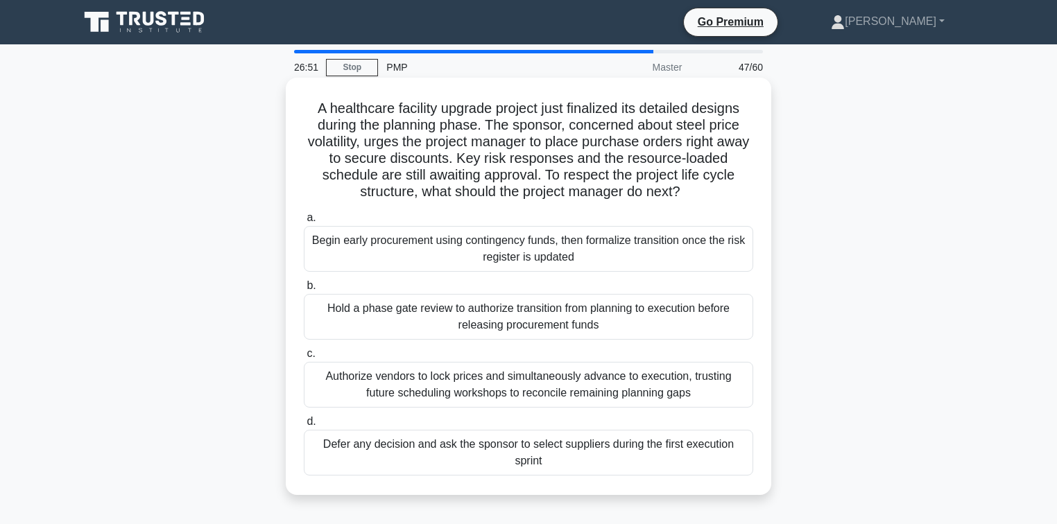
click at [363, 388] on div "Authorize vendors to lock prices and simultaneously advance to execution, trust…" at bounding box center [528, 385] width 449 height 46
click at [304, 359] on input "c. Authorize vendors to lock prices and simultaneously advance to execution, tr…" at bounding box center [304, 354] width 0 height 9
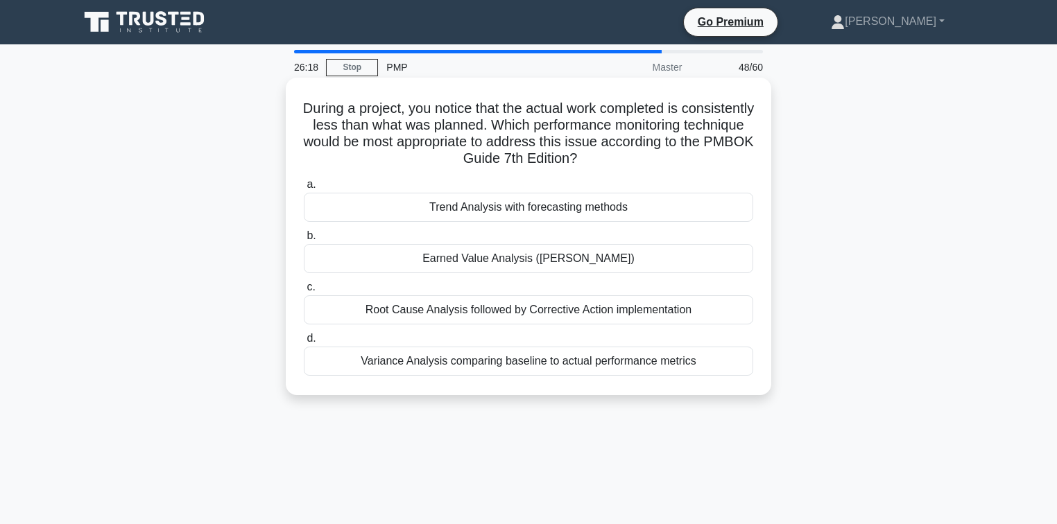
click at [521, 367] on div "Variance Analysis comparing baseline to actual performance metrics" at bounding box center [528, 361] width 449 height 29
click at [304, 343] on input "d. Variance Analysis comparing baseline to actual performance metrics" at bounding box center [304, 338] width 0 height 9
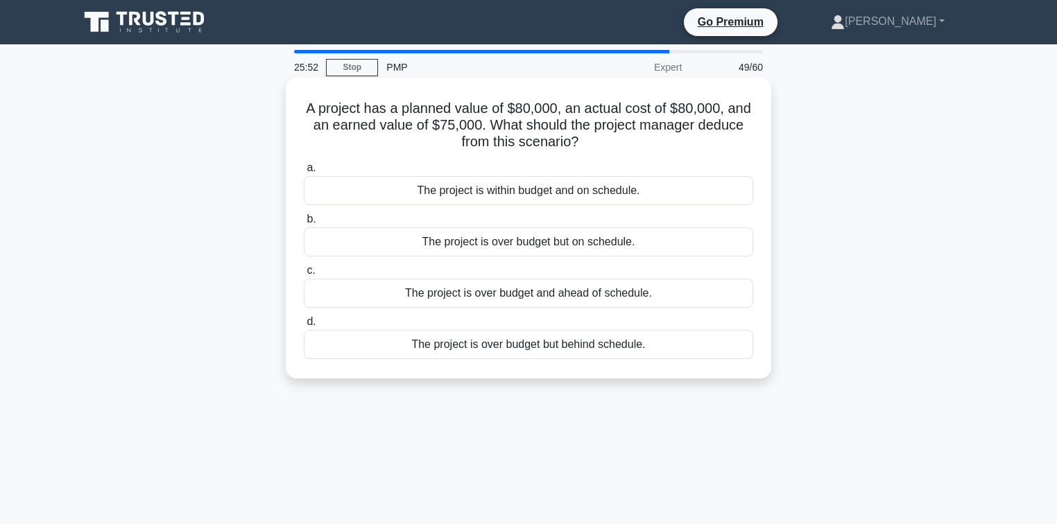
click at [397, 347] on div "The project is over budget but behind schedule." at bounding box center [528, 344] width 449 height 29
click at [304, 327] on input "d. The project is over budget but behind schedule." at bounding box center [304, 322] width 0 height 9
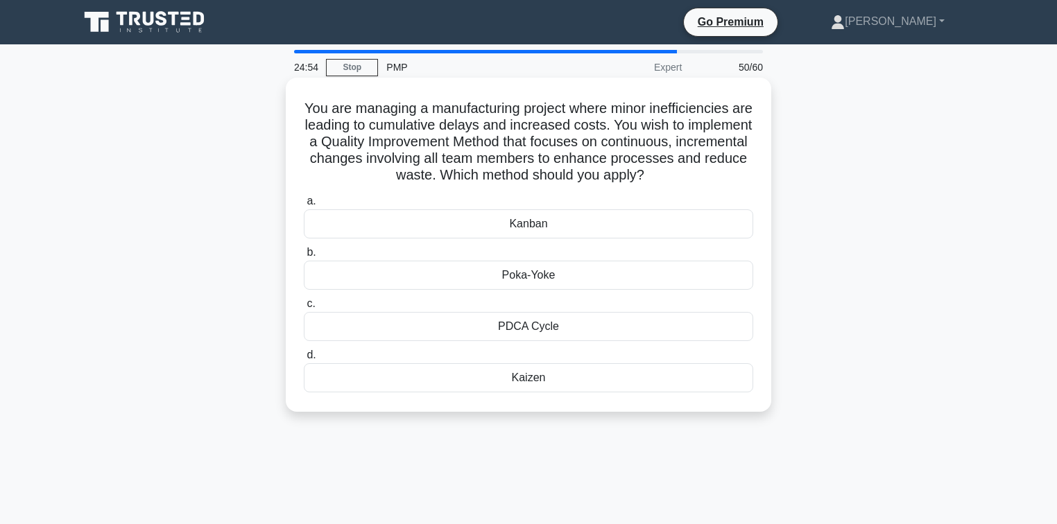
drag, startPoint x: 537, startPoint y: 369, endPoint x: 316, endPoint y: 112, distance: 339.3
click at [316, 112] on div "You are managing a manufacturing project where minor inefficiencies are leading…" at bounding box center [528, 244] width 474 height 323
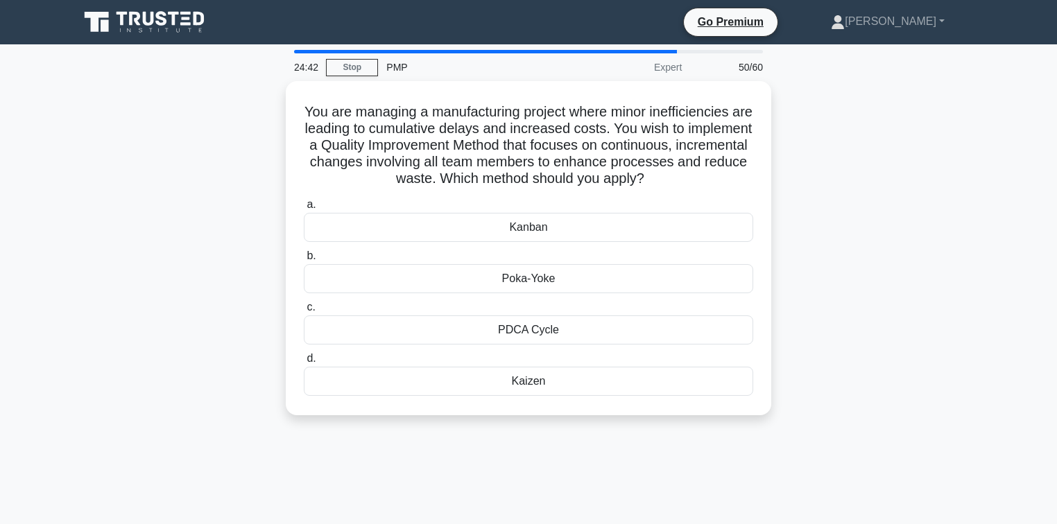
click at [169, 207] on div "You are managing a manufacturing project where minor inefficiencies are leading…" at bounding box center [528, 256] width 915 height 351
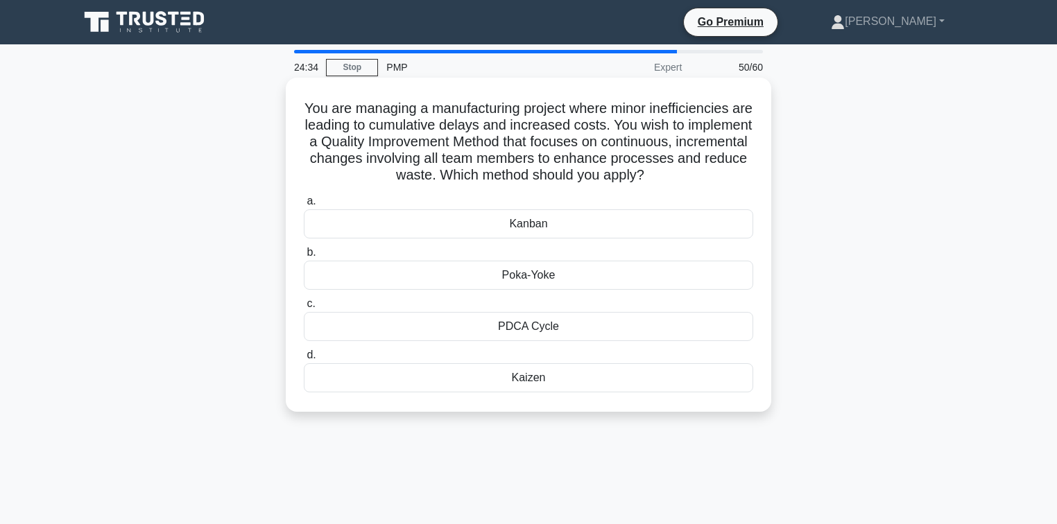
click at [558, 332] on div "PDCA Cycle" at bounding box center [528, 326] width 449 height 29
click at [304, 309] on input "c. PDCA Cycle" at bounding box center [304, 304] width 0 height 9
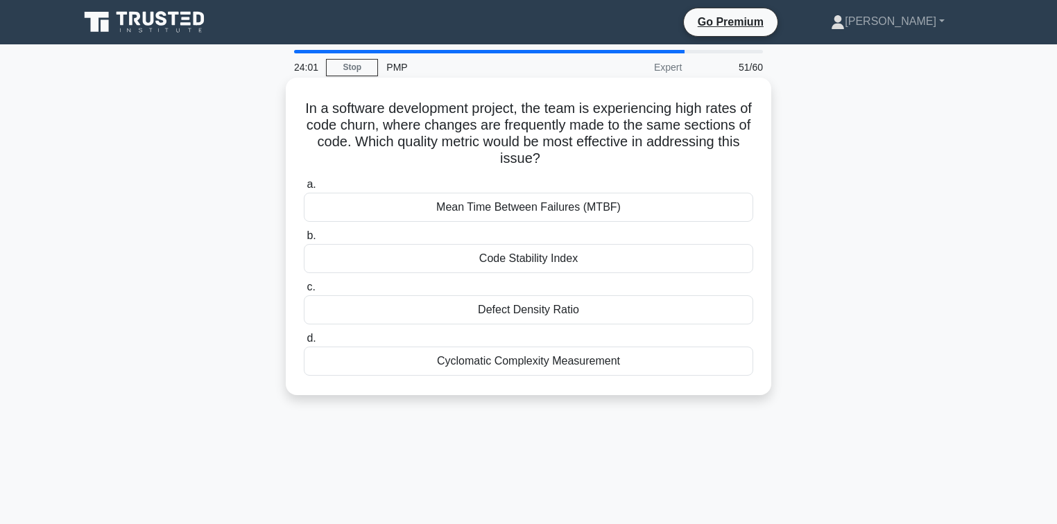
drag, startPoint x: 542, startPoint y: 261, endPoint x: 483, endPoint y: 268, distance: 60.0
click at [483, 268] on div "Code Stability Index" at bounding box center [528, 258] width 449 height 29
drag, startPoint x: 571, startPoint y: 310, endPoint x: 510, endPoint y: 309, distance: 61.7
click at [480, 309] on div "Defect Density Ratio" at bounding box center [528, 309] width 449 height 29
drag, startPoint x: 637, startPoint y: 363, endPoint x: 304, endPoint y: 112, distance: 417.0
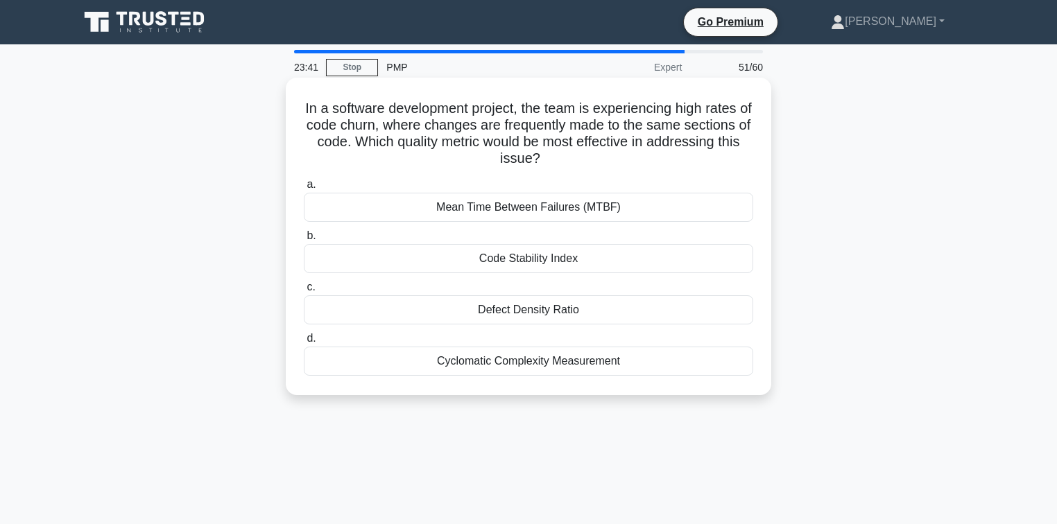
click at [304, 112] on div "In a software development project, the team is experiencing high rates of code …" at bounding box center [528, 236] width 474 height 307
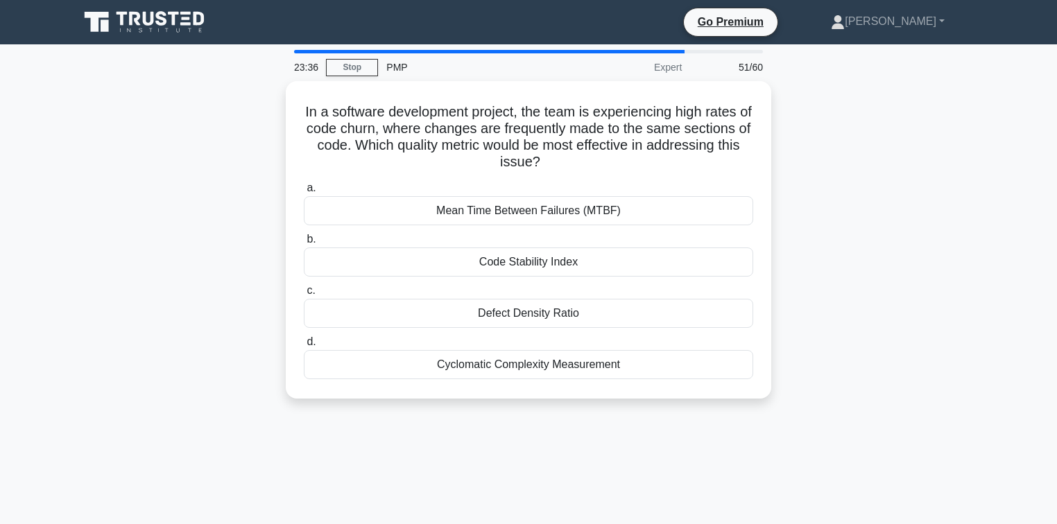
click at [209, 293] on div "In a software development project, the team is experiencing high rates of code …" at bounding box center [528, 248] width 915 height 334
click at [902, 336] on div "In a software development project, the team is experiencing high rates of code …" at bounding box center [528, 248] width 915 height 334
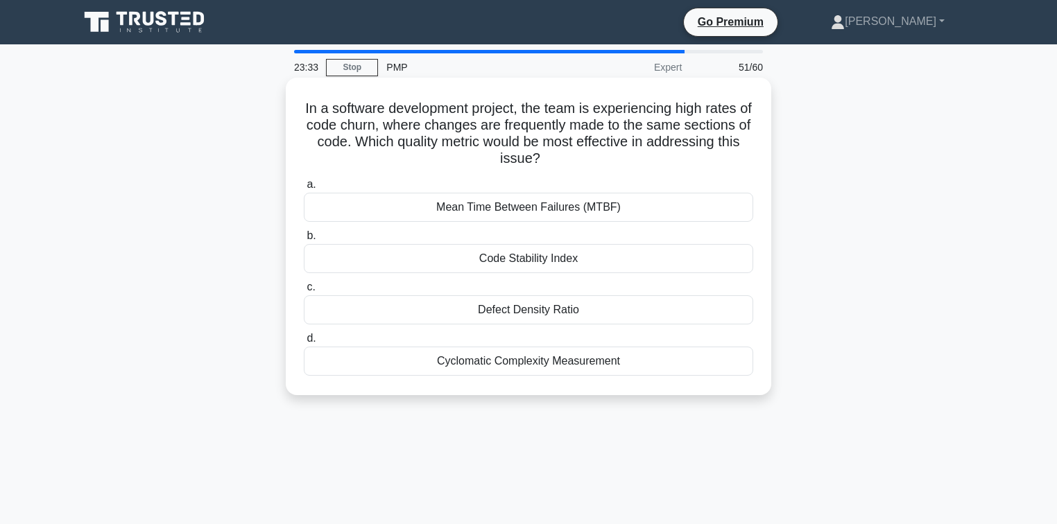
click at [630, 259] on div "Code Stability Index" at bounding box center [528, 258] width 449 height 29
click at [304, 241] on input "b. Code Stability Index" at bounding box center [304, 236] width 0 height 9
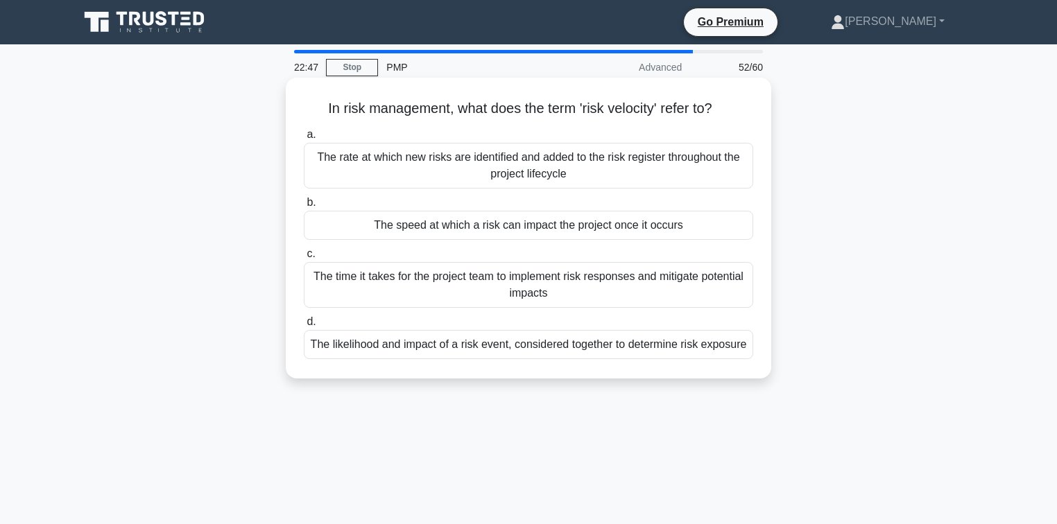
click at [580, 228] on div "The speed at which a risk can impact the project once it occurs" at bounding box center [528, 225] width 449 height 29
click at [304, 207] on input "b. The speed at which a risk can impact the project once it occurs" at bounding box center [304, 202] width 0 height 9
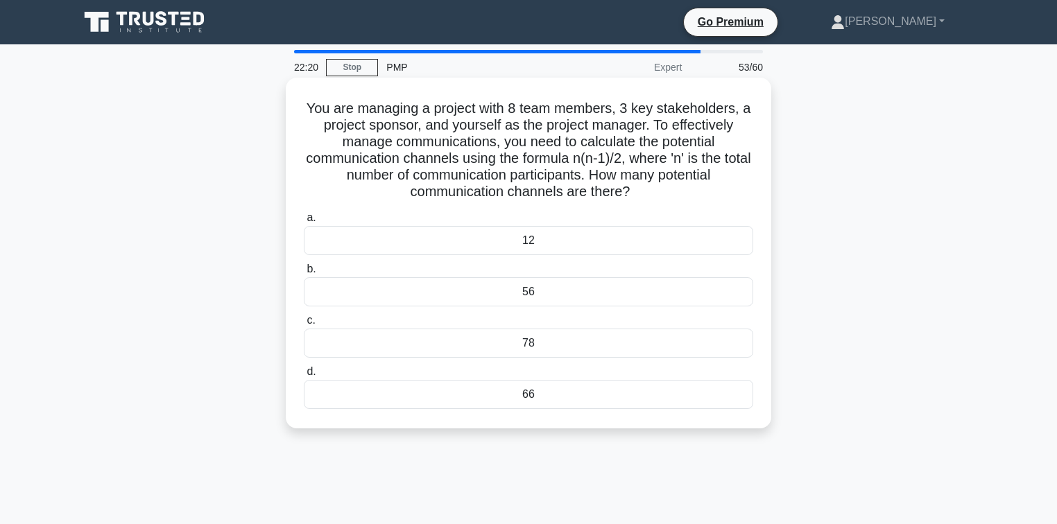
click at [544, 344] on div "78" at bounding box center [528, 343] width 449 height 29
click at [304, 325] on input "c. 78" at bounding box center [304, 320] width 0 height 9
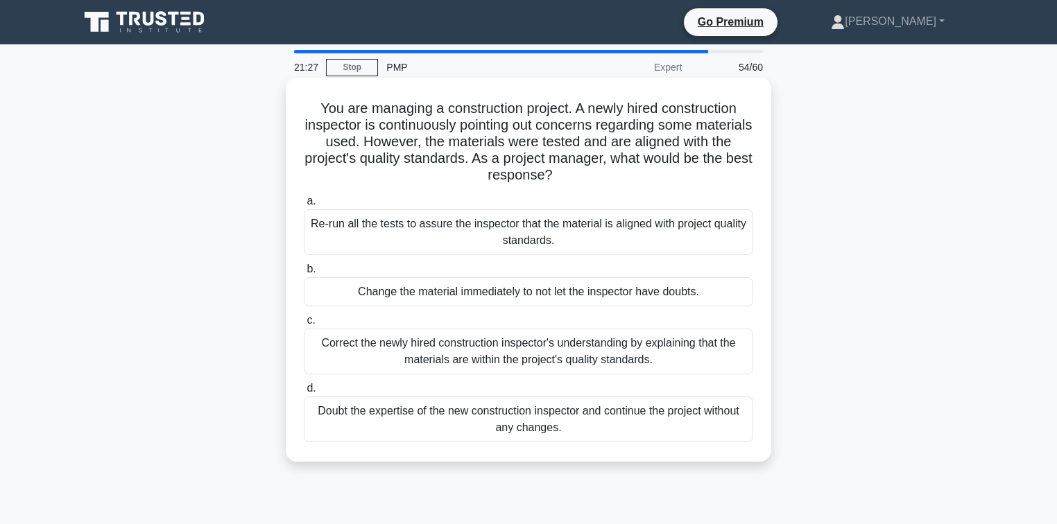
click at [532, 365] on div "Correct the newly hired construction inspector's understanding by explaining th…" at bounding box center [528, 352] width 449 height 46
click at [304, 325] on input "c. Correct the newly hired construction inspector's understanding by explaining…" at bounding box center [304, 320] width 0 height 9
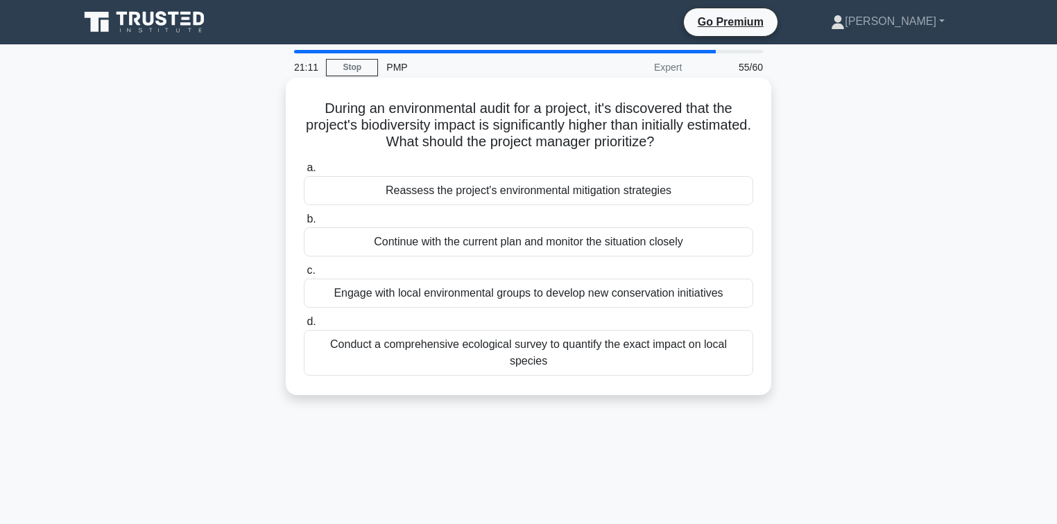
click at [431, 193] on div "Reassess the project's environmental mitigation strategies" at bounding box center [528, 190] width 449 height 29
click at [304, 173] on input "a. Reassess the project's environmental mitigation strategies" at bounding box center [304, 168] width 0 height 9
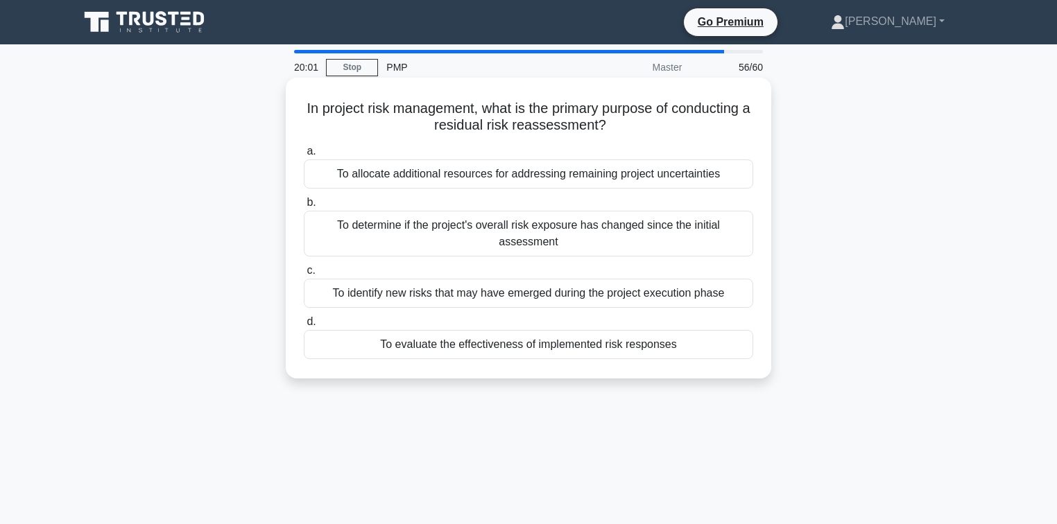
click at [512, 296] on div "To identify new risks that may have emerged during the project execution phase" at bounding box center [528, 293] width 449 height 29
click at [304, 275] on input "c. To identify new risks that may have emerged during the project execution pha…" at bounding box center [304, 270] width 0 height 9
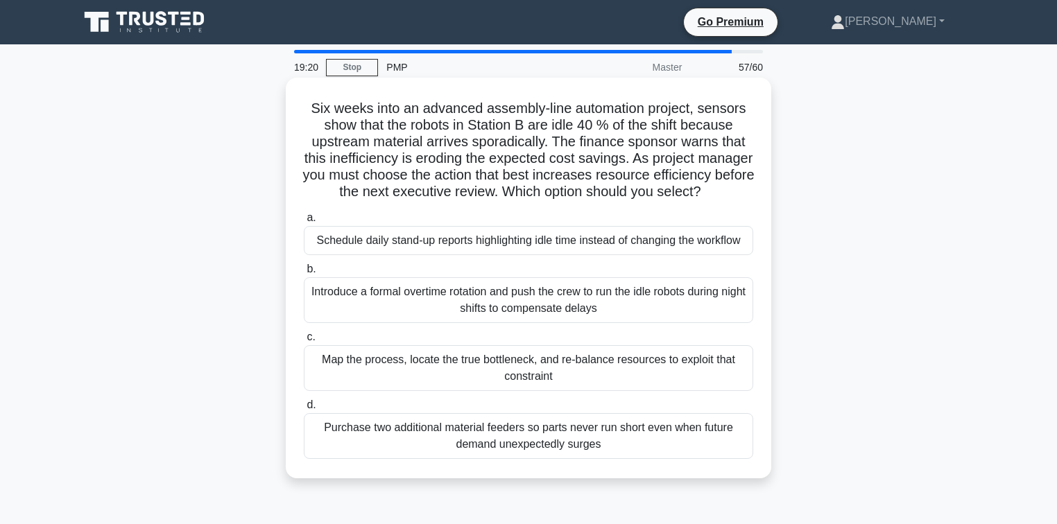
click at [455, 388] on div "Map the process, locate the true bottleneck, and re-balance resources to exploi…" at bounding box center [528, 368] width 449 height 46
click at [304, 342] on input "c. Map the process, locate the true bottleneck, and re-balance resources to exp…" at bounding box center [304, 337] width 0 height 9
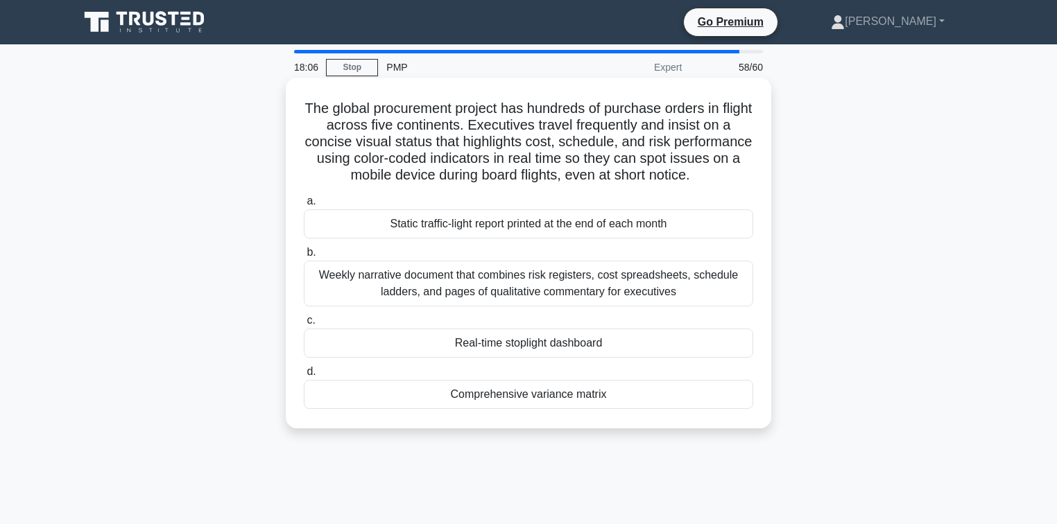
click at [405, 343] on div "Real-time stoplight dashboard" at bounding box center [528, 343] width 449 height 29
click at [304, 325] on input "c. Real-time stoplight dashboard" at bounding box center [304, 320] width 0 height 9
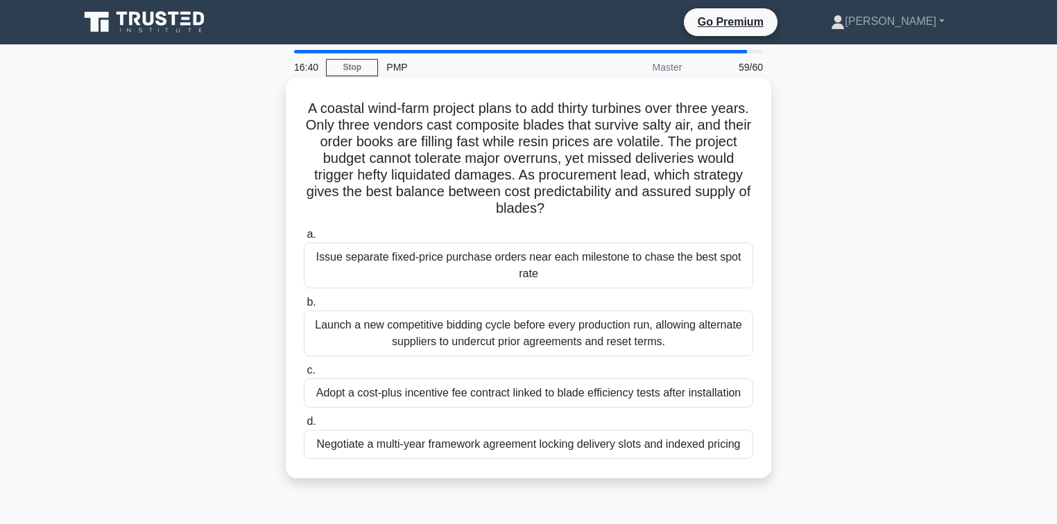
click at [504, 445] on div "Negotiate a multi-year framework agreement locking delivery slots and indexed p…" at bounding box center [528, 444] width 449 height 29
click at [304, 427] on input "d. Negotiate a multi-year framework agreement locking delivery slots and indexe…" at bounding box center [304, 422] width 0 height 9
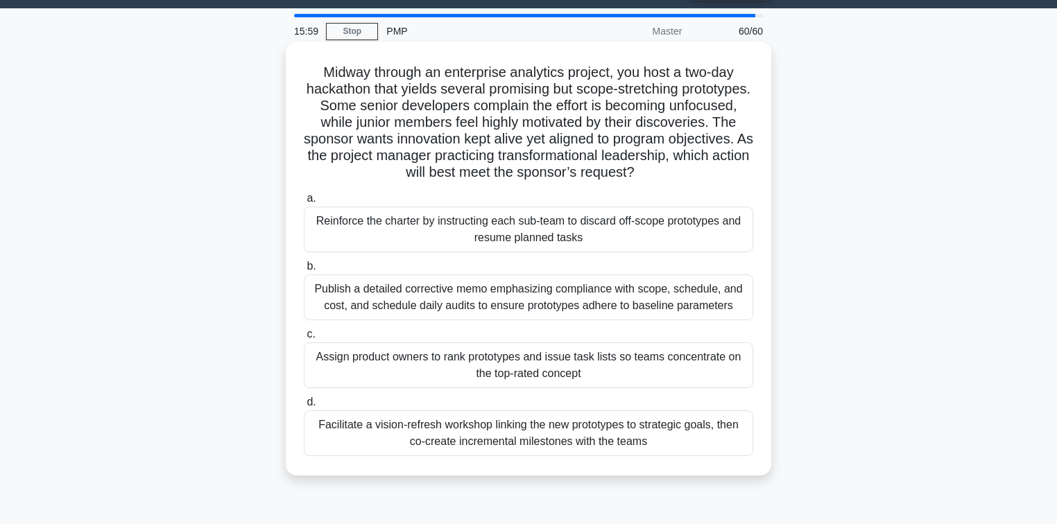
scroll to position [55, 0]
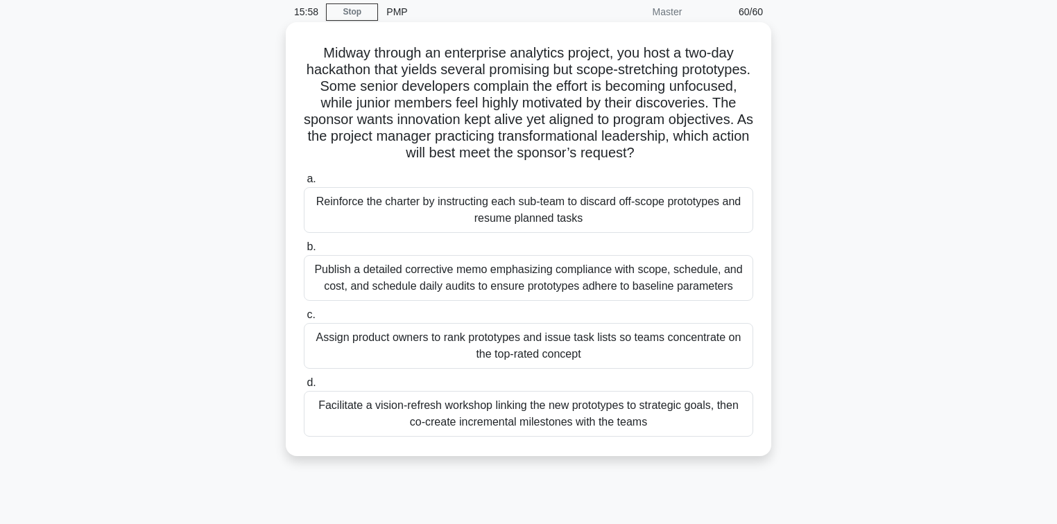
click at [458, 416] on div "Facilitate a vision-refresh workshop linking the new prototypes to strategic go…" at bounding box center [528, 414] width 449 height 46
click at [304, 388] on input "d. Facilitate a vision-refresh workshop linking the new prototypes to strategic…" at bounding box center [304, 383] width 0 height 9
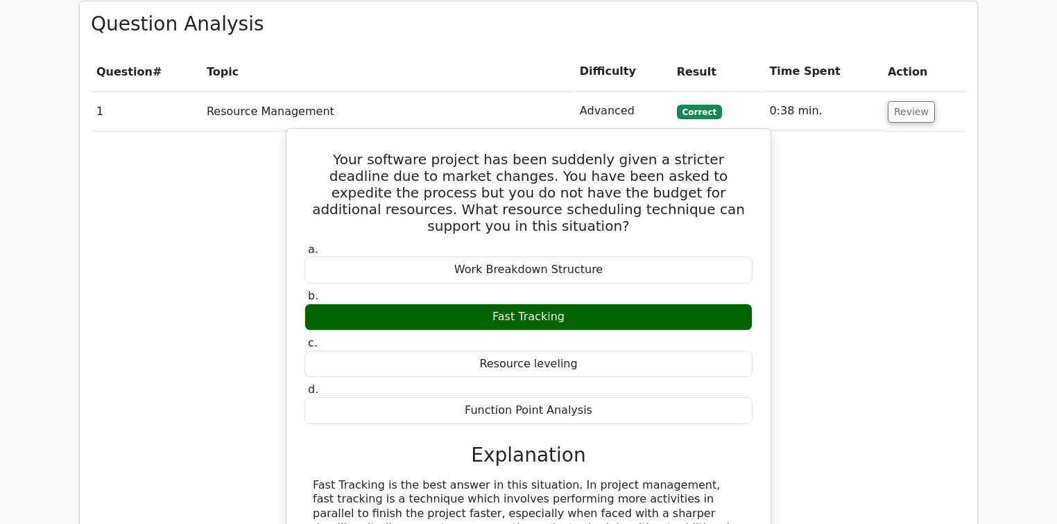
scroll to position [2053, 0]
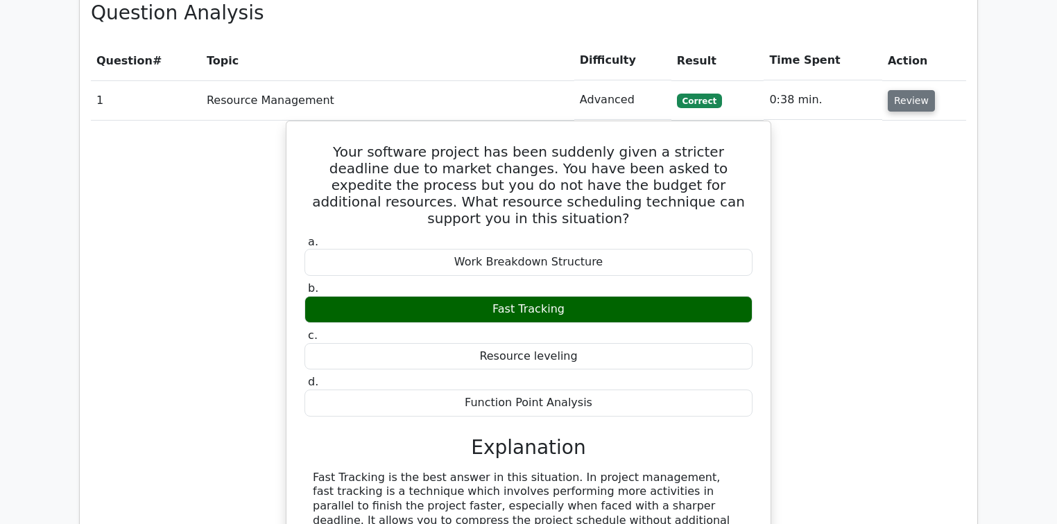
click at [914, 80] on td "Review" at bounding box center [924, 100] width 84 height 40
click at [913, 90] on button "Review" at bounding box center [911, 100] width 47 height 21
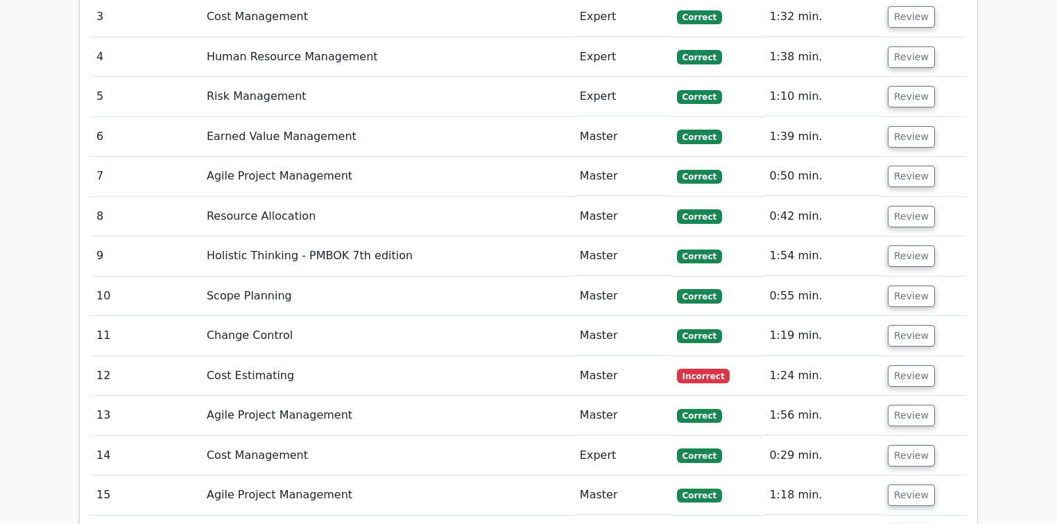
scroll to position [2219, 0]
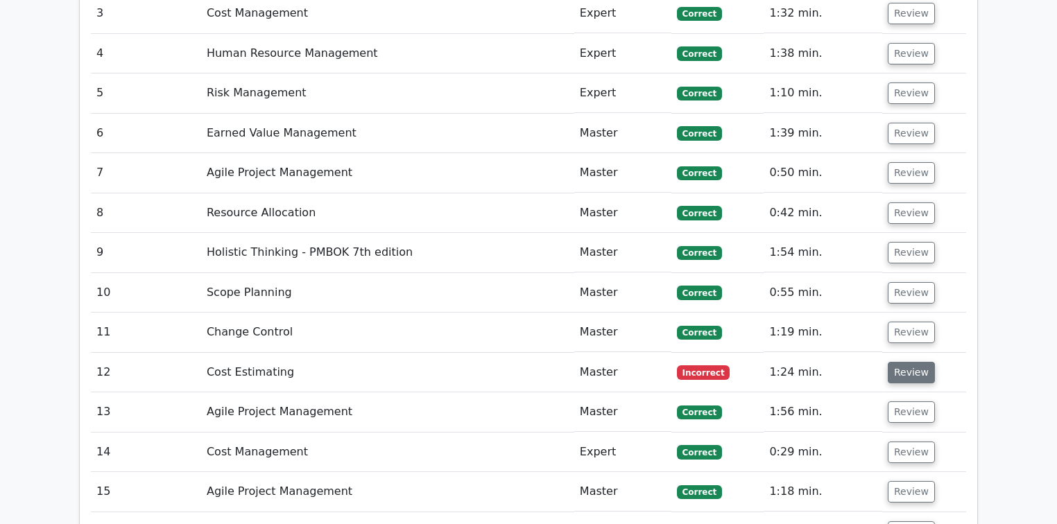
click at [911, 362] on button "Review" at bounding box center [911, 372] width 47 height 21
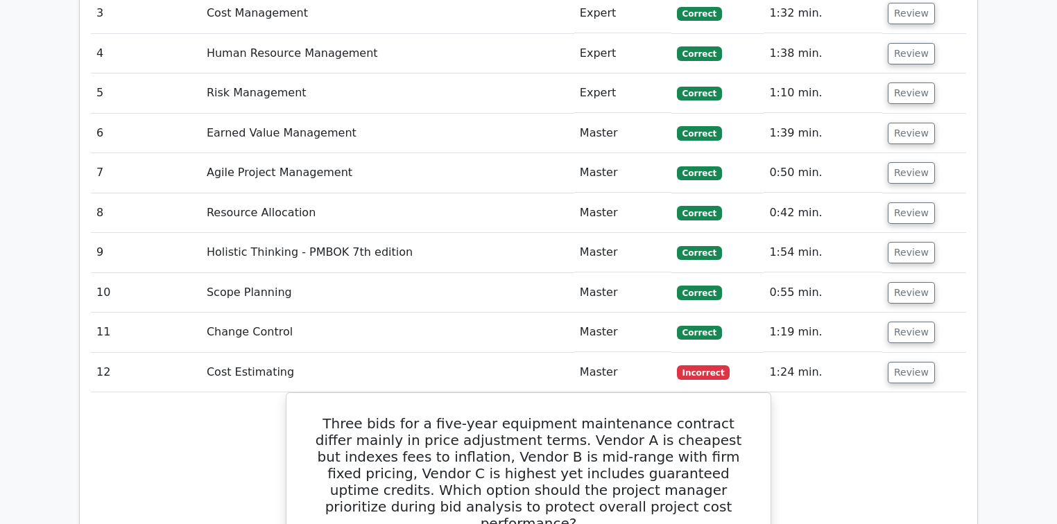
click at [938, 153] on td "Review" at bounding box center [924, 173] width 84 height 40
click at [915, 162] on button "Review" at bounding box center [911, 172] width 47 height 21
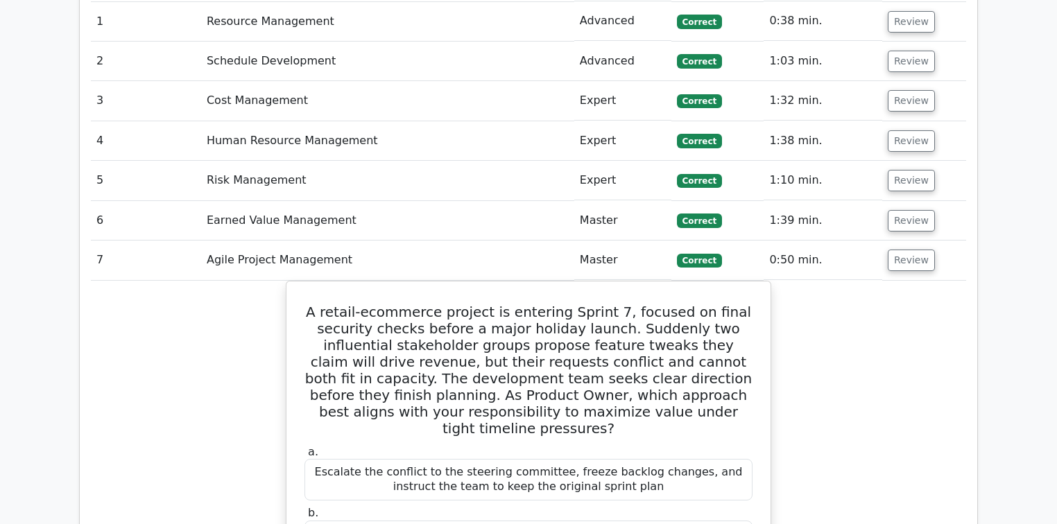
scroll to position [2108, 0]
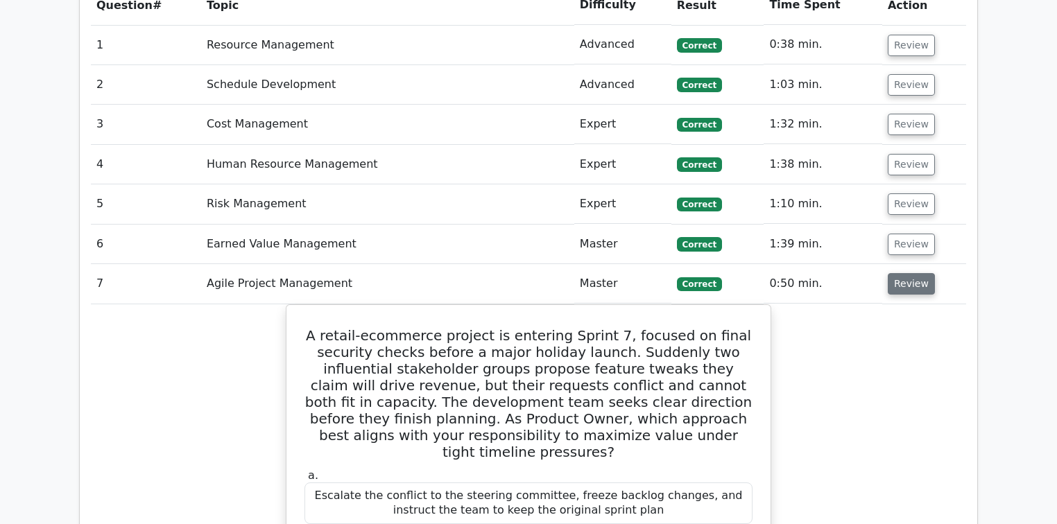
click at [907, 273] on button "Review" at bounding box center [911, 283] width 47 height 21
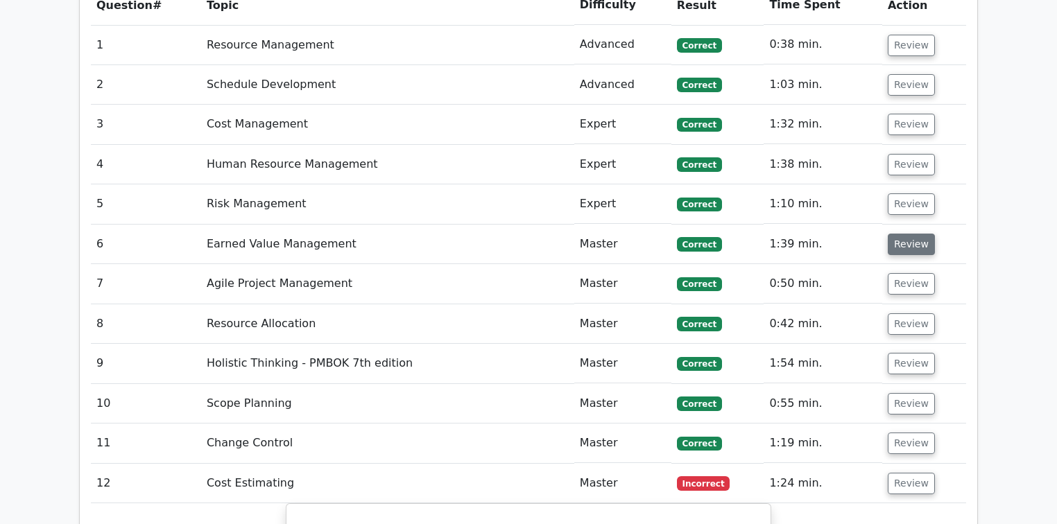
click at [909, 234] on button "Review" at bounding box center [911, 244] width 47 height 21
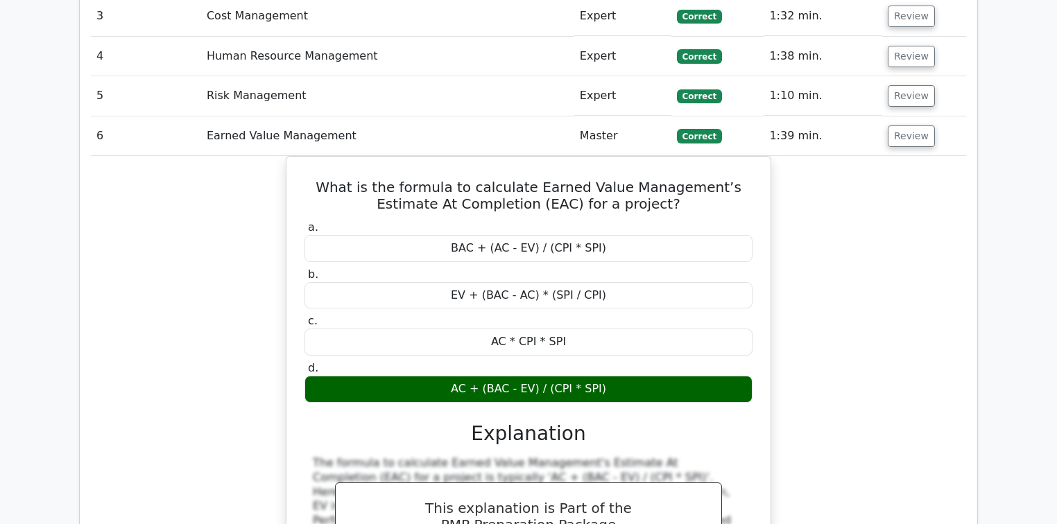
scroll to position [2219, 0]
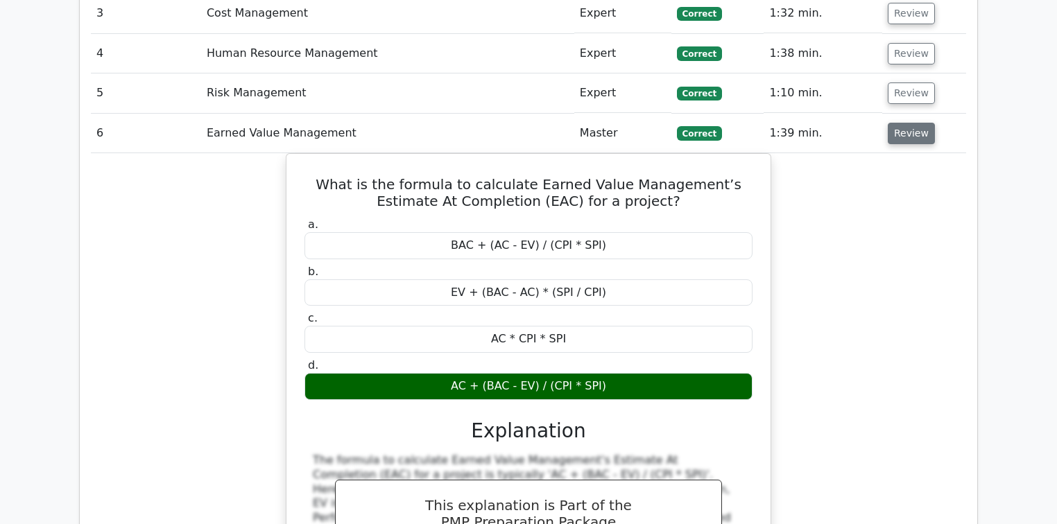
click at [919, 123] on button "Review" at bounding box center [911, 133] width 47 height 21
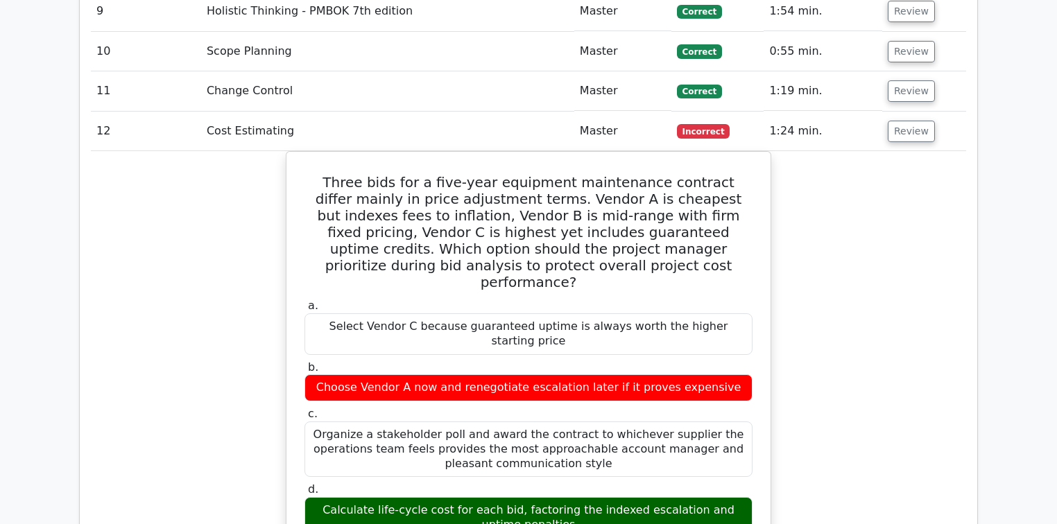
scroll to position [2441, 0]
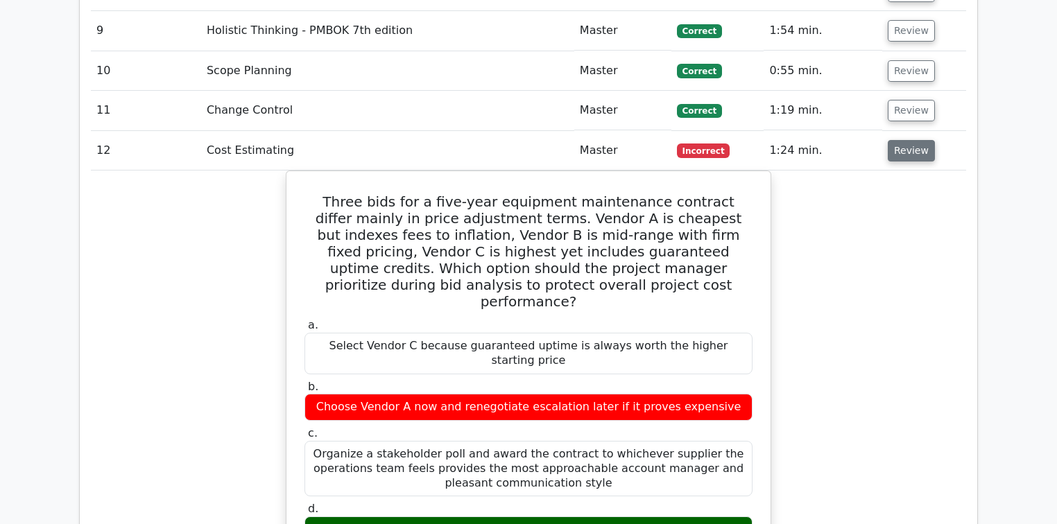
drag, startPoint x: 909, startPoint y: 92, endPoint x: 907, endPoint y: 103, distance: 12.0
click at [908, 140] on button "Review" at bounding box center [911, 150] width 47 height 21
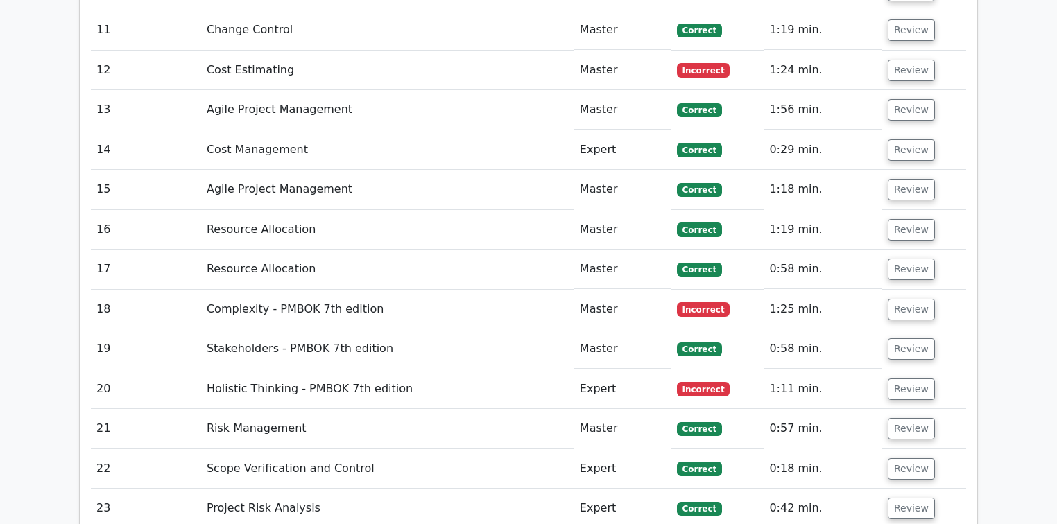
scroll to position [2552, 0]
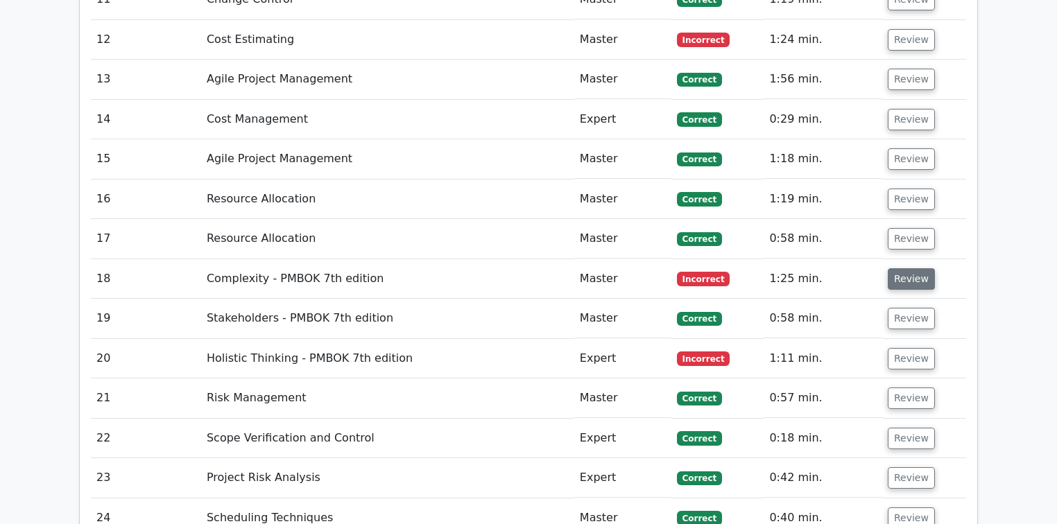
click at [907, 268] on button "Review" at bounding box center [911, 278] width 47 height 21
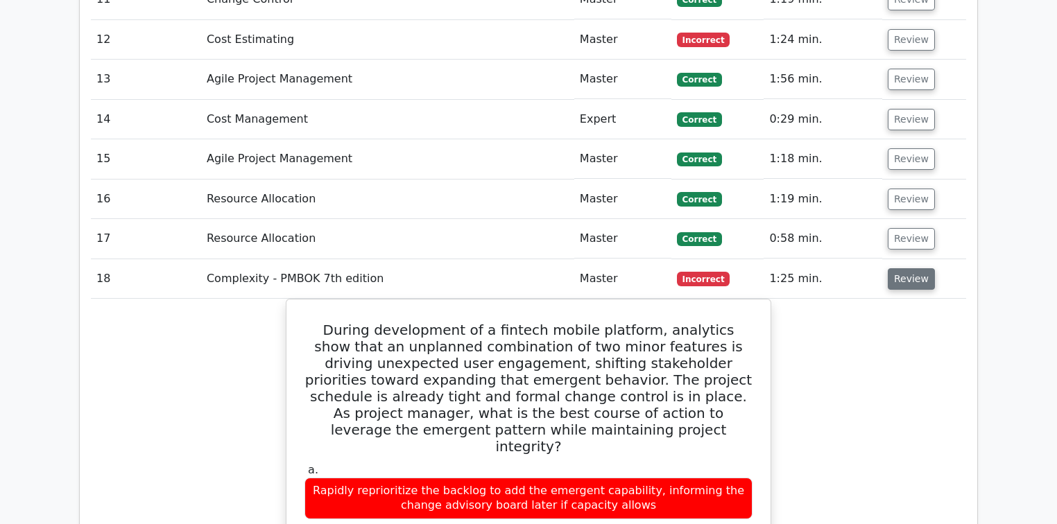
click at [907, 268] on button "Review" at bounding box center [911, 278] width 47 height 21
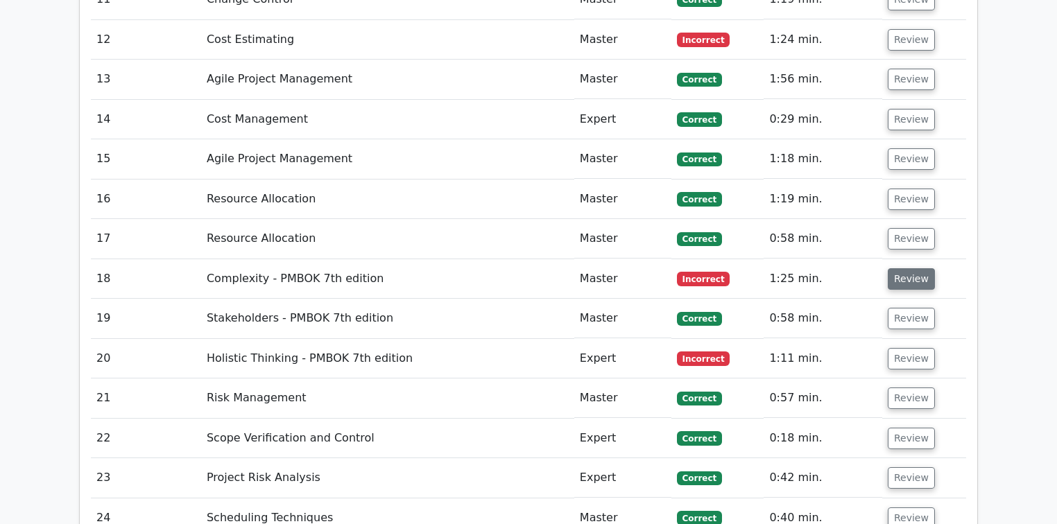
click at [907, 268] on button "Review" at bounding box center [911, 278] width 47 height 21
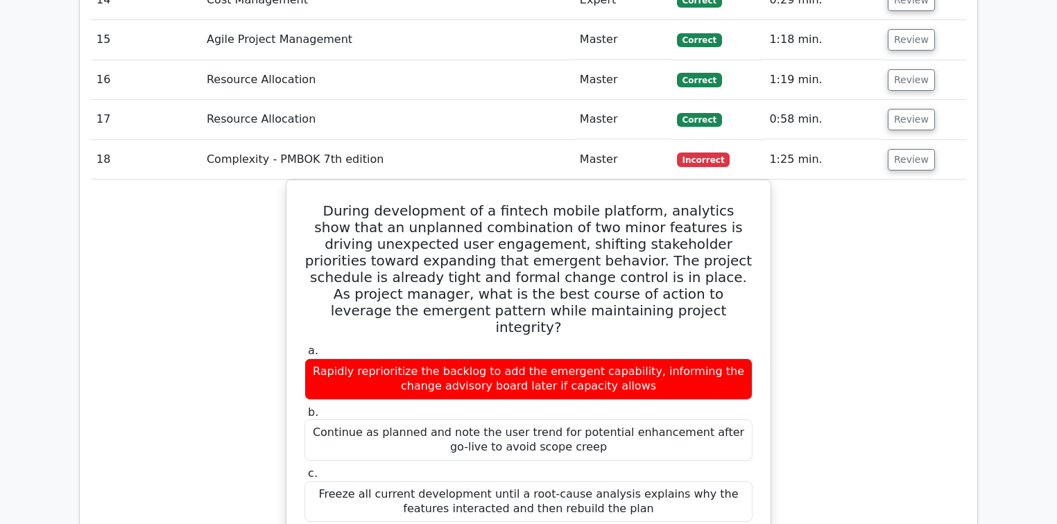
scroll to position [2663, 0]
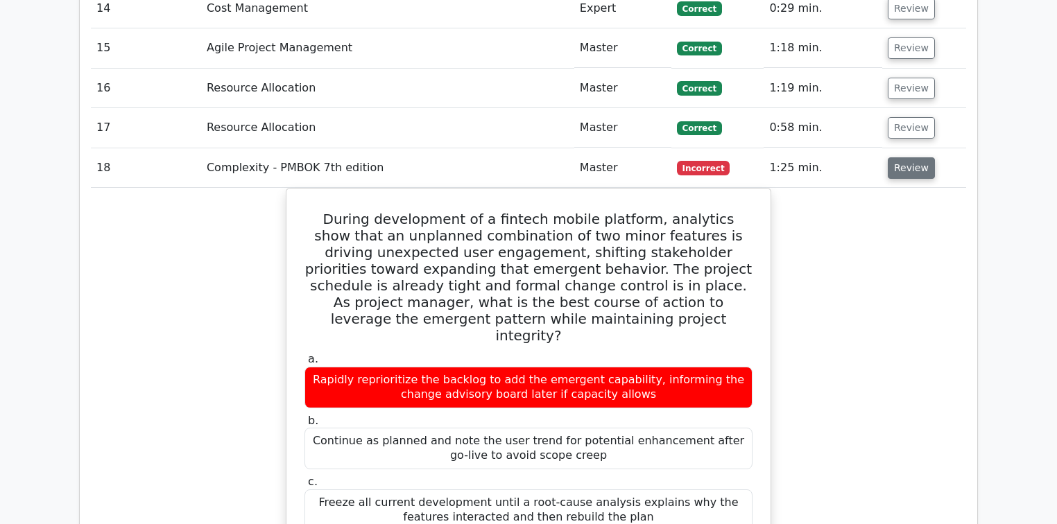
click at [911, 157] on button "Review" at bounding box center [911, 167] width 47 height 21
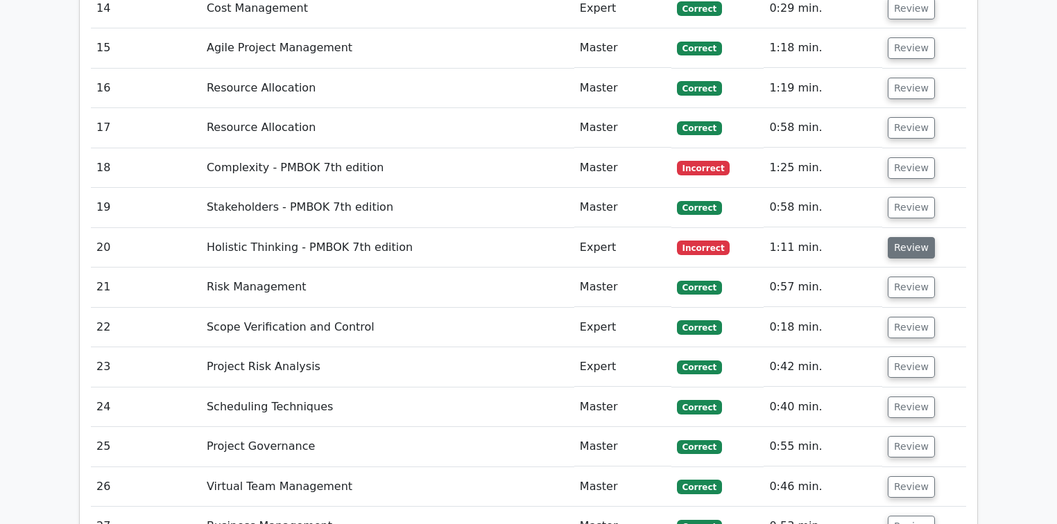
click at [905, 237] on button "Review" at bounding box center [911, 247] width 47 height 21
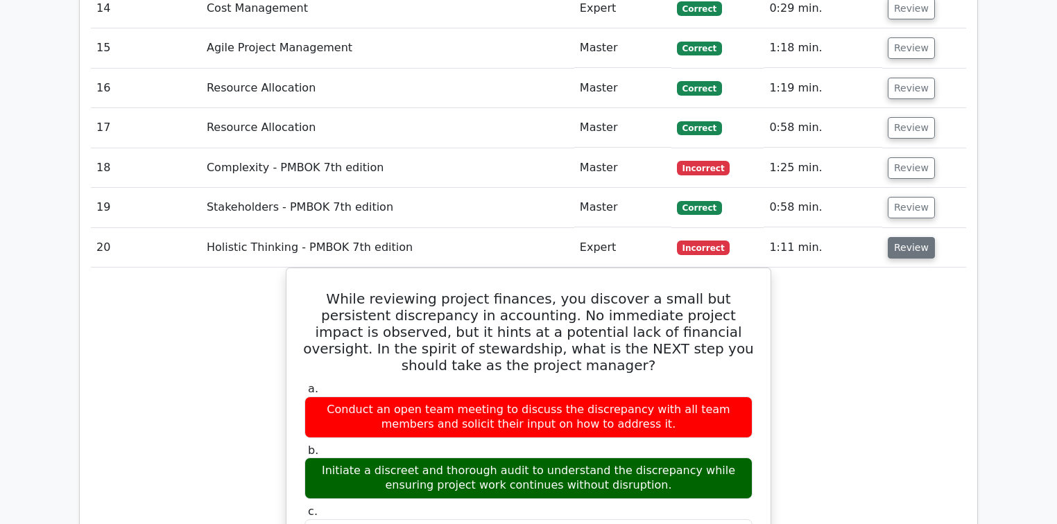
click at [904, 237] on button "Review" at bounding box center [911, 247] width 47 height 21
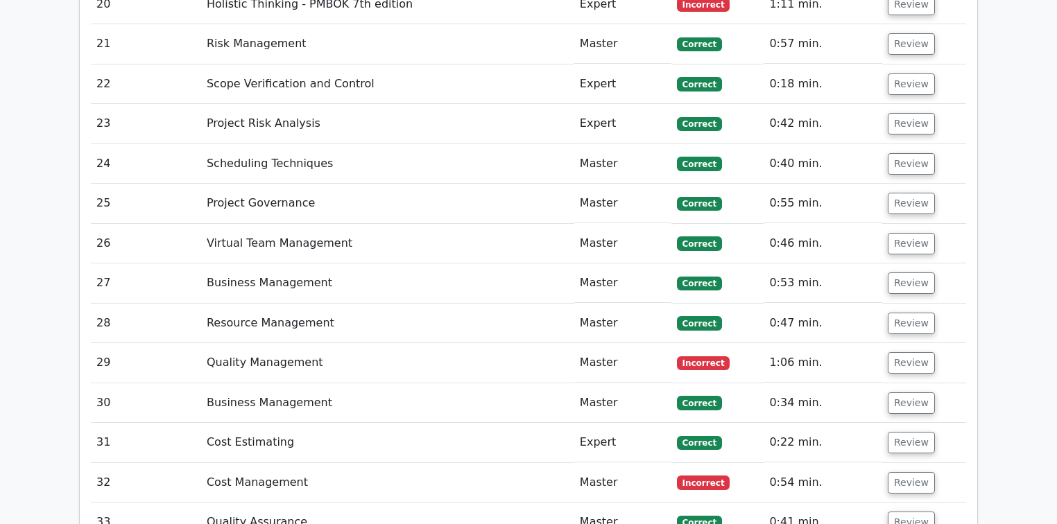
scroll to position [2941, 0]
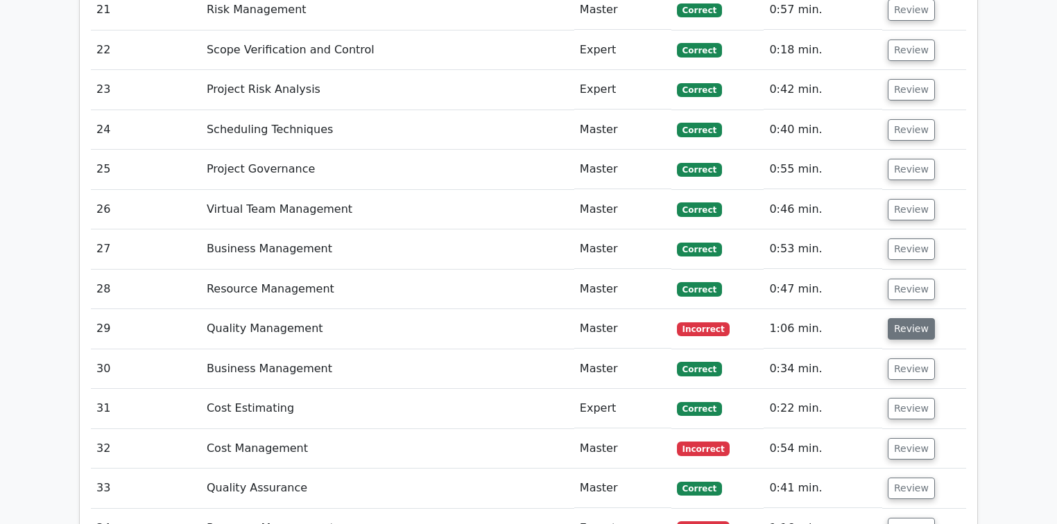
click at [921, 318] on button "Review" at bounding box center [911, 328] width 47 height 21
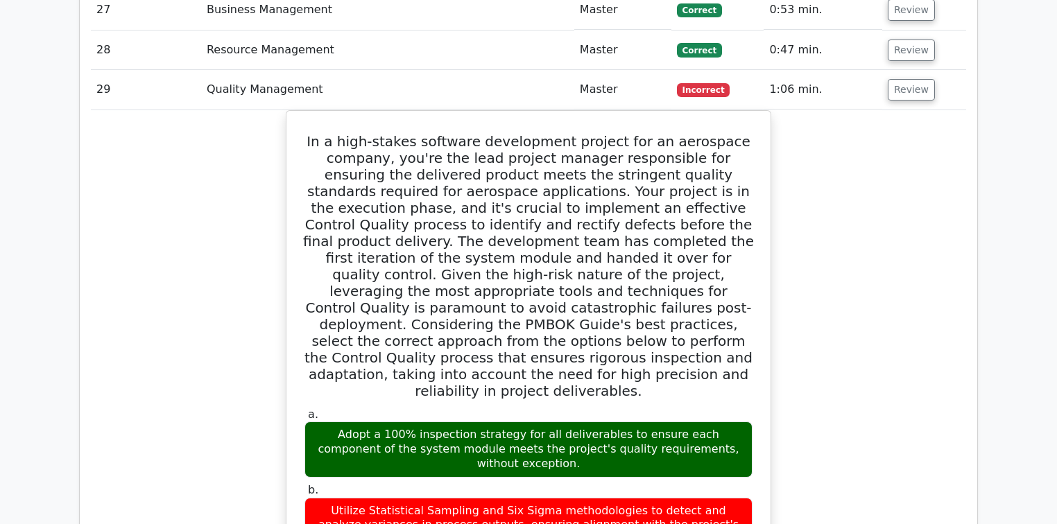
scroll to position [3163, 0]
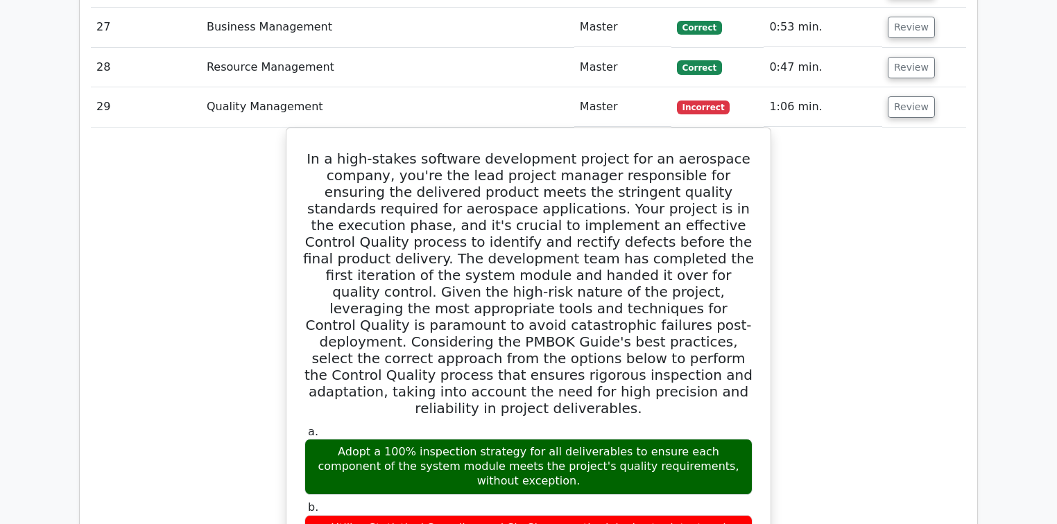
click at [915, 87] on td "Review" at bounding box center [924, 107] width 84 height 40
click at [916, 96] on button "Review" at bounding box center [911, 106] width 47 height 21
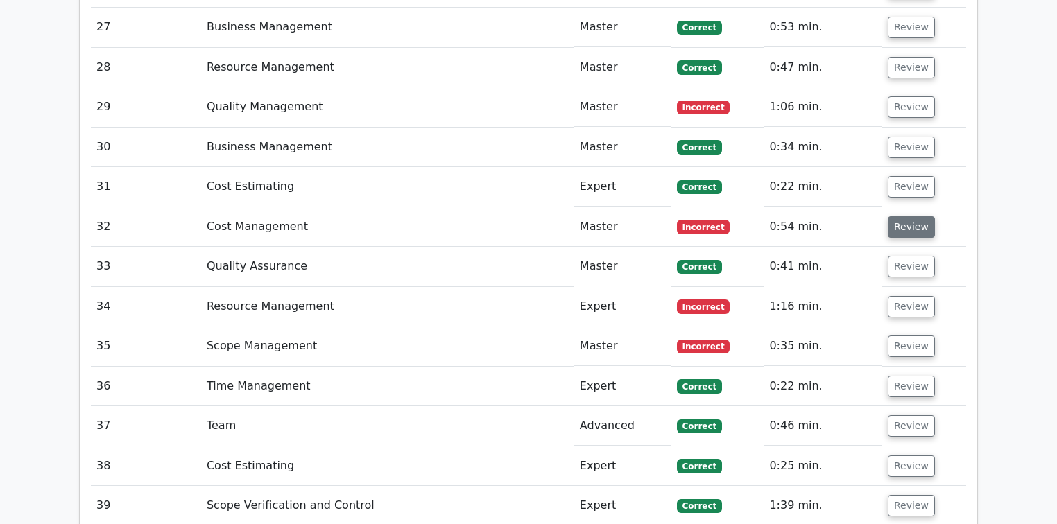
click at [917, 216] on button "Review" at bounding box center [911, 226] width 47 height 21
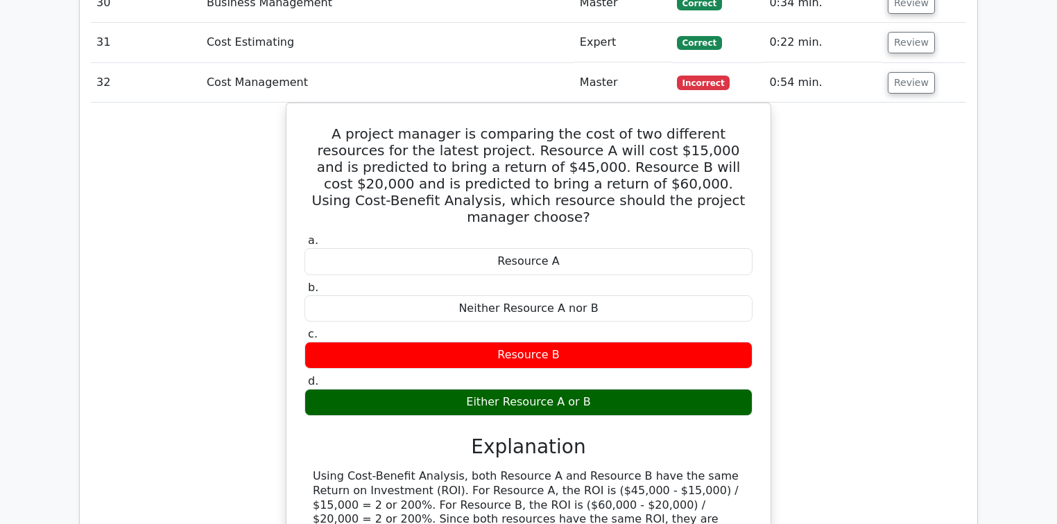
scroll to position [3274, 0]
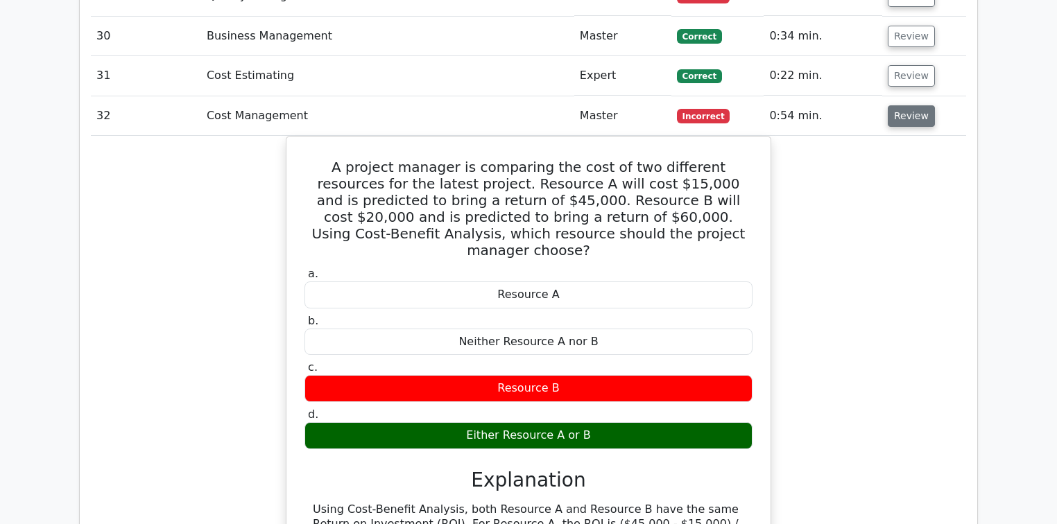
click at [911, 105] on button "Review" at bounding box center [911, 115] width 47 height 21
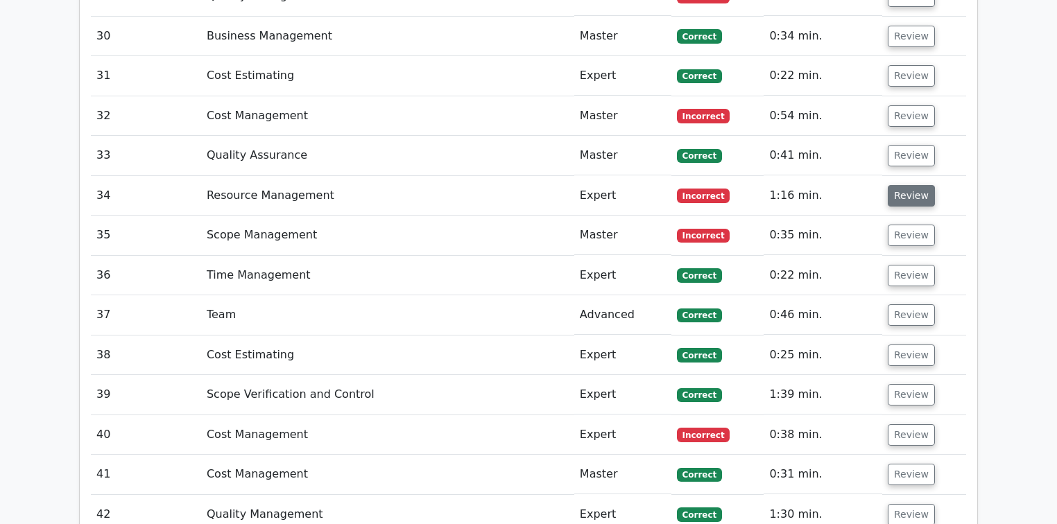
click at [905, 185] on button "Review" at bounding box center [911, 195] width 47 height 21
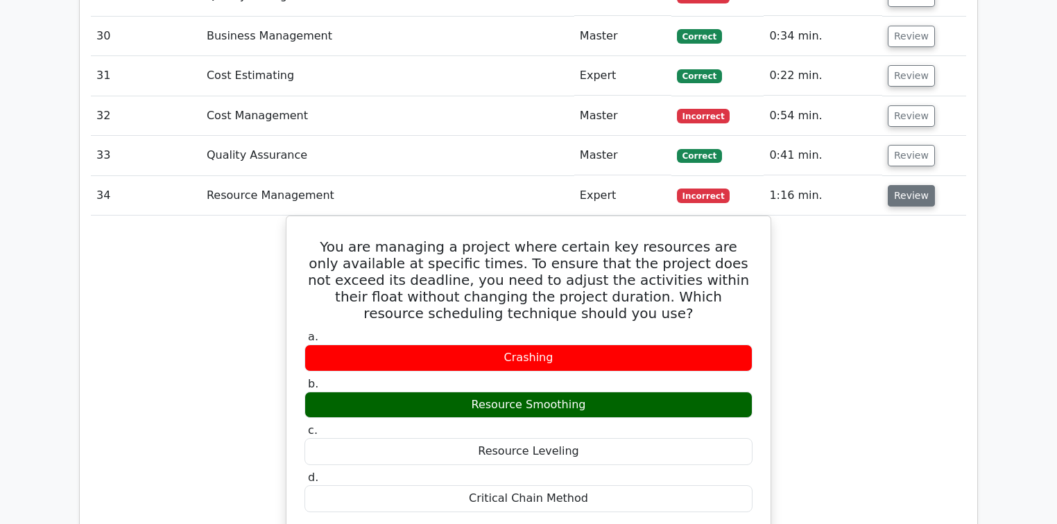
click at [922, 185] on button "Review" at bounding box center [911, 195] width 47 height 21
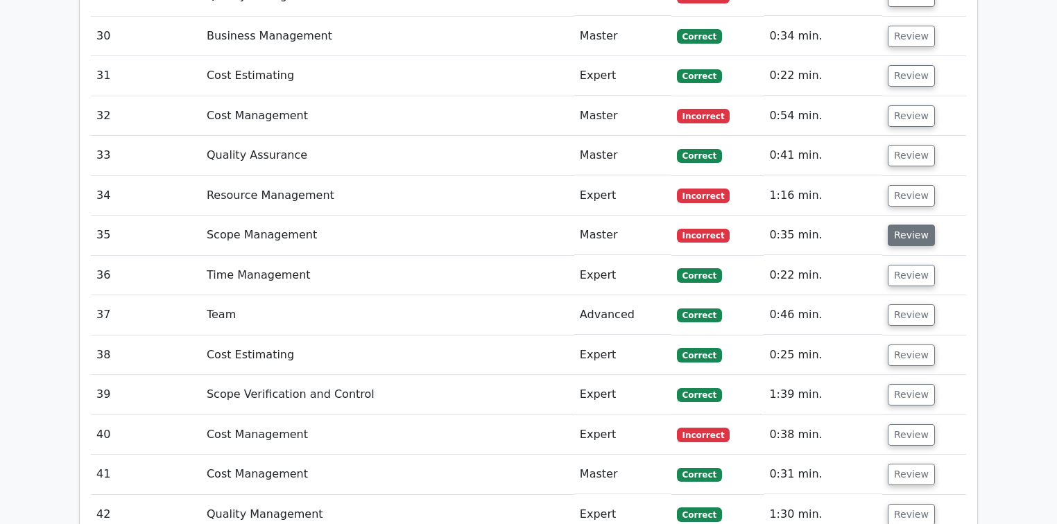
click at [920, 225] on button "Review" at bounding box center [911, 235] width 47 height 21
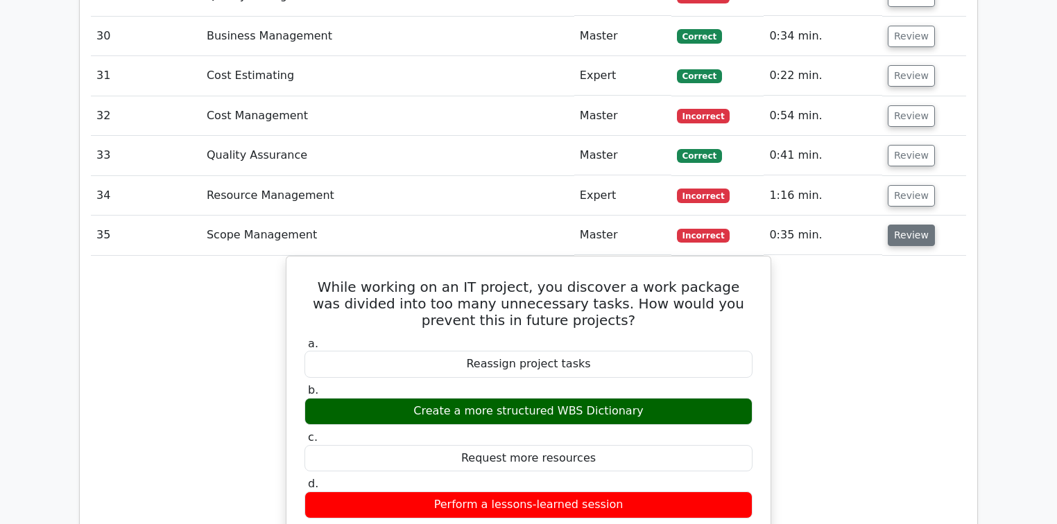
click at [920, 225] on button "Review" at bounding box center [911, 235] width 47 height 21
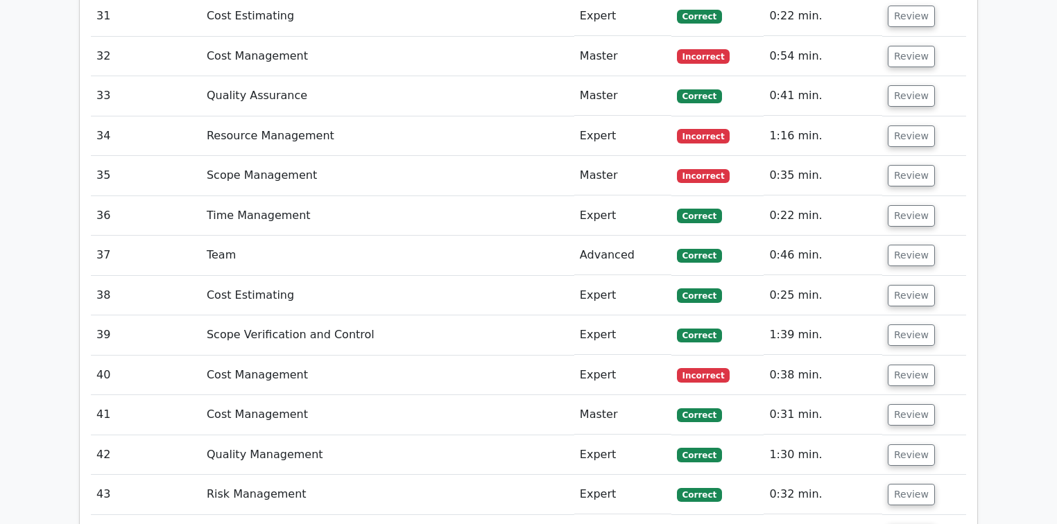
scroll to position [3329, 0]
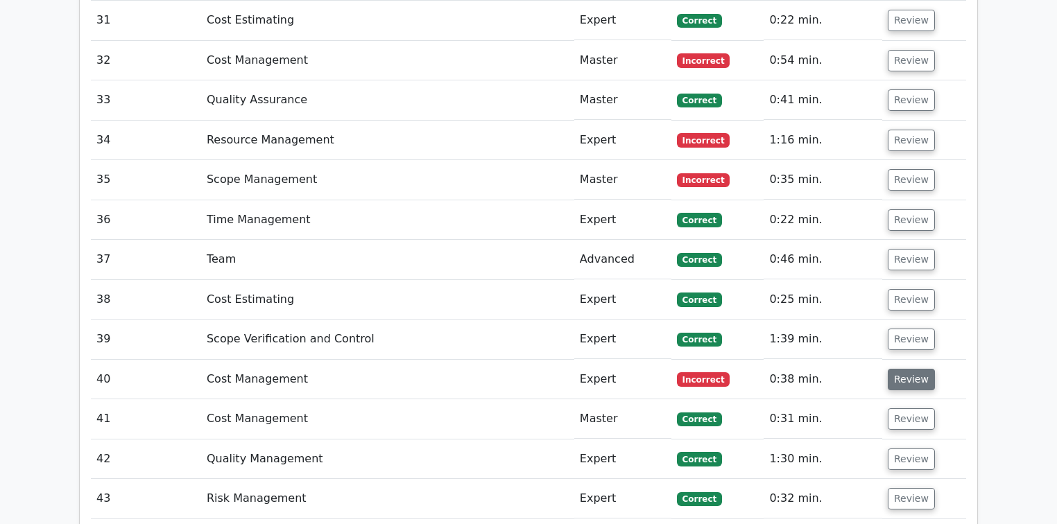
click at [915, 369] on button "Review" at bounding box center [911, 379] width 47 height 21
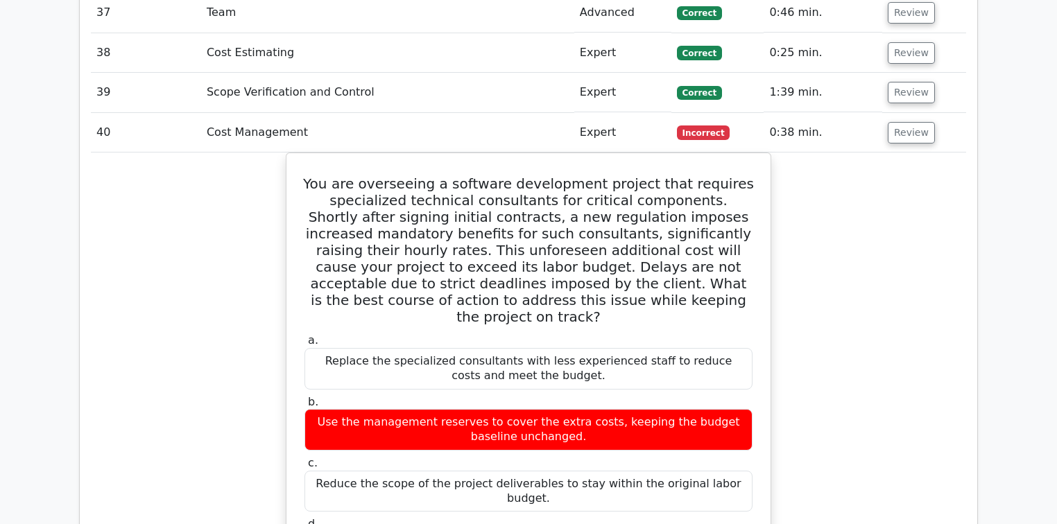
scroll to position [3551, 0]
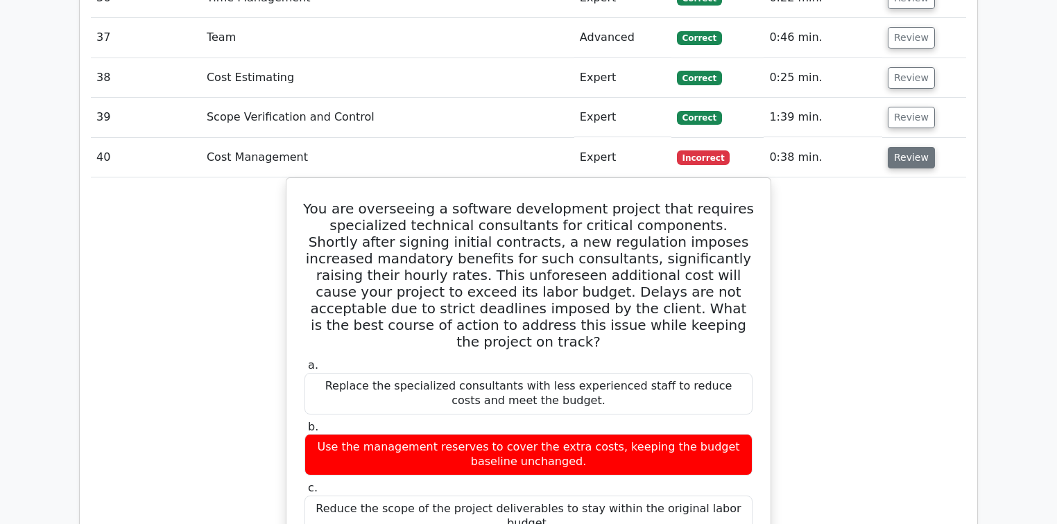
click at [902, 147] on button "Review" at bounding box center [911, 157] width 47 height 21
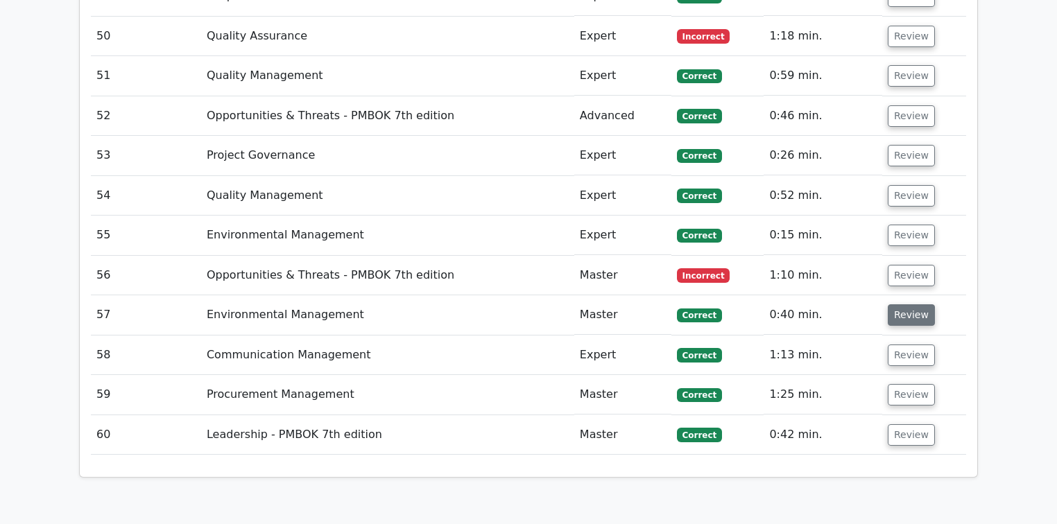
scroll to position [4106, 0]
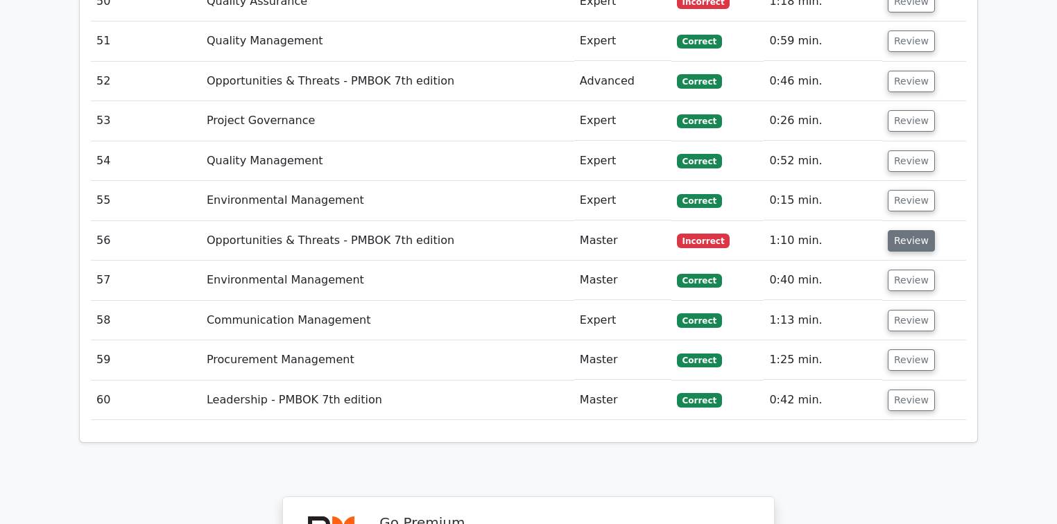
click at [915, 230] on button "Review" at bounding box center [911, 240] width 47 height 21
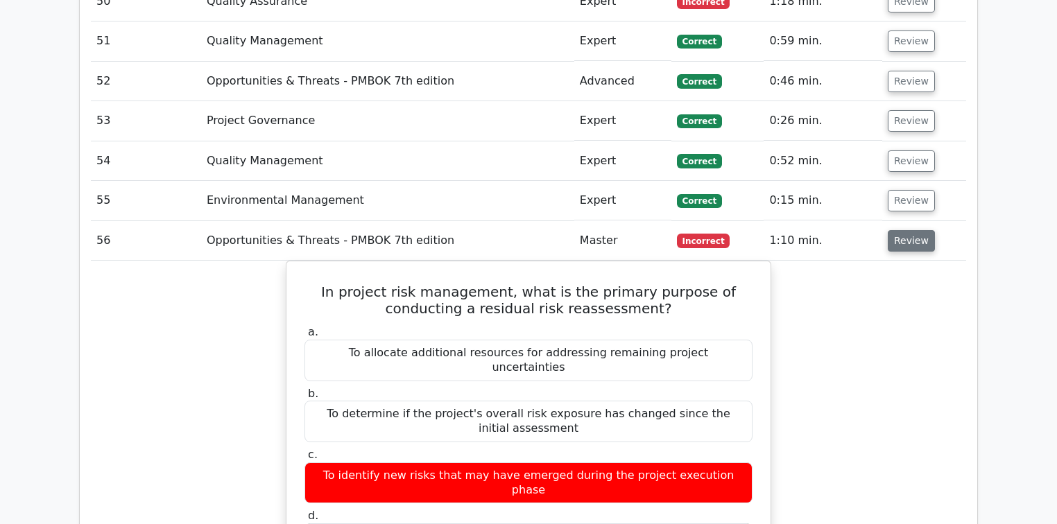
click at [915, 230] on button "Review" at bounding box center [911, 240] width 47 height 21
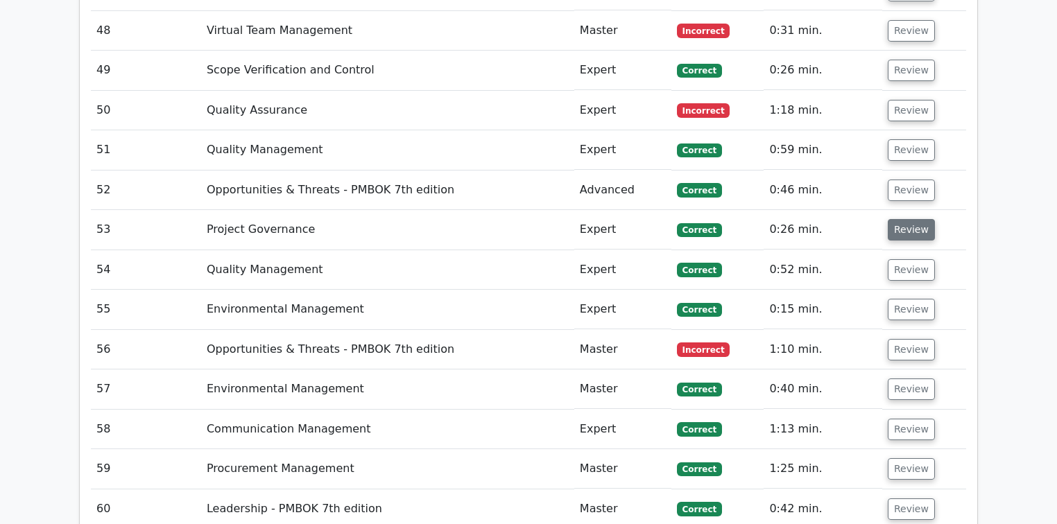
scroll to position [3995, 0]
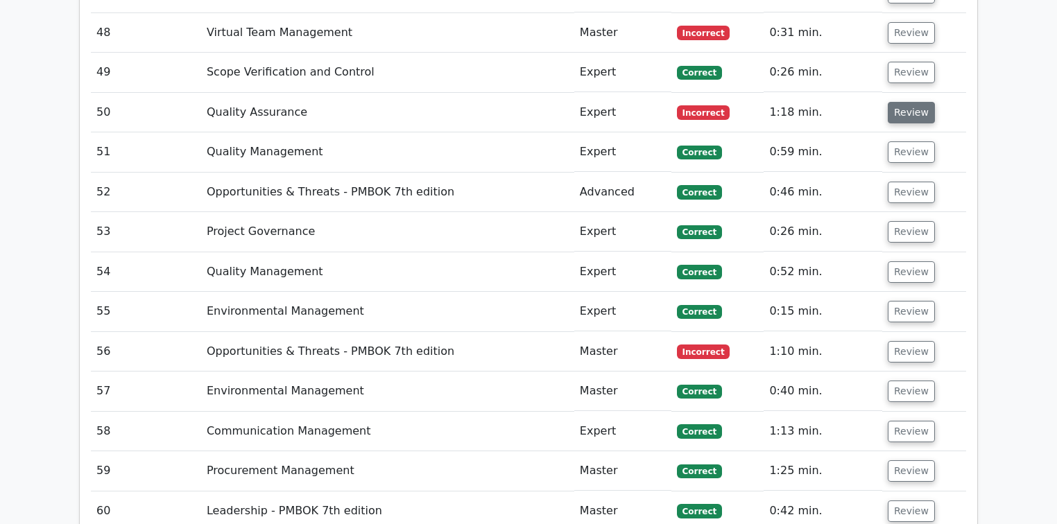
click at [896, 102] on button "Review" at bounding box center [911, 112] width 47 height 21
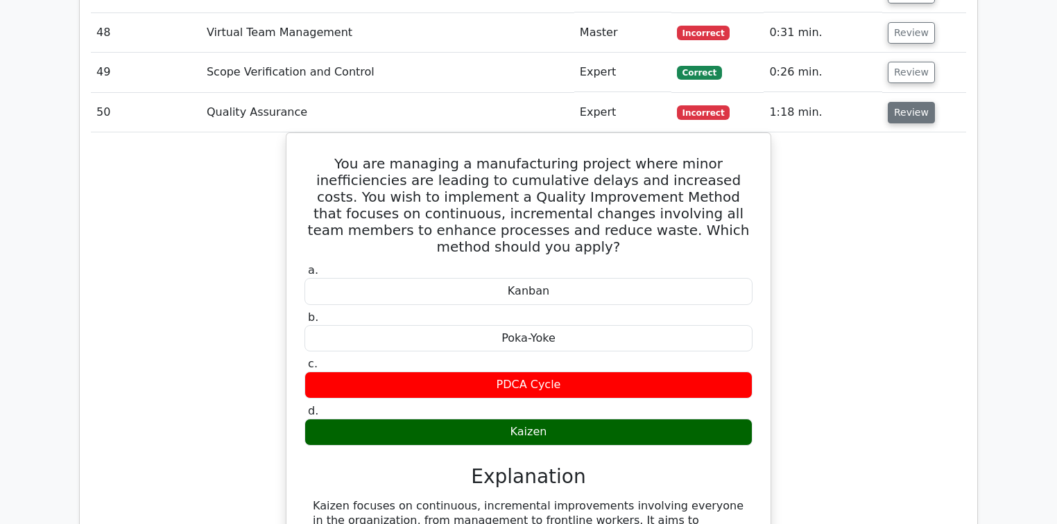
click at [896, 102] on button "Review" at bounding box center [911, 112] width 47 height 21
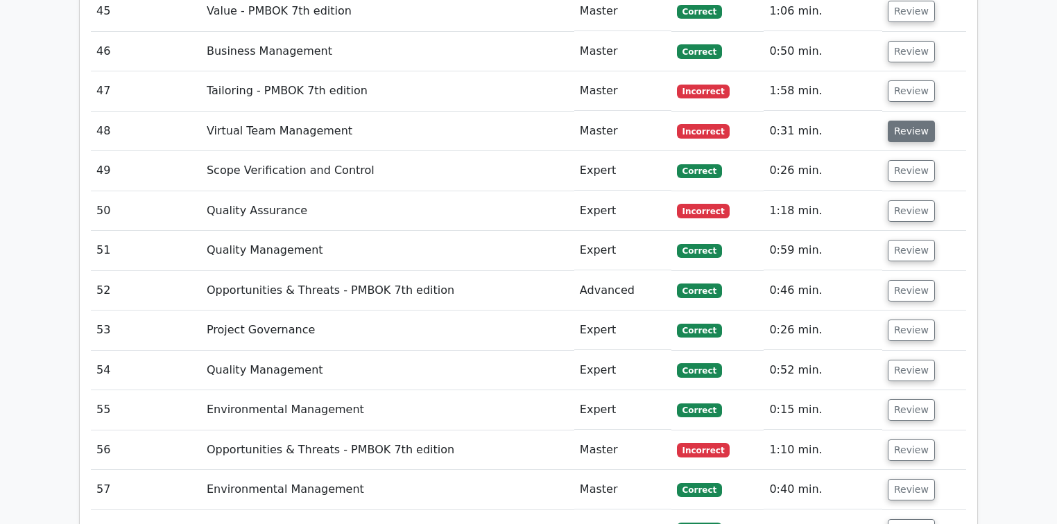
scroll to position [3884, 0]
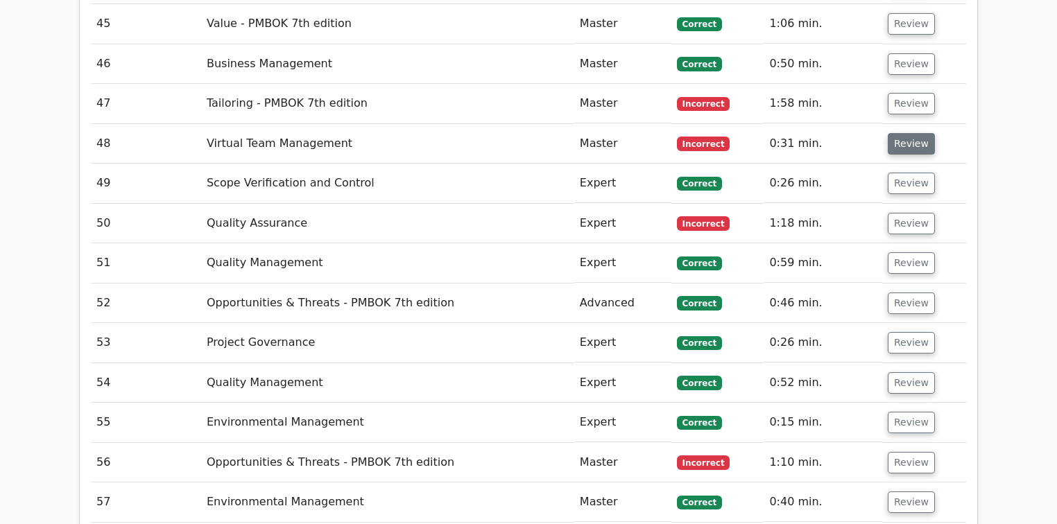
click at [900, 133] on button "Review" at bounding box center [911, 143] width 47 height 21
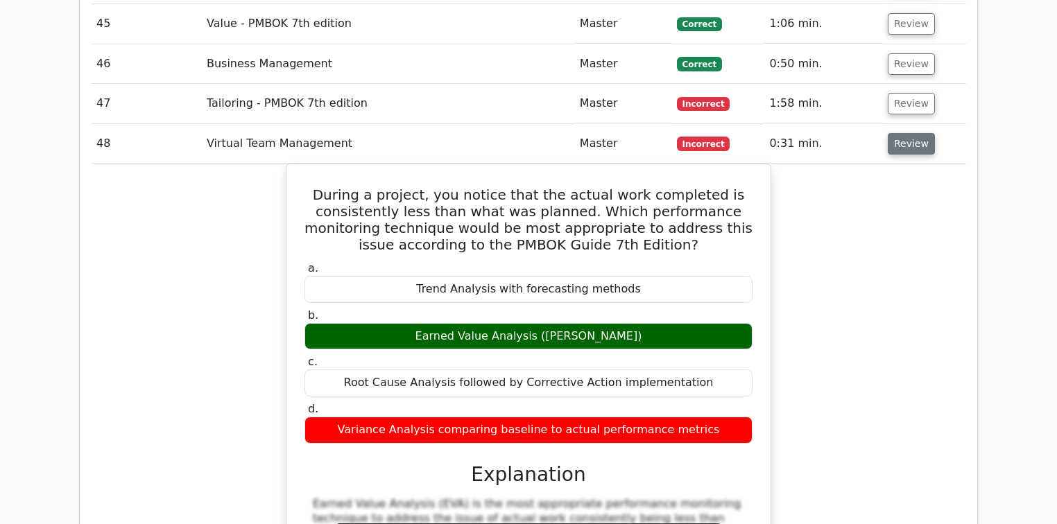
click at [900, 133] on button "Review" at bounding box center [911, 143] width 47 height 21
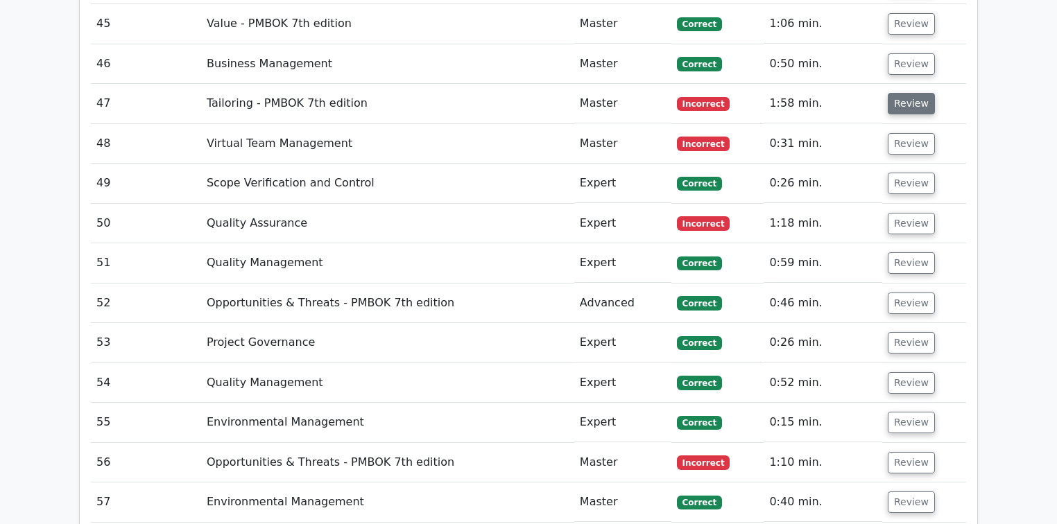
click at [906, 93] on button "Review" at bounding box center [911, 103] width 47 height 21
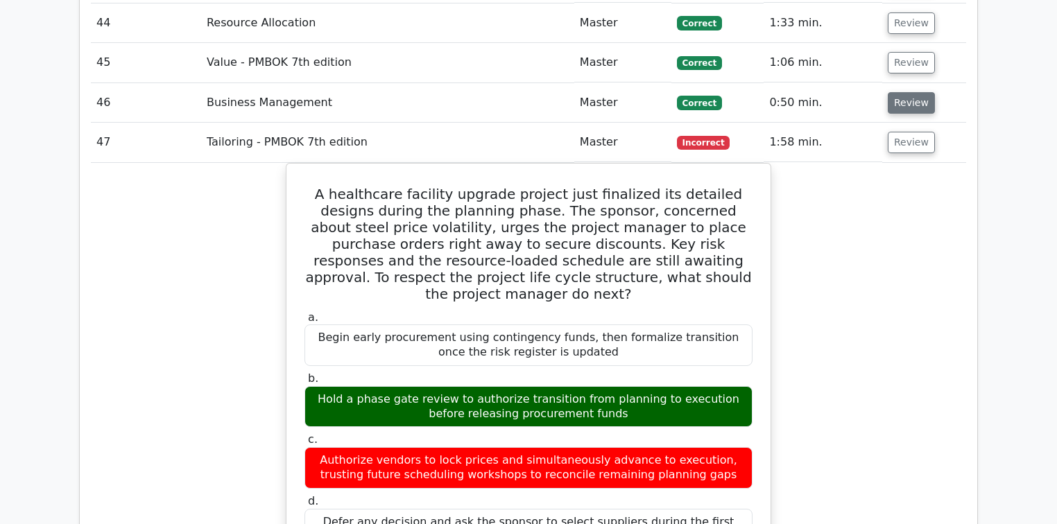
scroll to position [3828, 0]
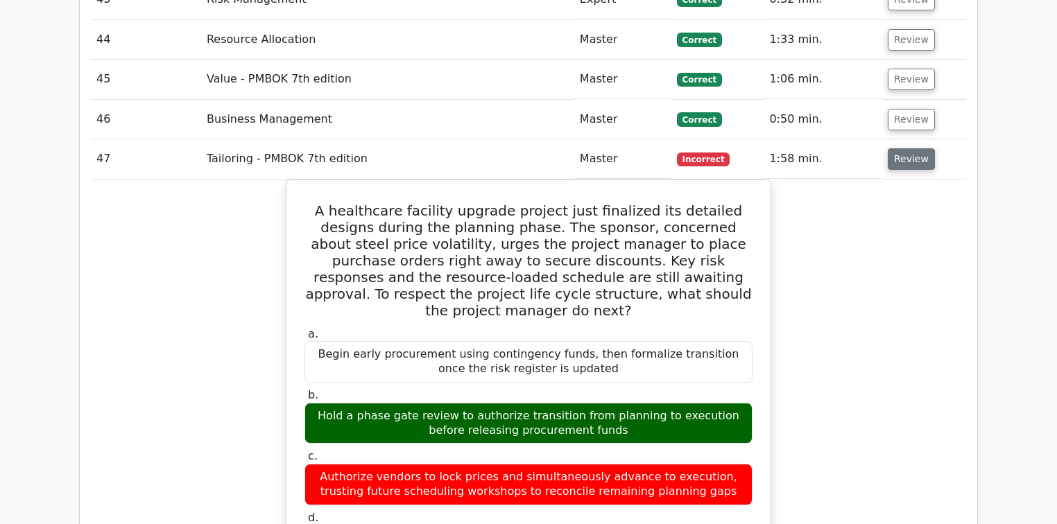
click at [894, 148] on button "Review" at bounding box center [911, 158] width 47 height 21
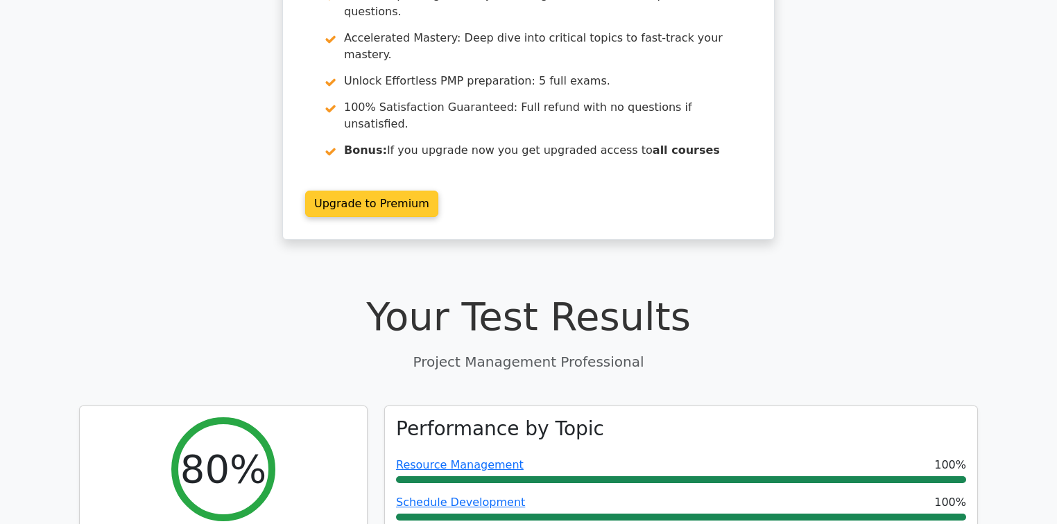
scroll to position [0, 0]
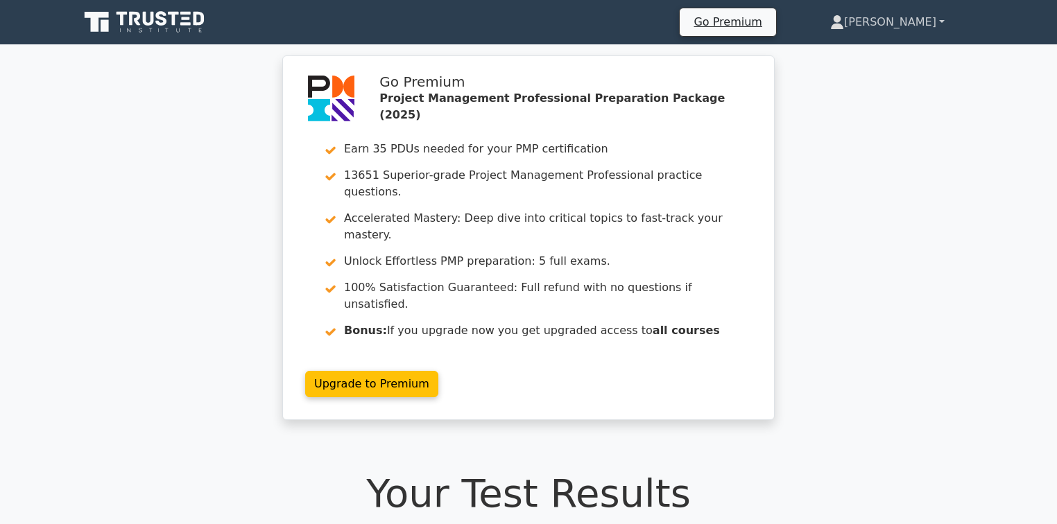
click at [926, 31] on link "[PERSON_NAME]" at bounding box center [887, 22] width 181 height 28
click at [879, 311] on div "Go Premium Project Management Professional Preparation Package (2025) Earn 35 P…" at bounding box center [528, 245] width 1057 height 381
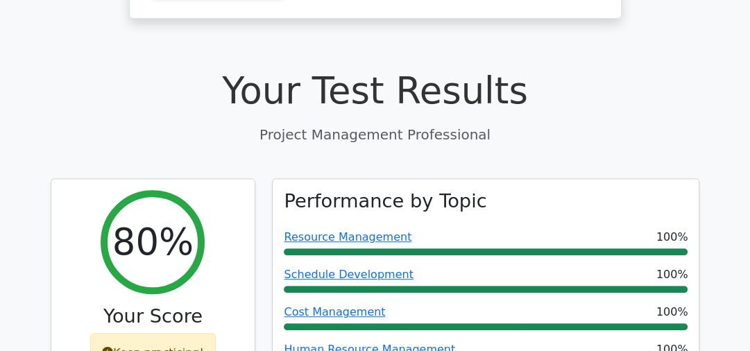
scroll to position [401, 0]
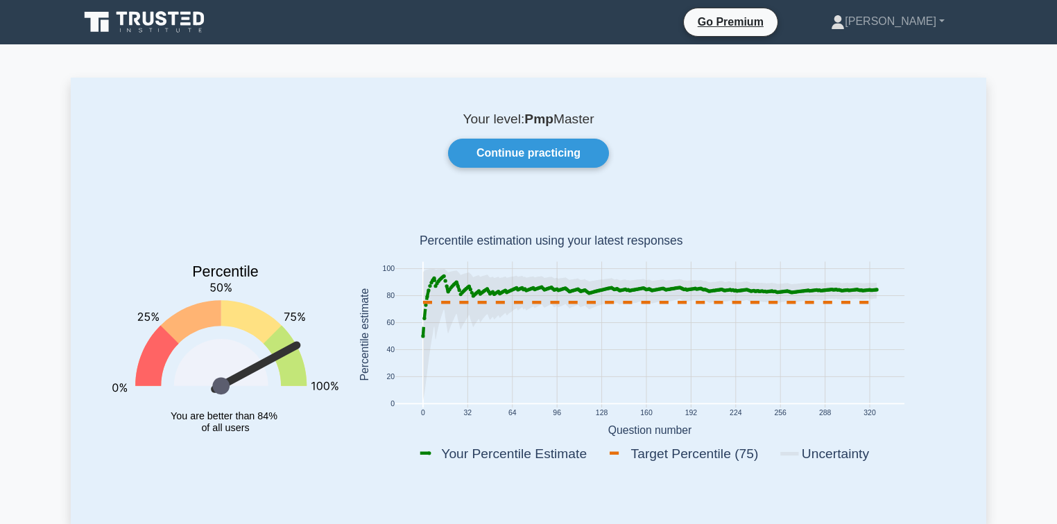
click at [524, 169] on div "Your level: Pmp Master Continue practicing Percentile You are better than 84% o…" at bounding box center [528, 301] width 915 height 446
click at [527, 160] on link "Continue practicing" at bounding box center [528, 153] width 161 height 29
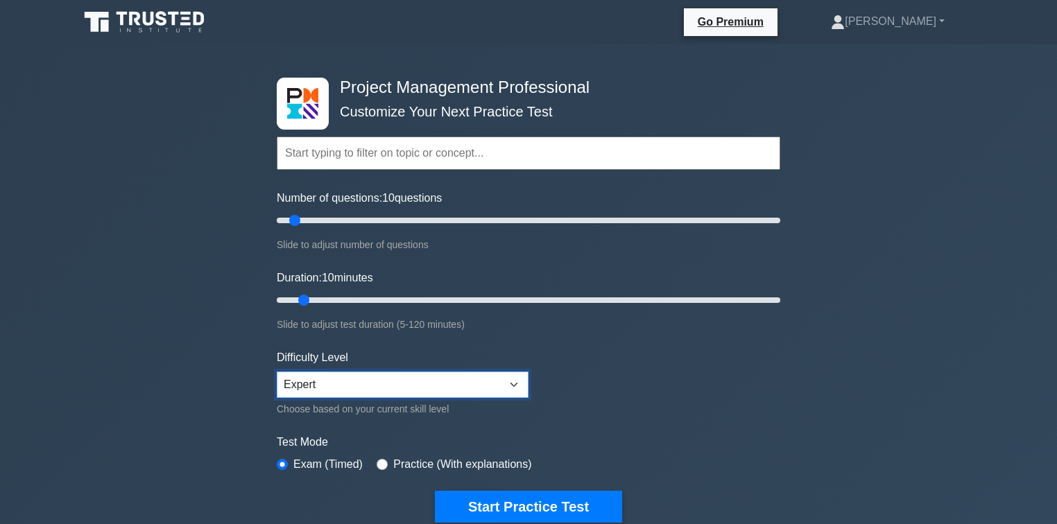
click at [369, 389] on select "Beginner Intermediate Expert" at bounding box center [403, 385] width 252 height 26
click at [202, 345] on div "Project Management Professional Customize Your Next Practice Test Topics Scope …" at bounding box center [528, 467] width 1057 height 846
